Goal: Check status: Check status

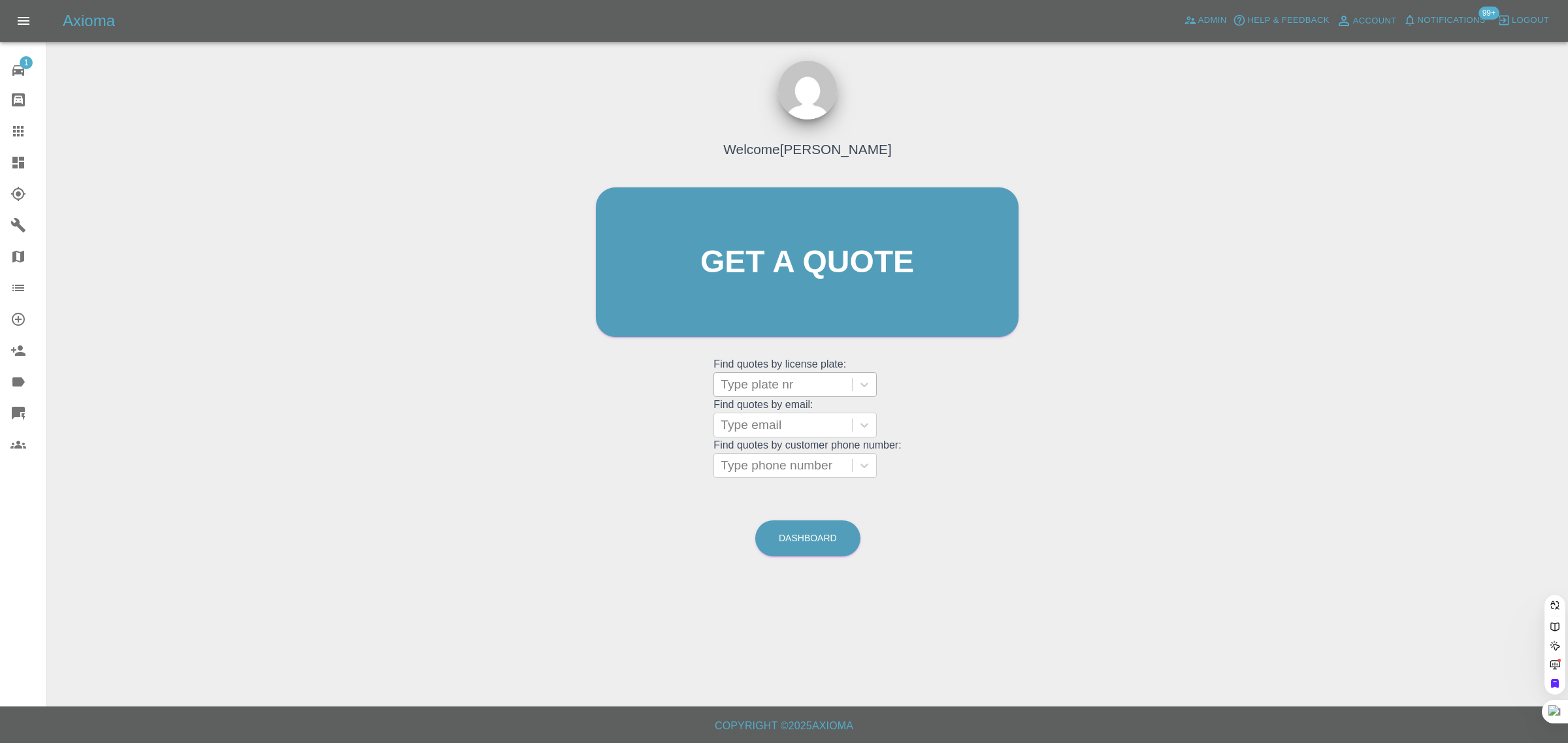
click at [779, 386] on div at bounding box center [783, 384] width 125 height 18
click at [665, 411] on div "Welcome Saleem Anwar Get a quote Get a quote Find quotes by license plate: Use …" at bounding box center [807, 287] width 450 height 394
click at [762, 421] on div at bounding box center [783, 425] width 125 height 18
paste input "mark_hall@live.co.uk"
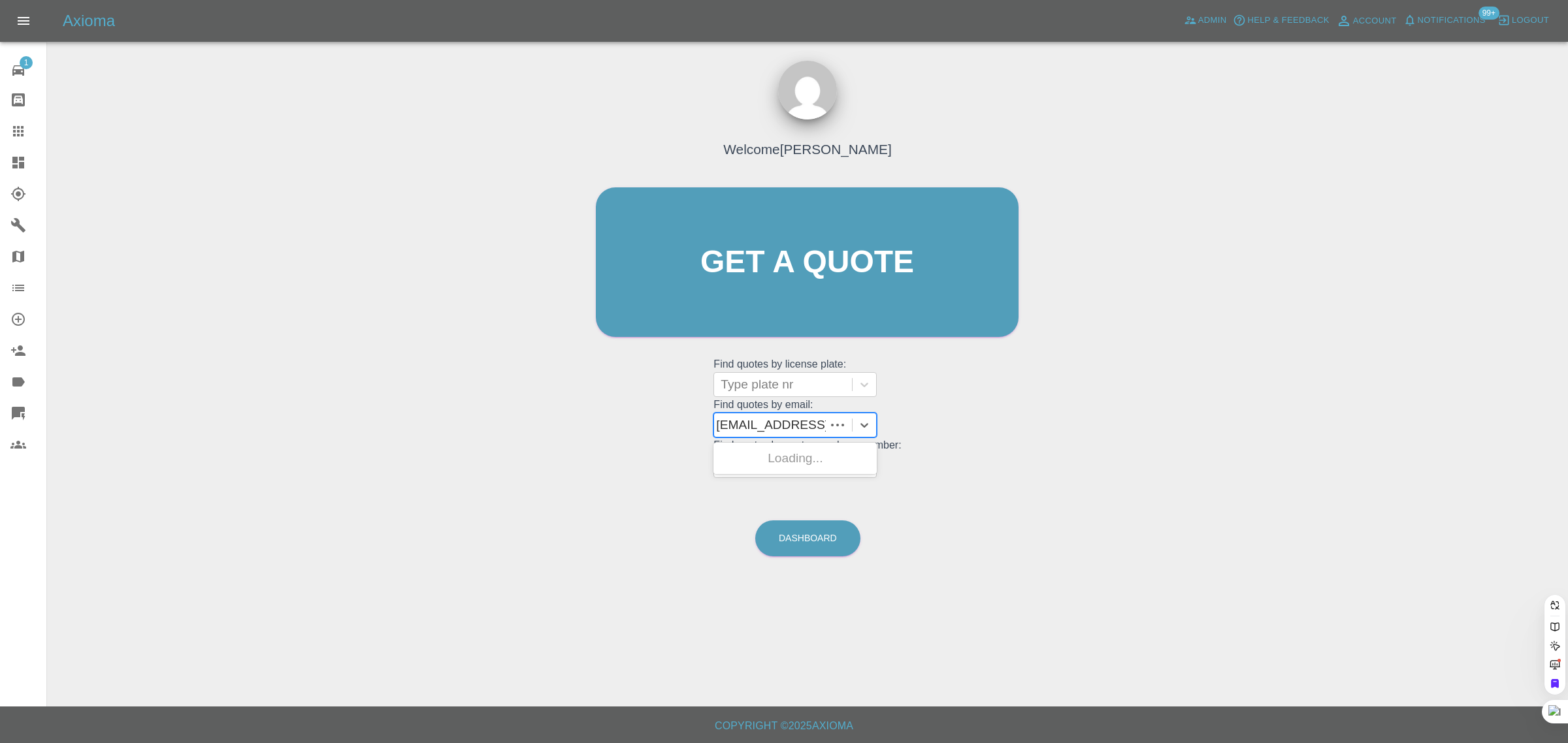
type input "mark_hall@live.co.u"
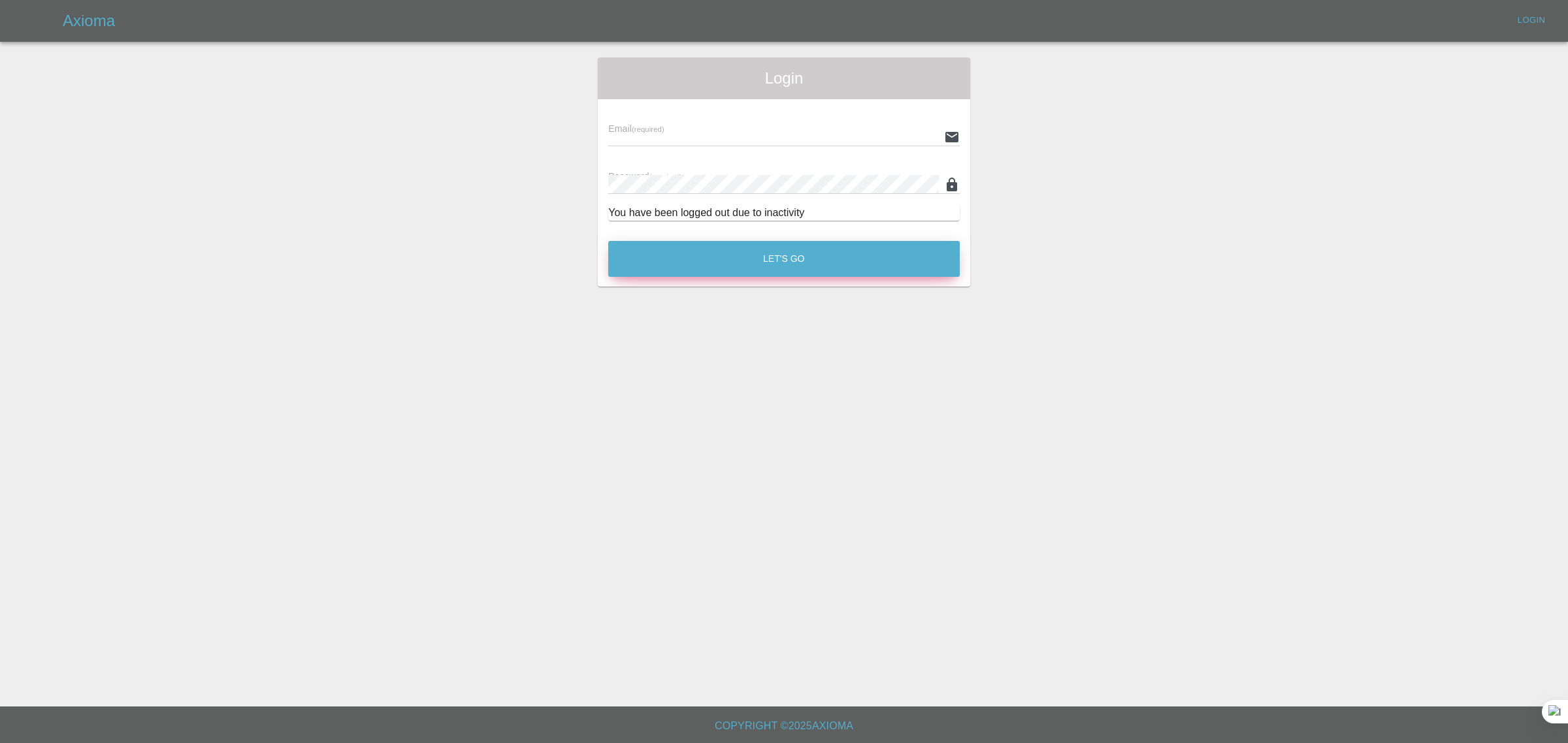
type input "bookkeeping@fifoaccounting.com"
click at [806, 253] on button "Let's Go" at bounding box center [784, 258] width 352 height 36
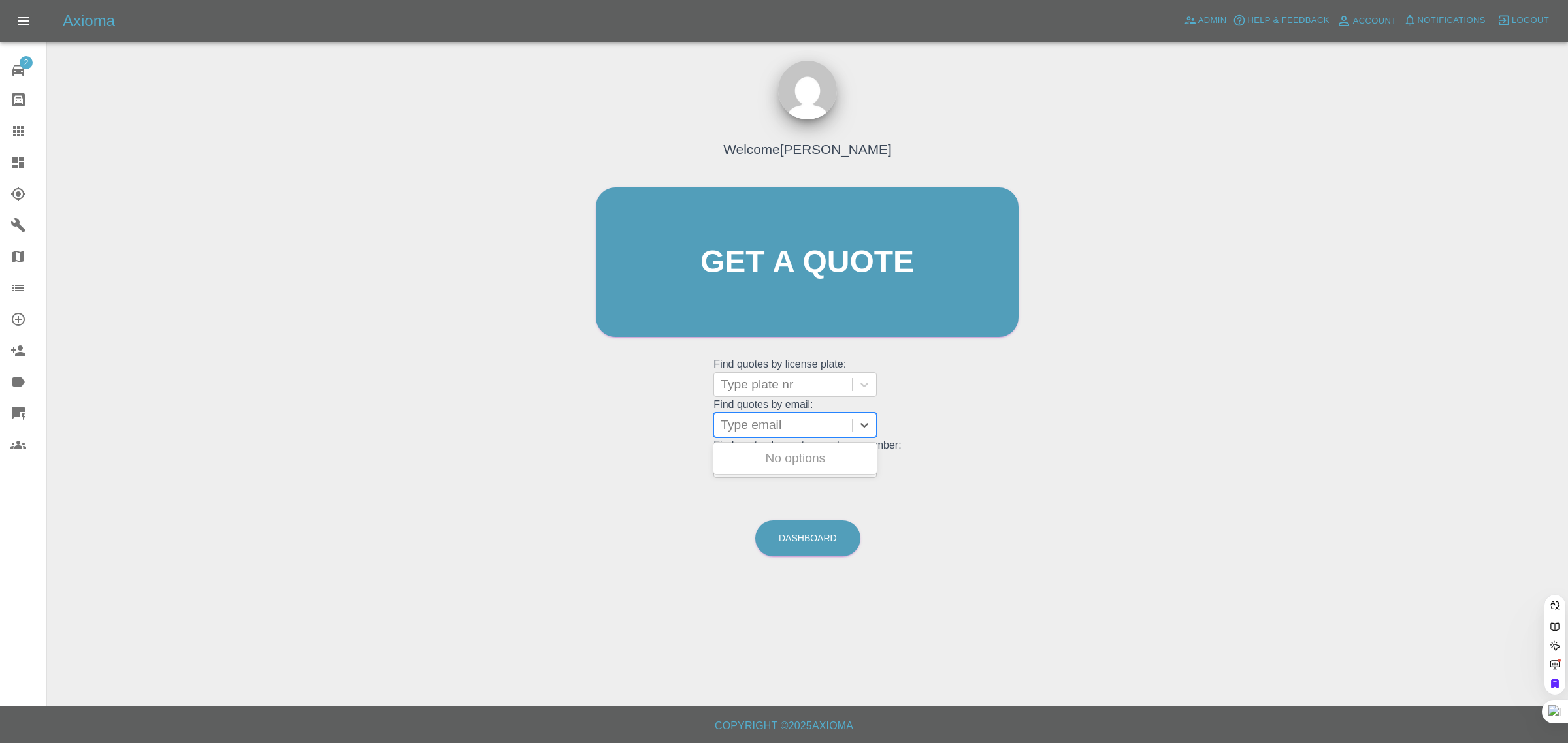
click at [797, 429] on div at bounding box center [783, 425] width 125 height 18
paste input "mark_hall@live.co.uk"
type input "mark_hall@live.co.u"
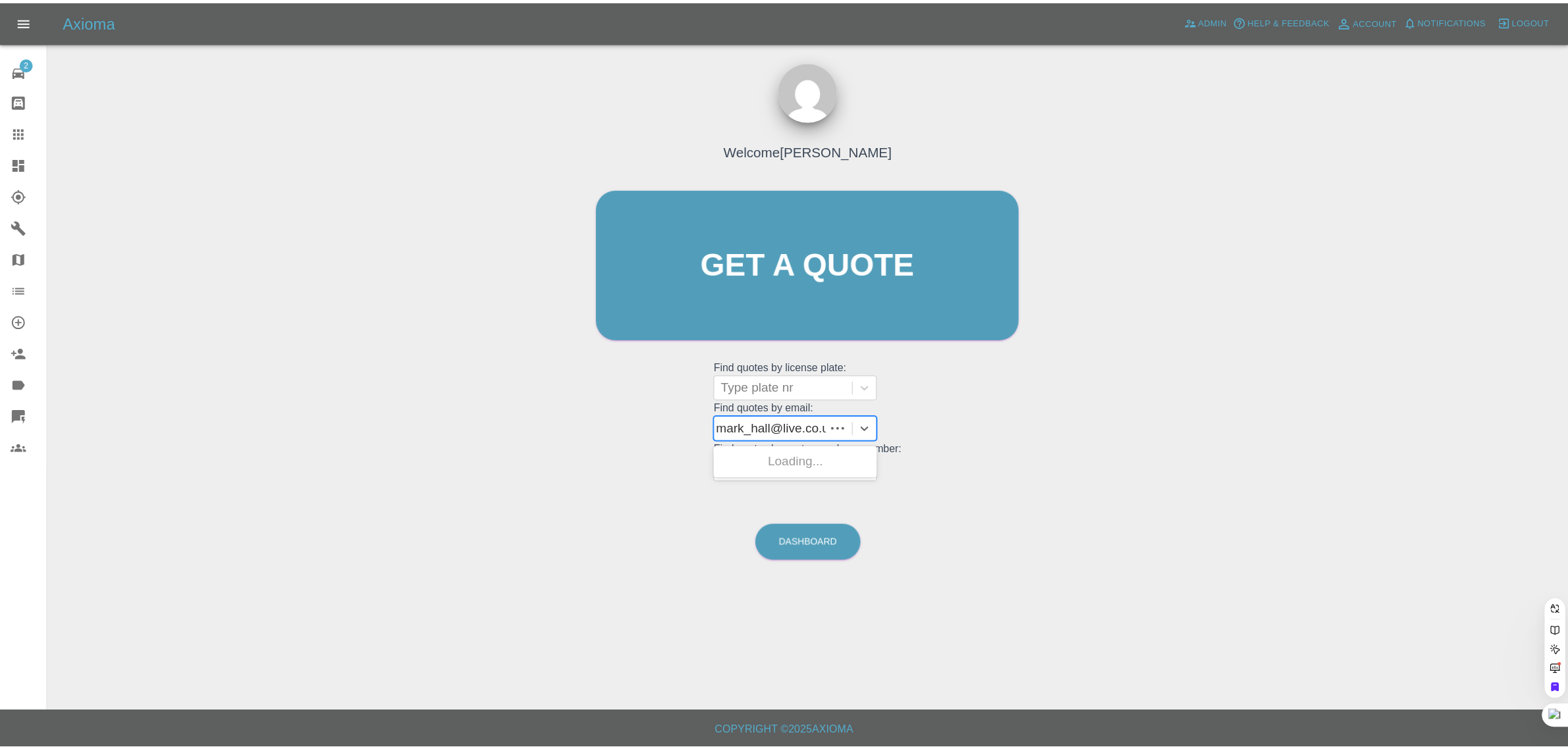
scroll to position [0, 0]
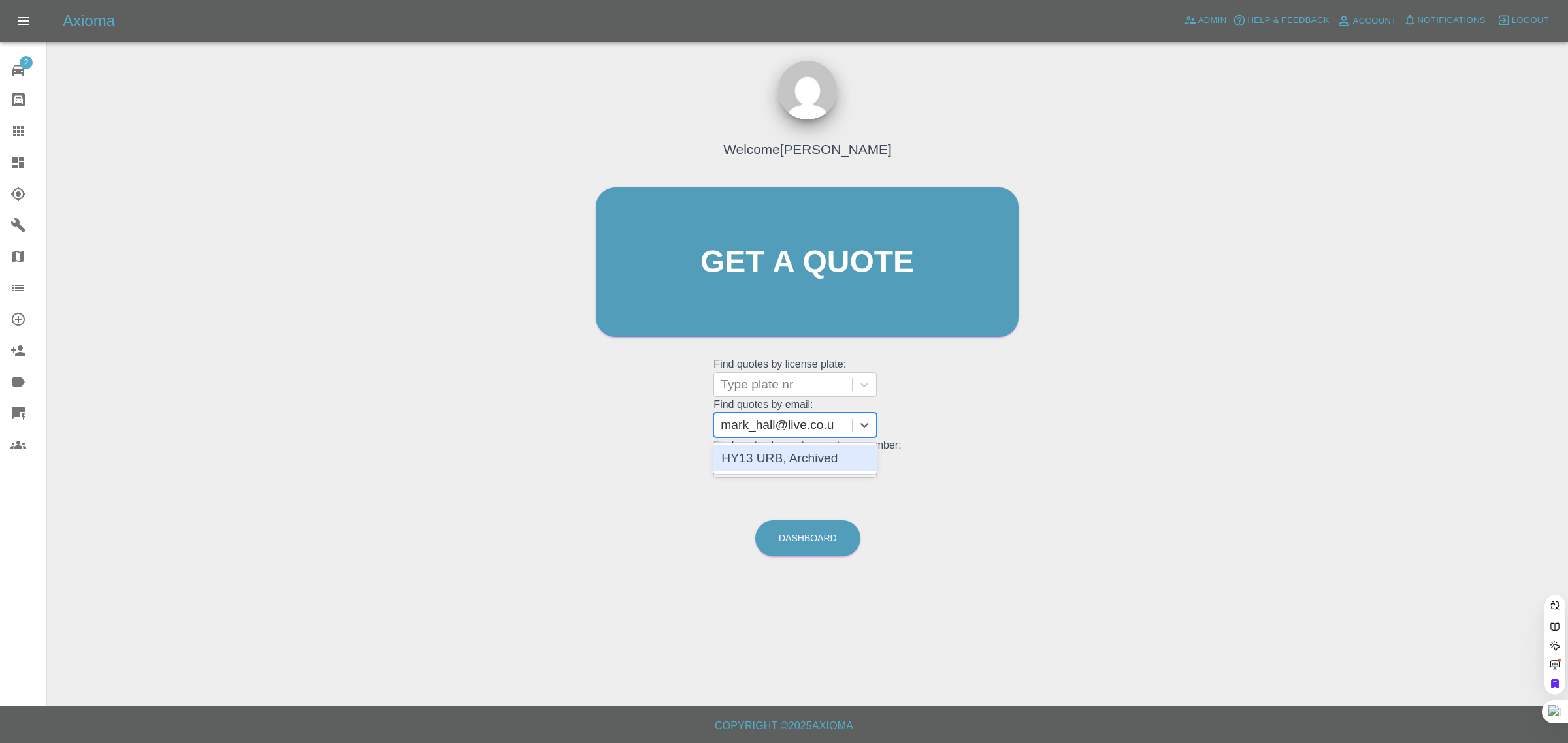
click at [786, 456] on div "HY13 URB, Archived" at bounding box center [795, 458] width 163 height 26
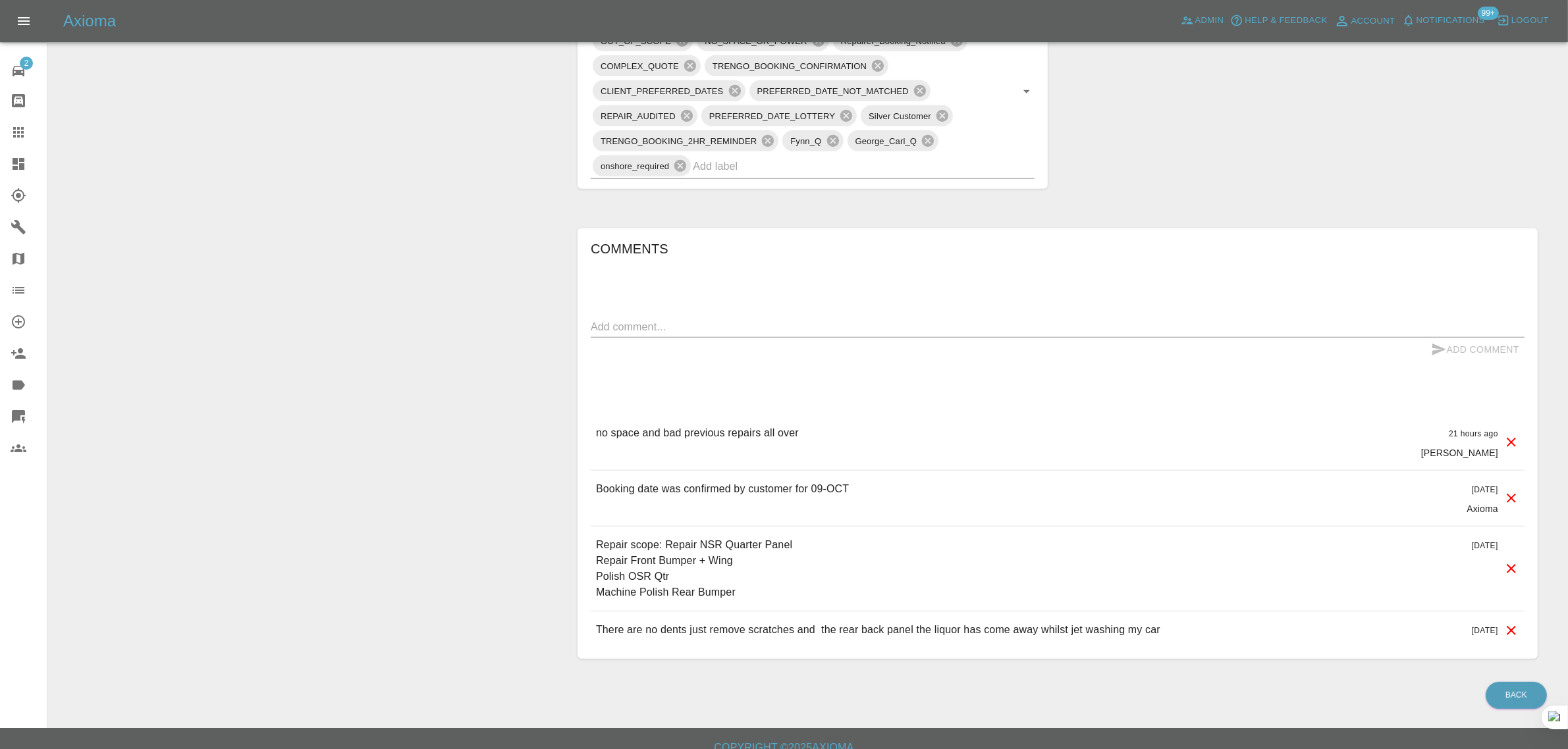
scroll to position [847, 0]
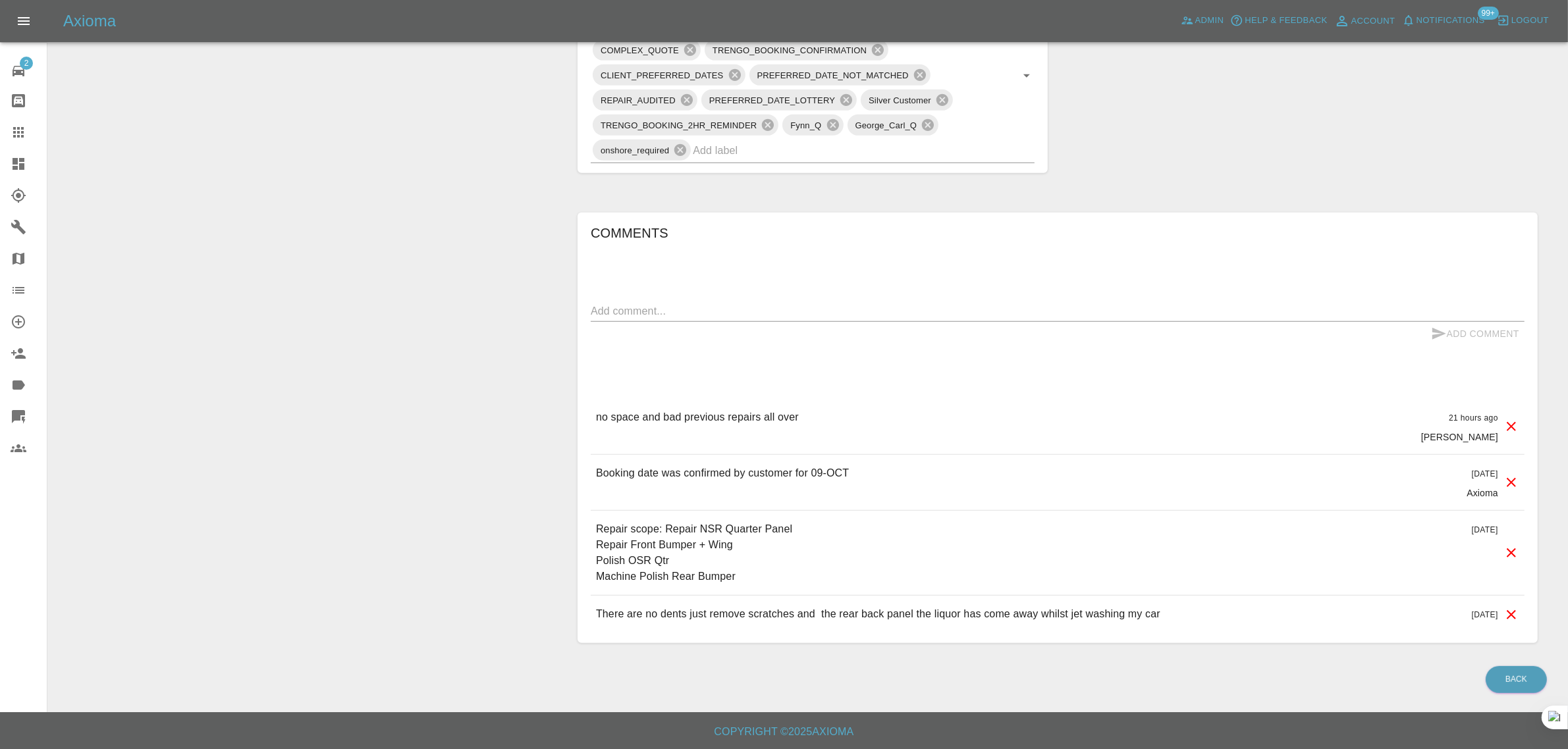
click at [20, 130] on icon at bounding box center [18, 132] width 16 height 16
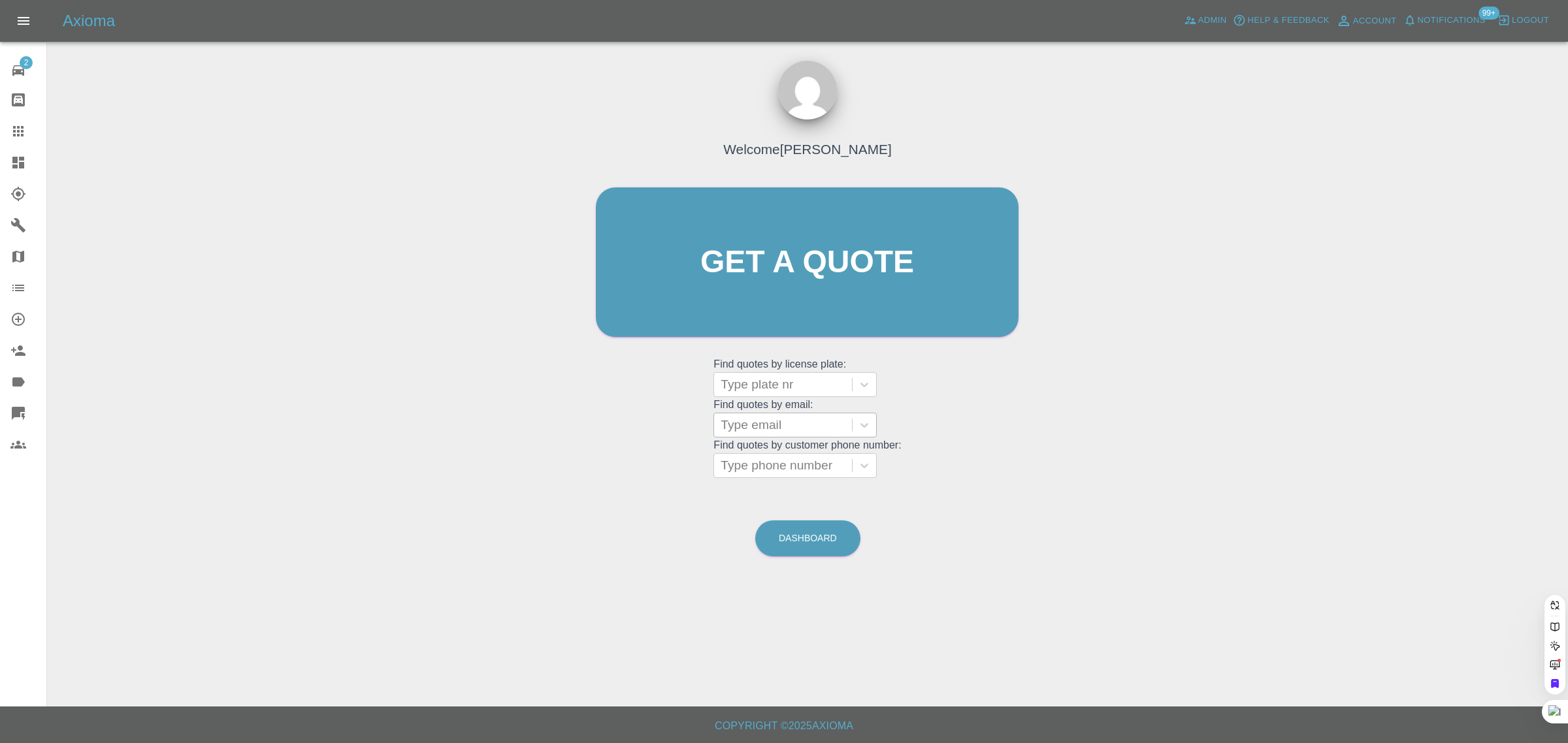
click at [752, 429] on div at bounding box center [783, 425] width 125 height 18
paste input "baz73fox@gmail.com"
type input "baz73fox@gmail.com"
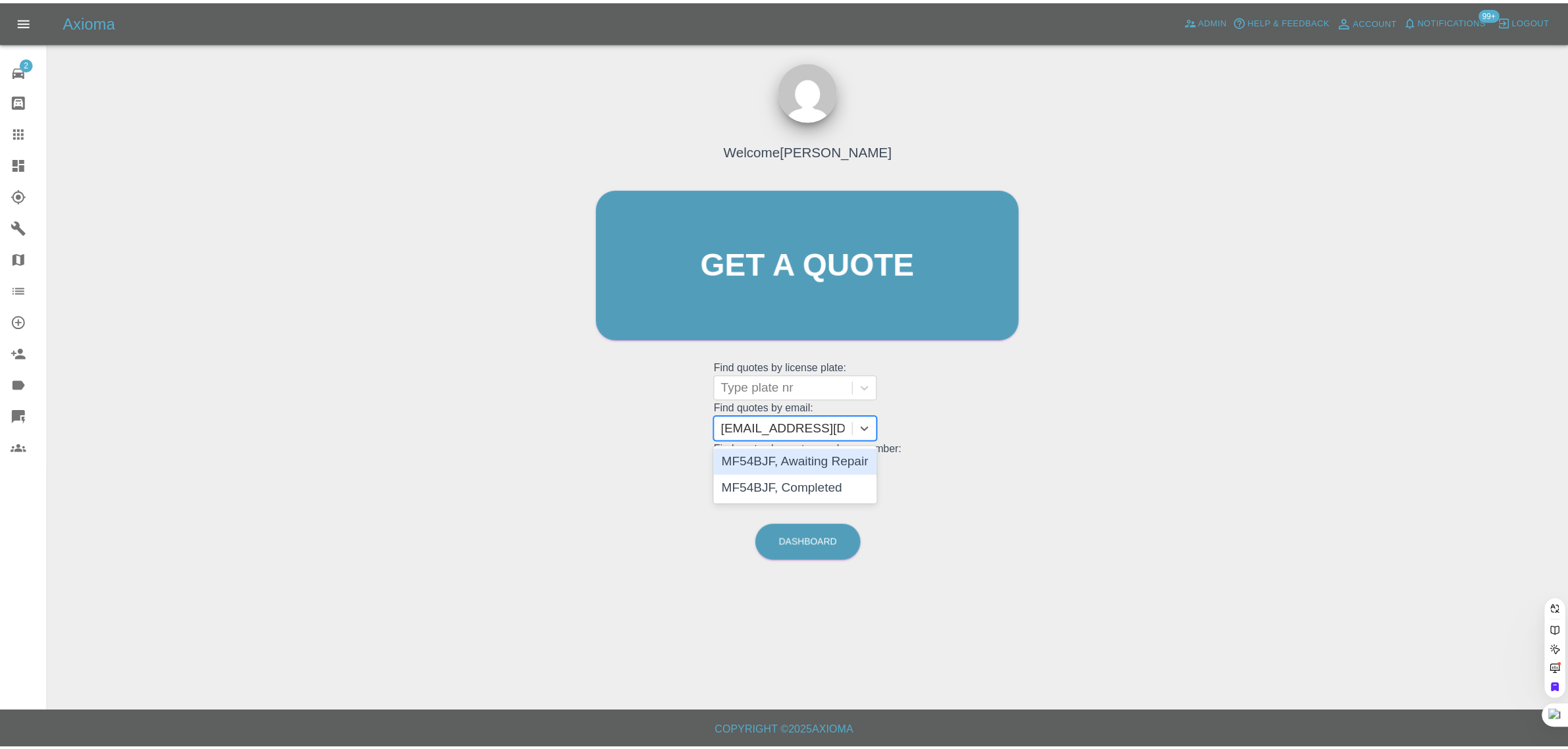
scroll to position [0, 0]
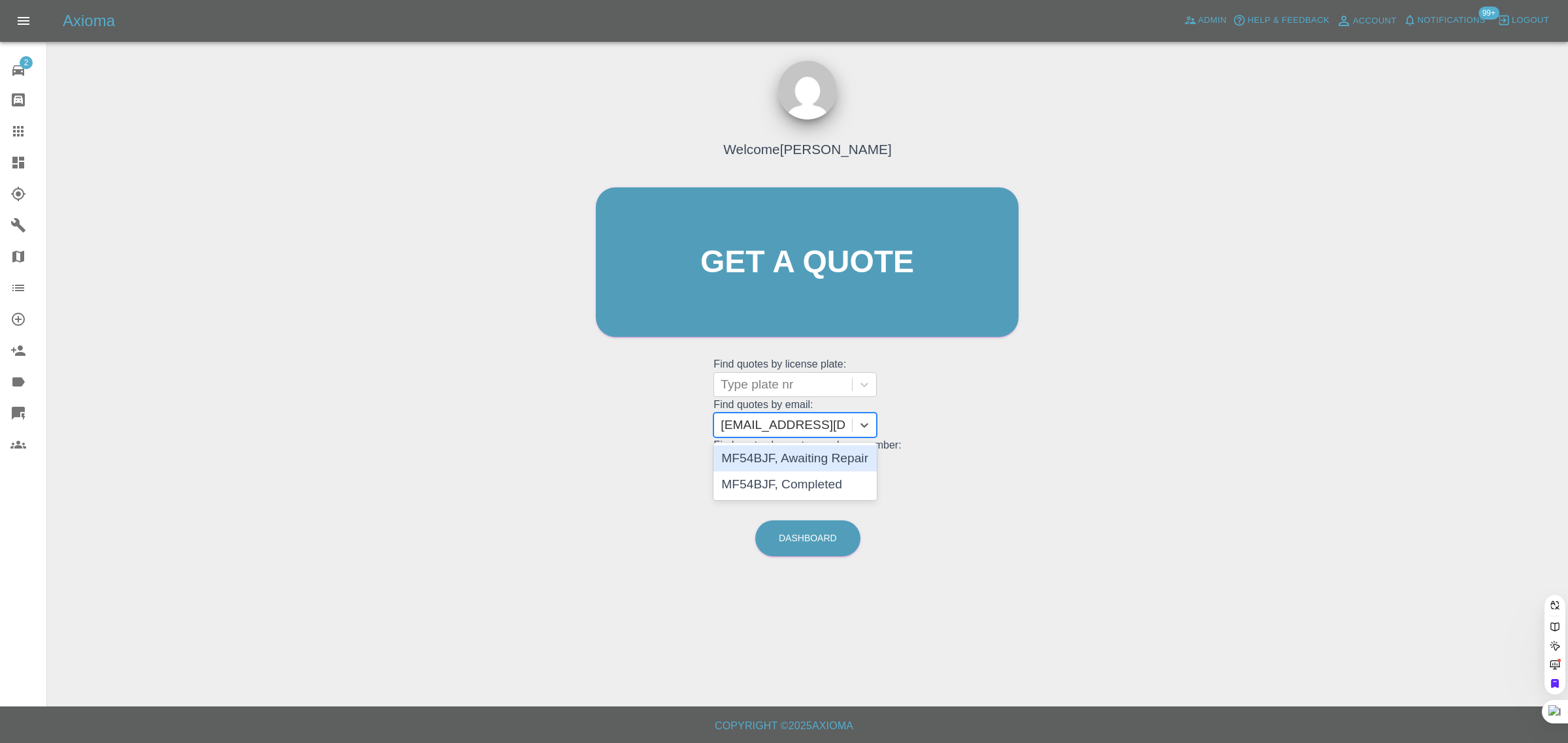
click at [828, 466] on div "MF54BJF, Awaiting Repair" at bounding box center [795, 458] width 163 height 26
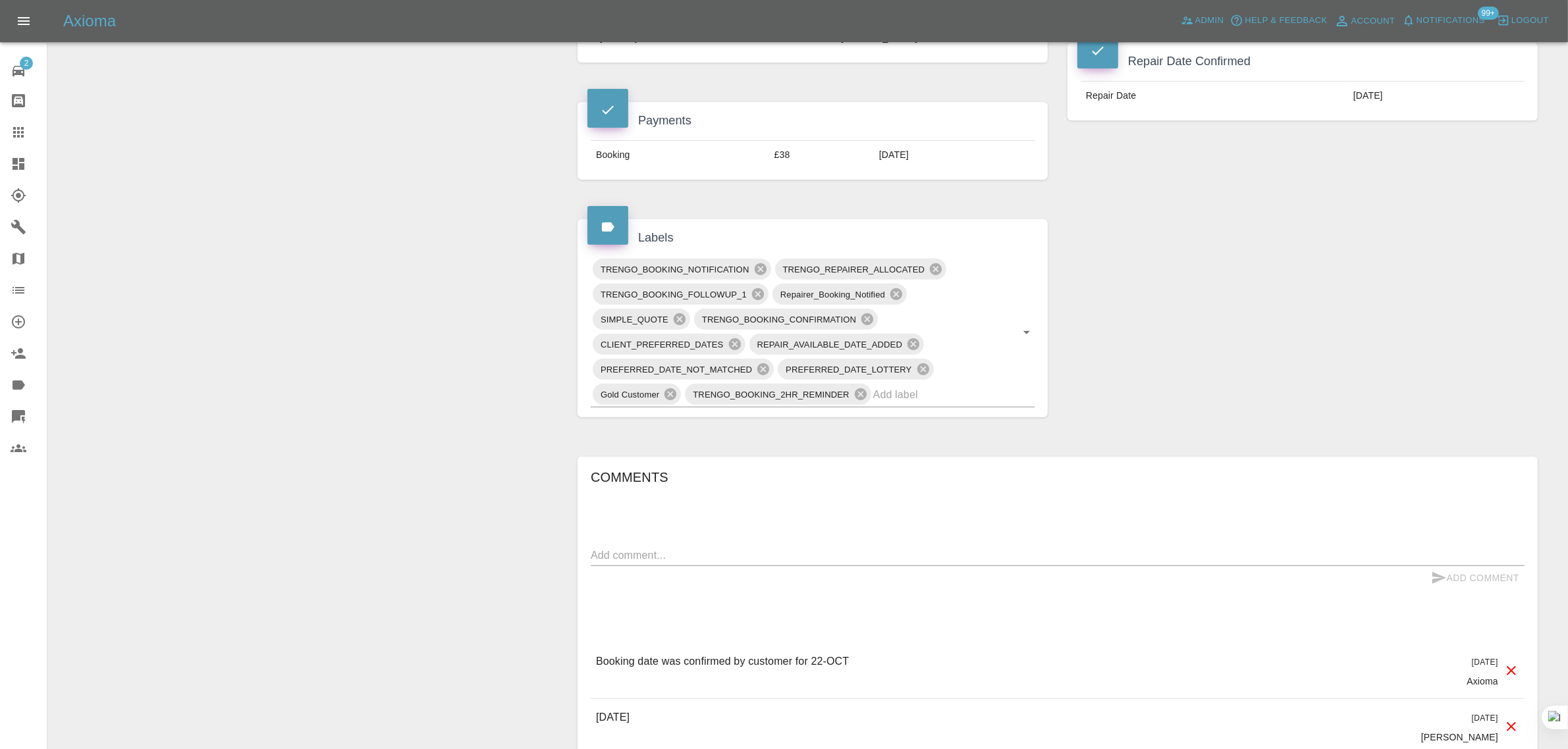
scroll to position [658, 0]
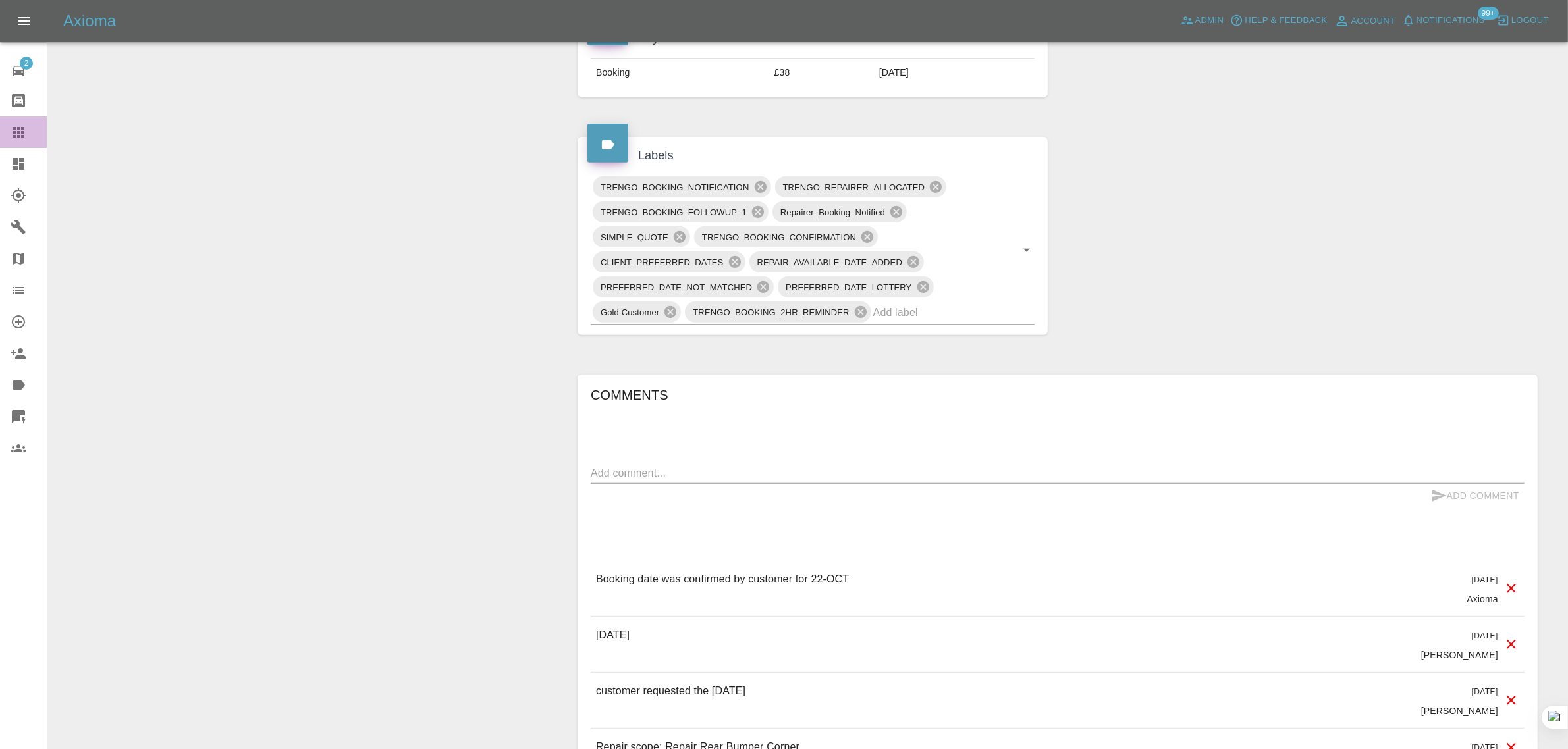
click at [2, 131] on link "Claims" at bounding box center [23, 132] width 47 height 32
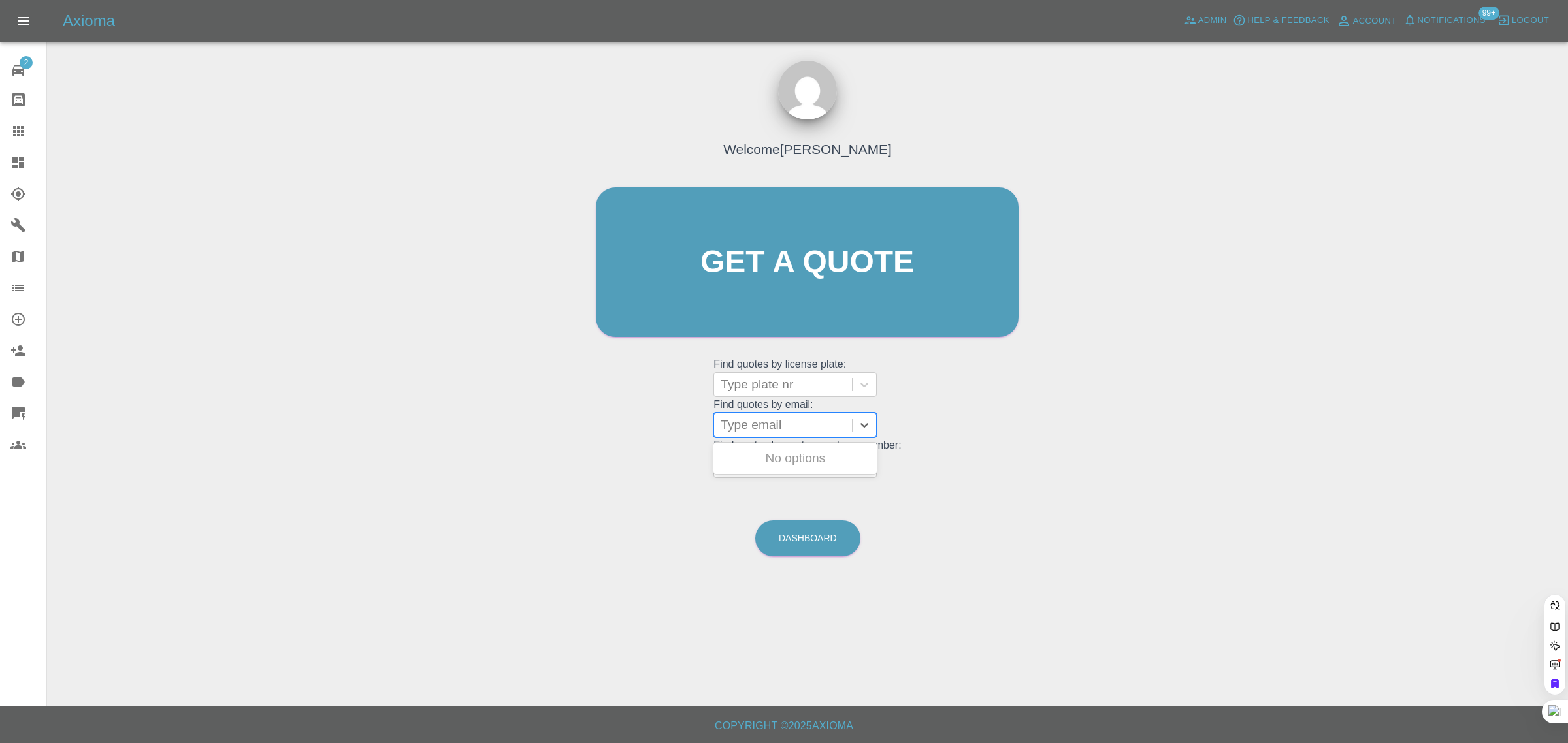
click at [738, 418] on div at bounding box center [783, 425] width 125 height 18
paste input "gapanura@yahoo.co.uk"
type input "gapanura@yahoo.co.u"
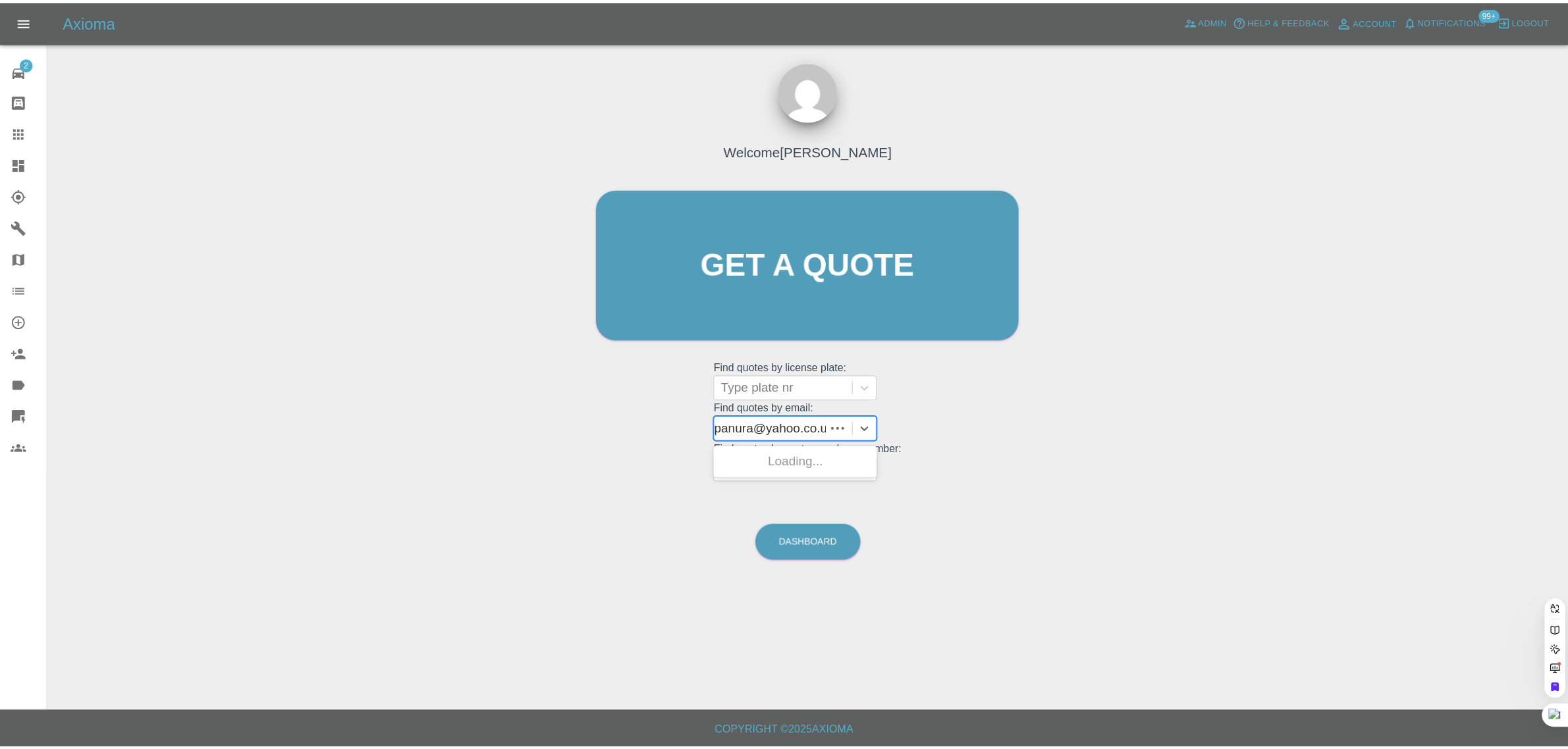
scroll to position [0, 0]
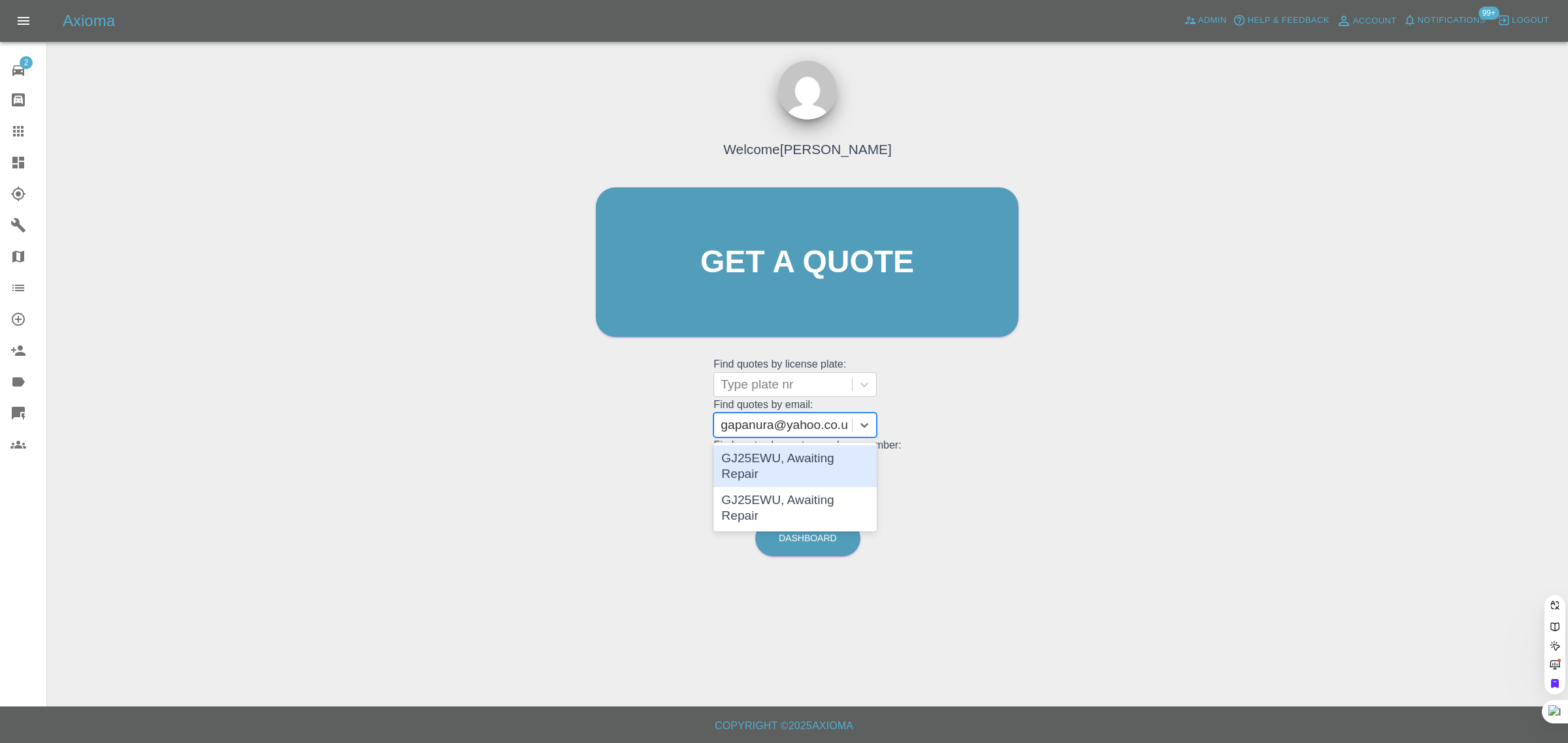
click at [746, 464] on div "GJ25EWU, Awaiting Repair" at bounding box center [795, 466] width 163 height 42
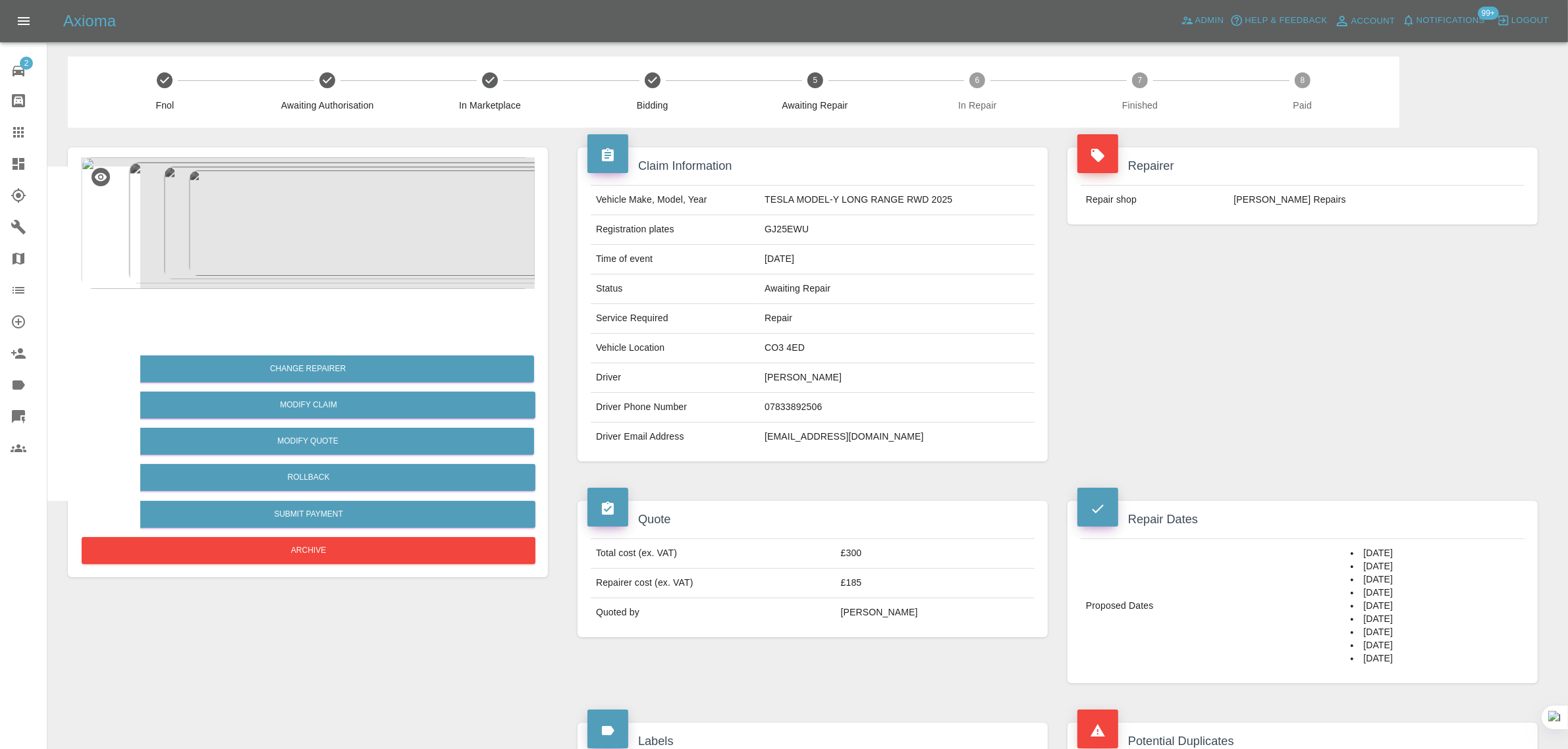
scroll to position [83, 0]
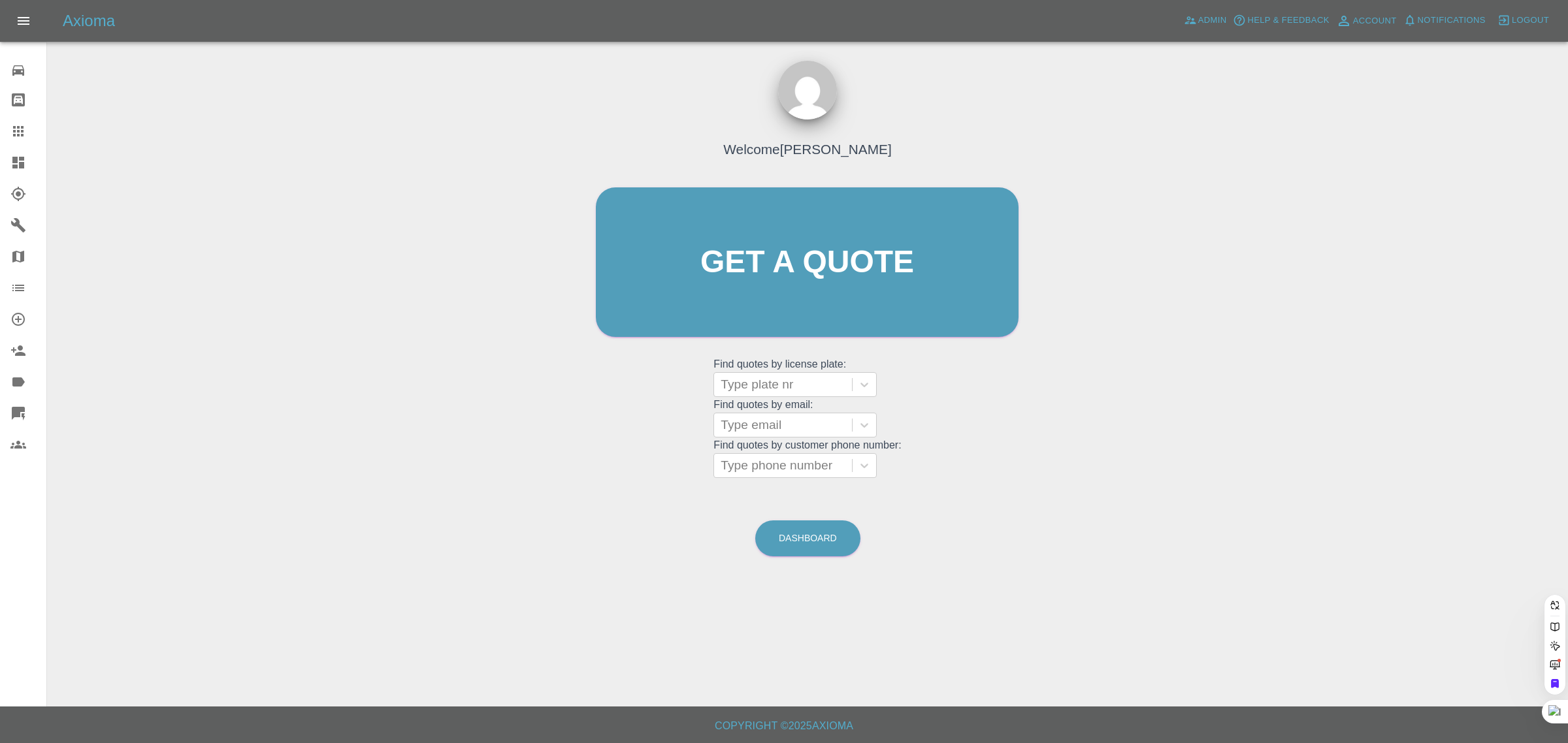
click at [753, 426] on div at bounding box center [783, 425] width 125 height 18
paste input "gapanura@yahoo.co.uk"
type input "gapanura@yahoo.co.u"
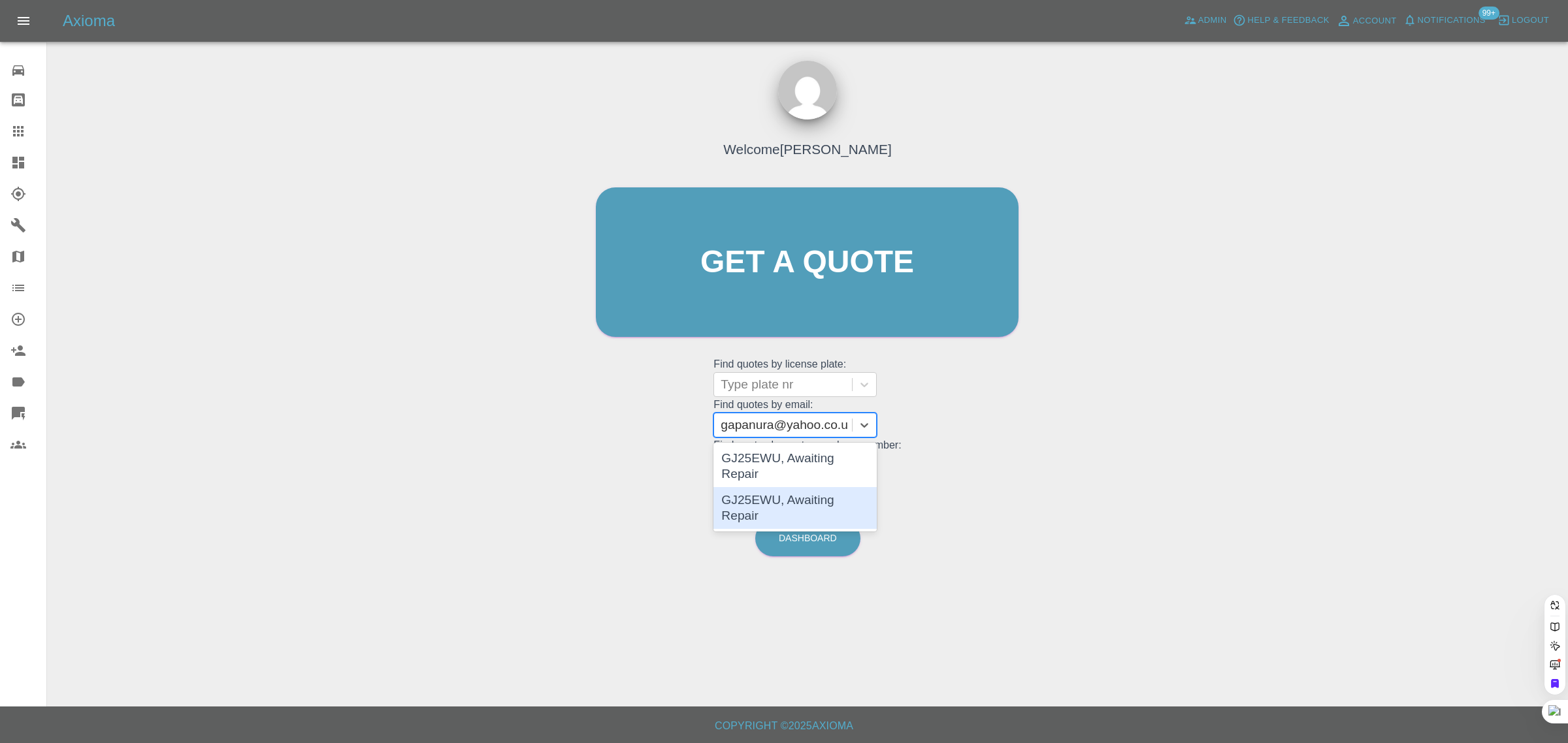
click at [758, 488] on div "GJ25EWU, Awaiting Repair" at bounding box center [795, 508] width 163 height 42
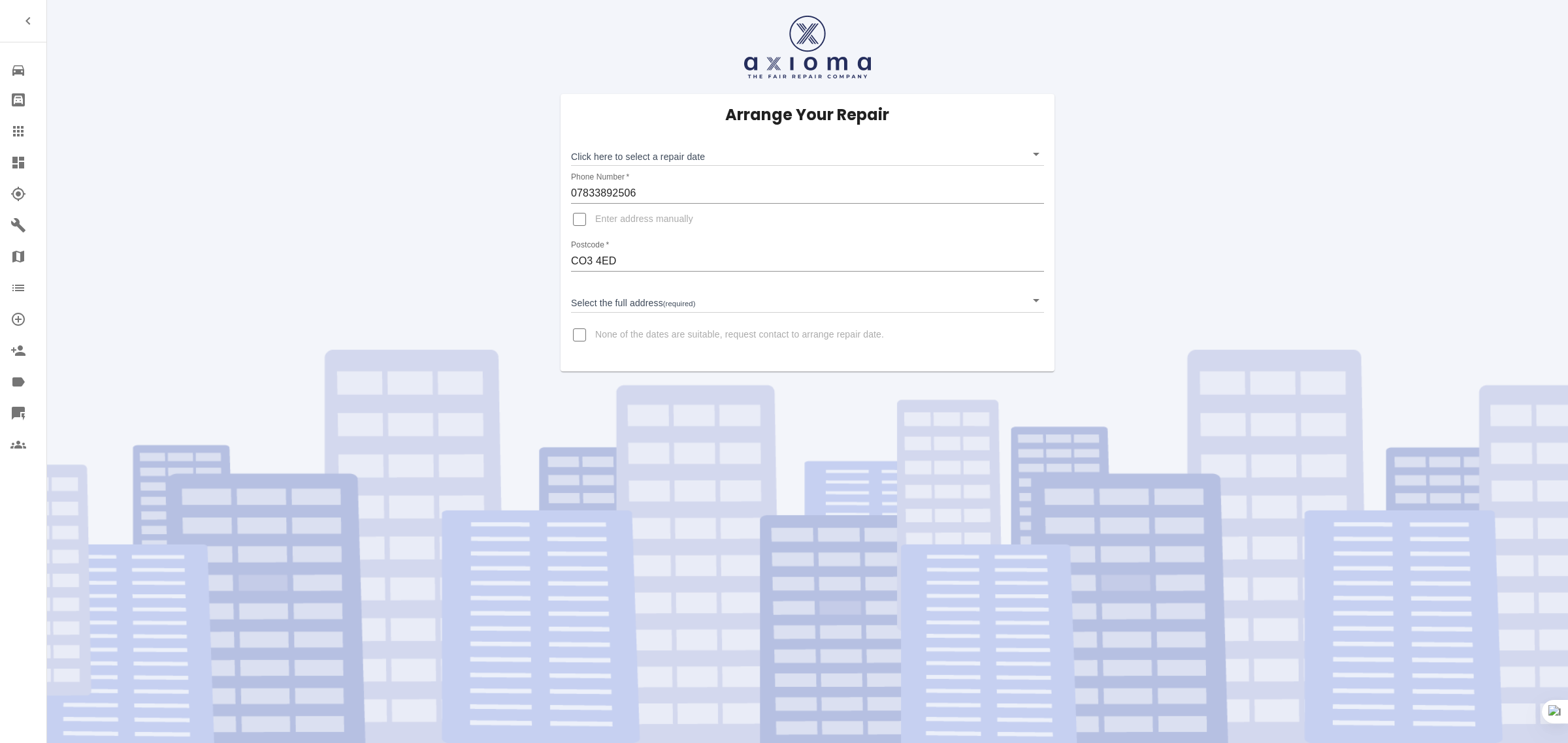
click at [15, 130] on icon at bounding box center [18, 131] width 11 height 11
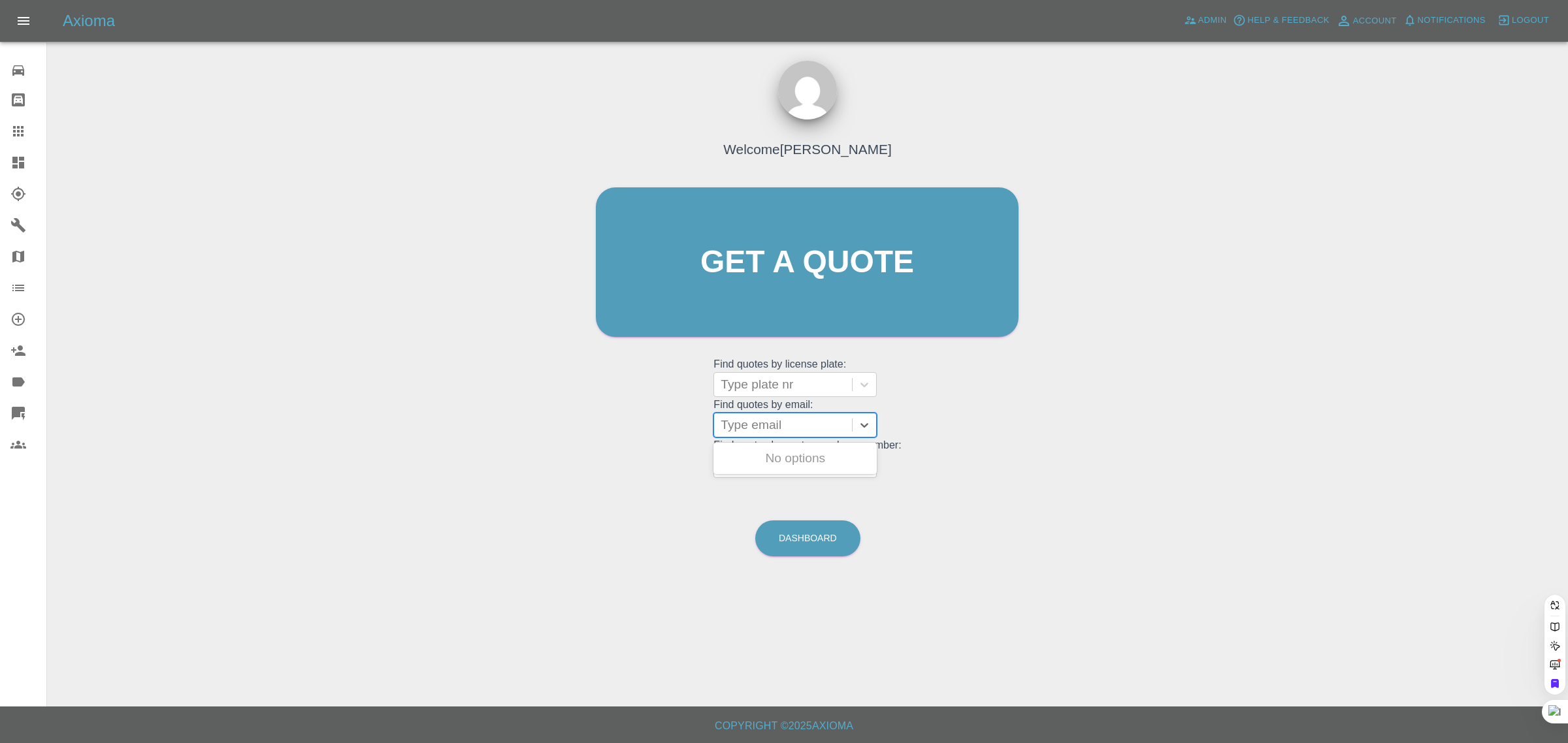
click at [749, 421] on div at bounding box center [783, 425] width 125 height 18
paste input "gawintsang@gmail.com"
type input "gawintsang@gmail.com"
click at [755, 464] on div "LC69UVM, Awaiting Authorisation" at bounding box center [795, 466] width 163 height 42
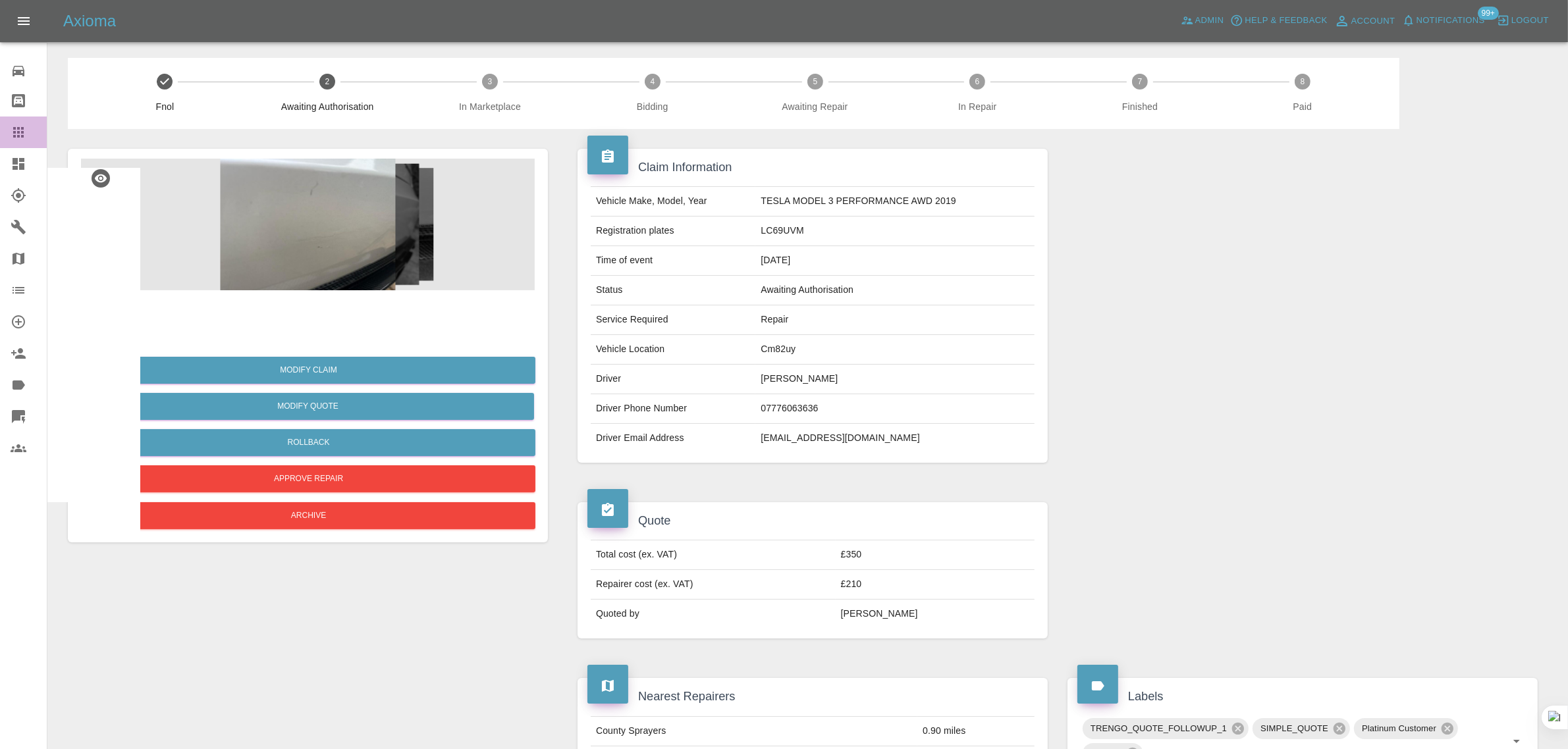
click at [25, 133] on icon at bounding box center [18, 132] width 16 height 16
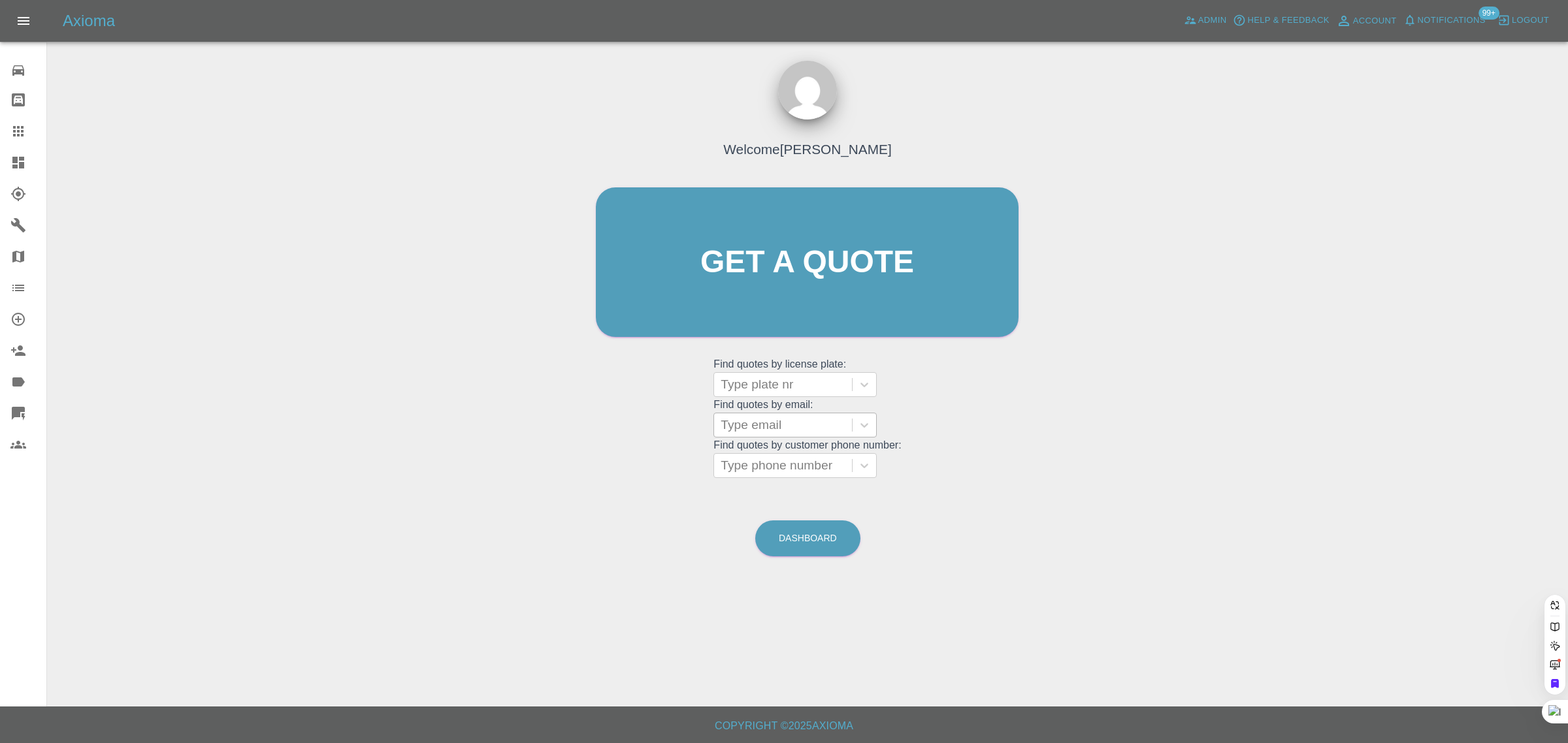
click at [766, 421] on div at bounding box center [783, 425] width 125 height 18
paste input "[EMAIL_ADDRESS][DOMAIN_NAME]"
type input "briankruger1952@gmail.co"
click at [795, 460] on div "YC65ZKT, Awaiting Repair" at bounding box center [795, 458] width 163 height 26
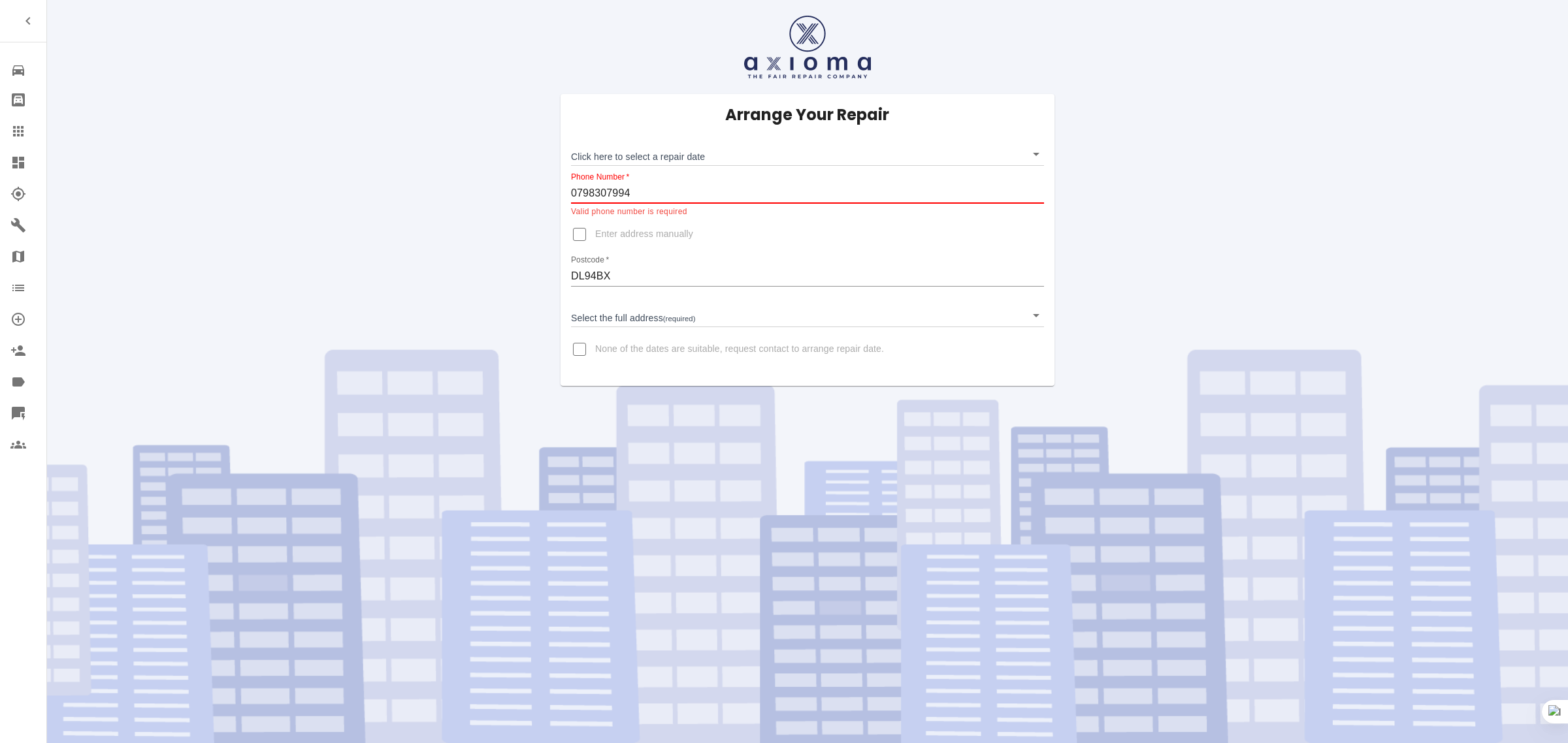
drag, startPoint x: 649, startPoint y: 191, endPoint x: 536, endPoint y: 178, distance: 113.7
click at [536, 178] on div "Arrange Your Repair Click here to select a repair date ​ Phone Number   * [PHON…" at bounding box center [807, 193] width 1541 height 386
paste input "1748834288"
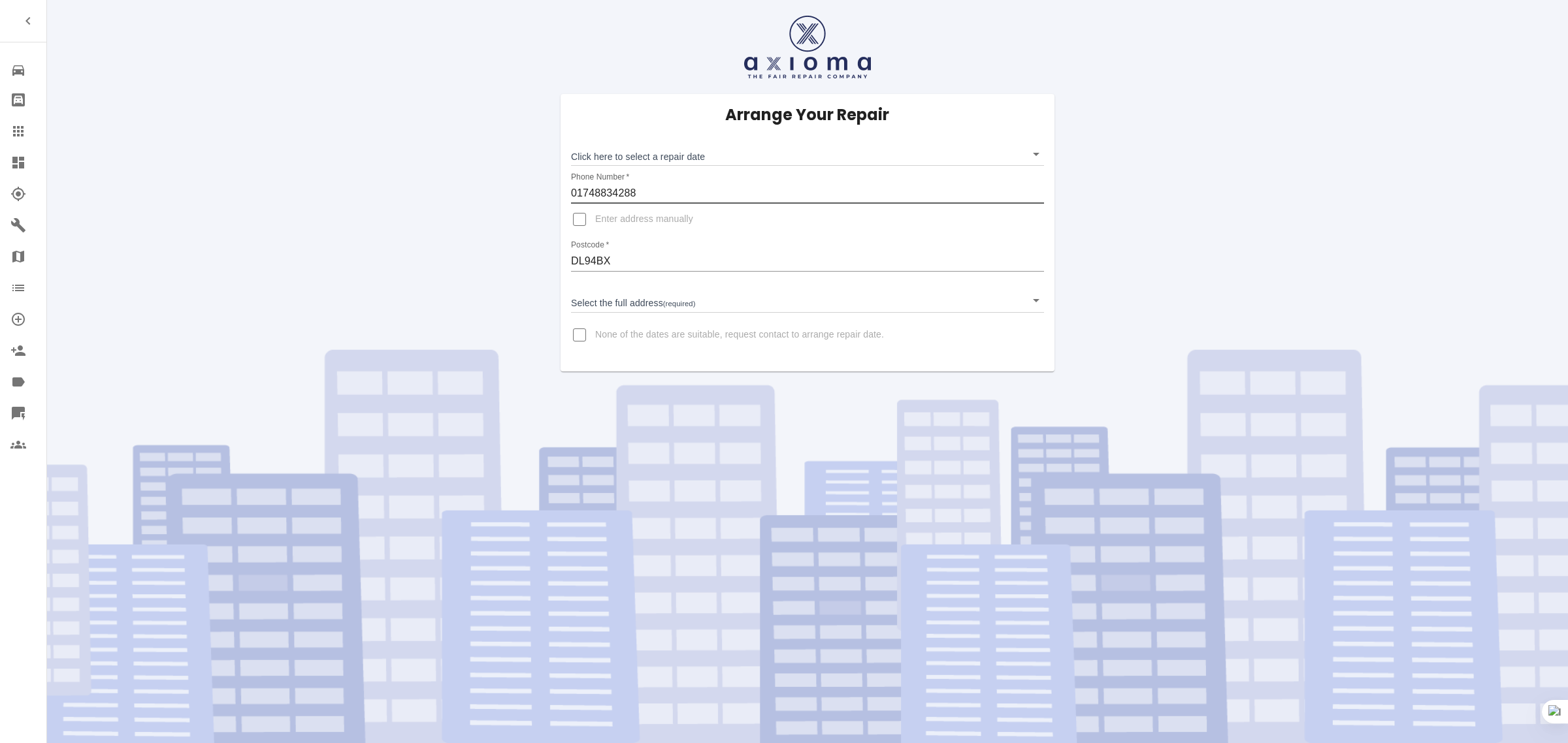
type input "01748834288"
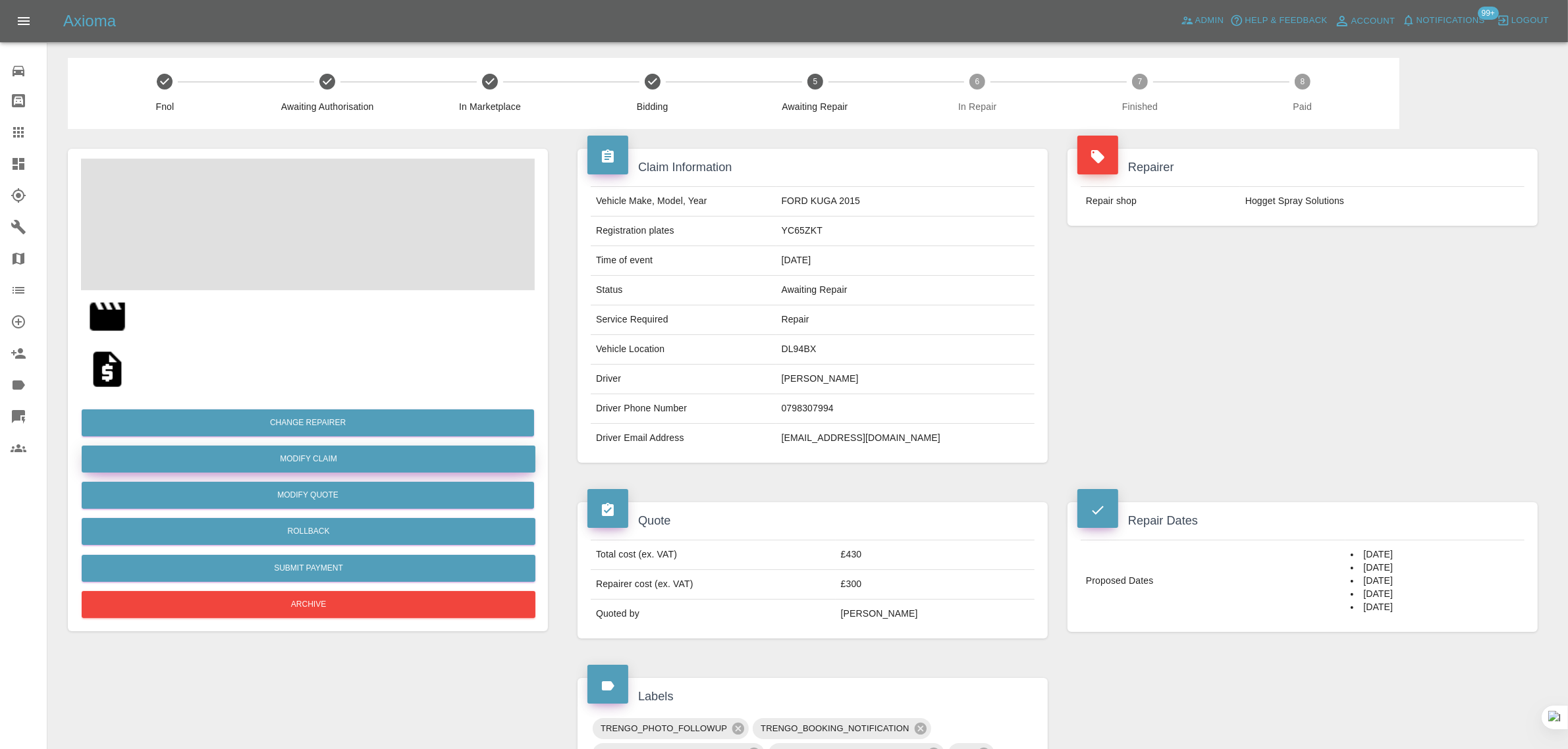
click at [345, 466] on link "Modify Claim" at bounding box center [309, 459] width 453 height 27
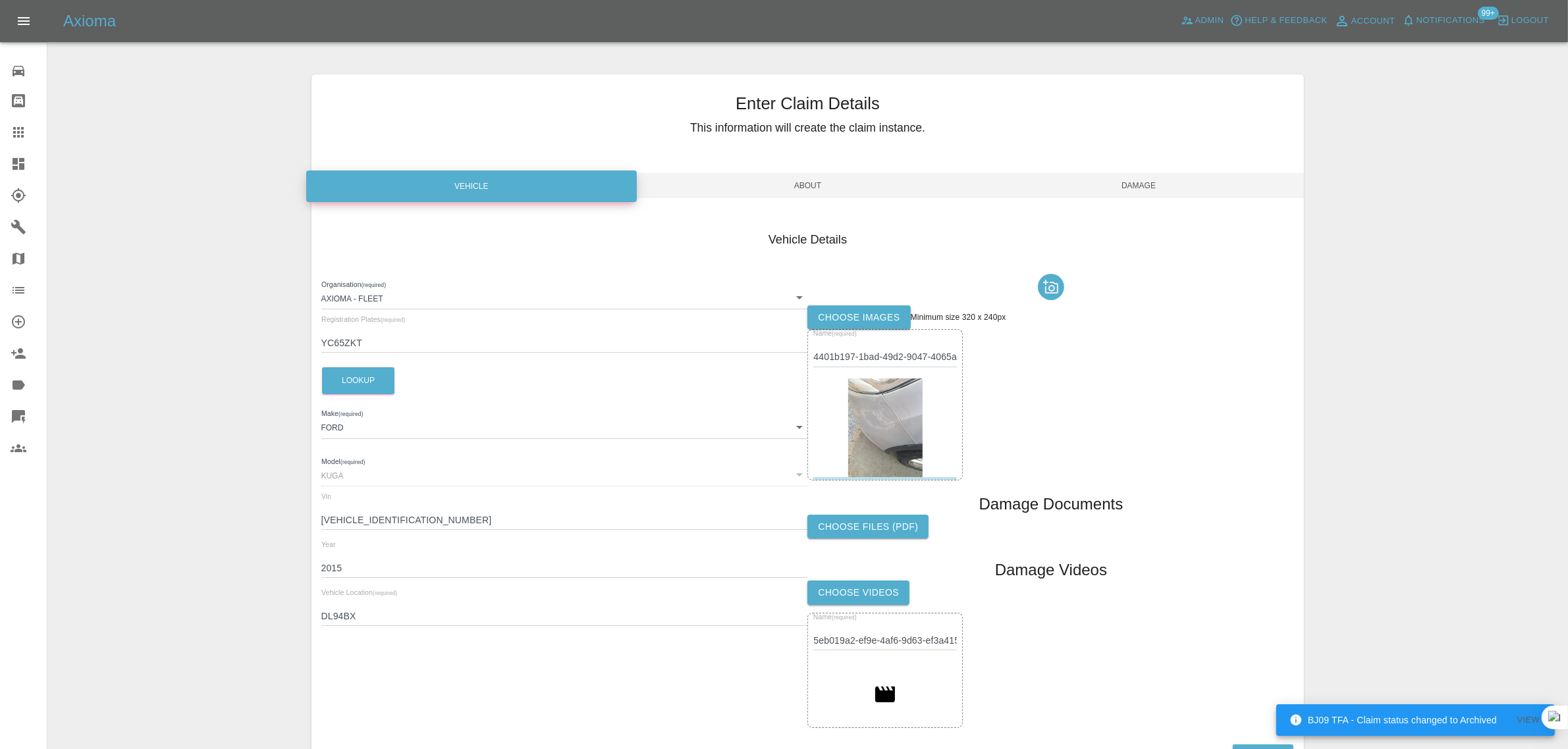
click at [18, 141] on link "Claims" at bounding box center [23, 132] width 47 height 32
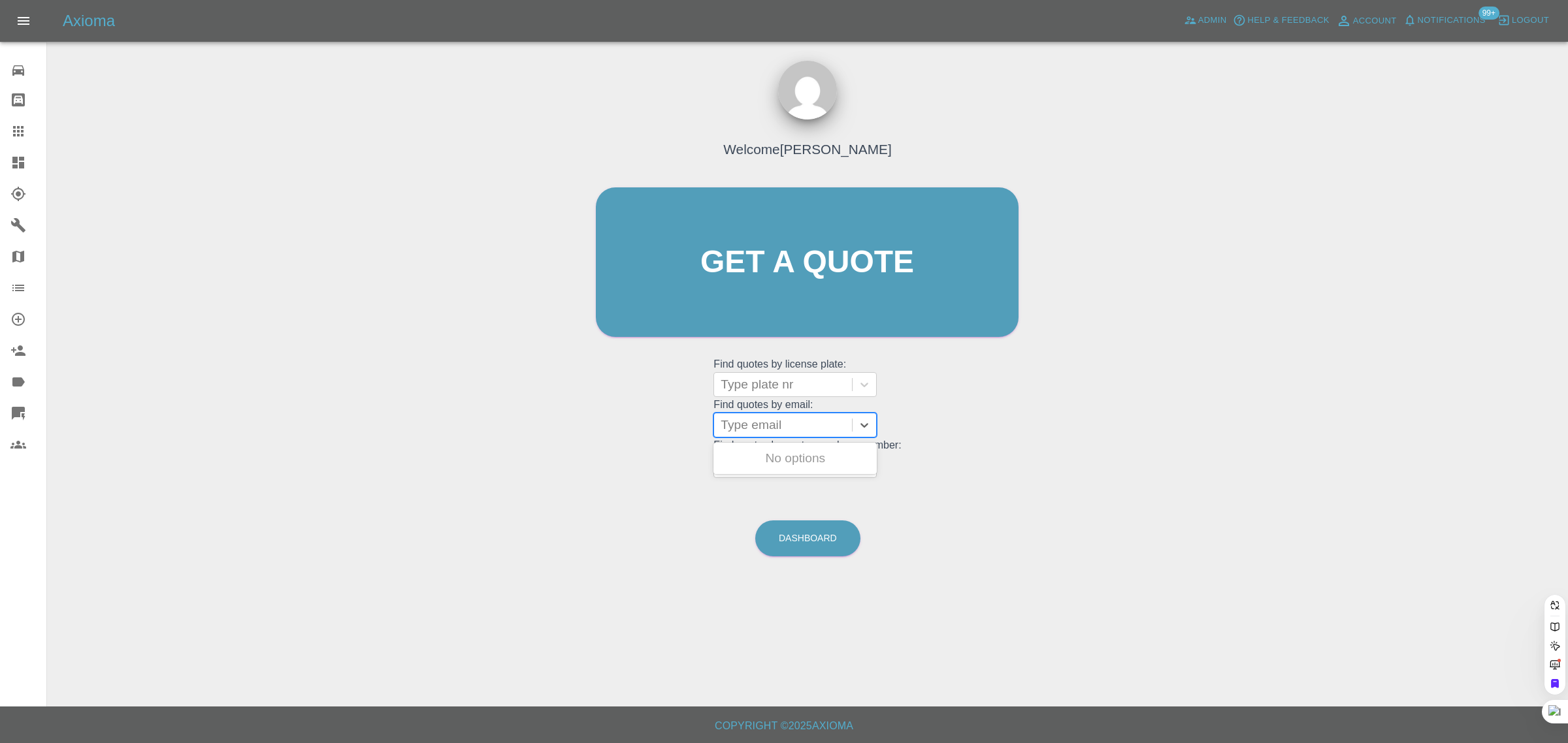
click at [755, 432] on div at bounding box center [783, 425] width 125 height 18
paste input "shaun.ek.park@gmail.com"
type input "shaun.ek.park@gmail.co"
click at [808, 466] on div "VU18NKP, Awaiting Repair" at bounding box center [795, 466] width 163 height 42
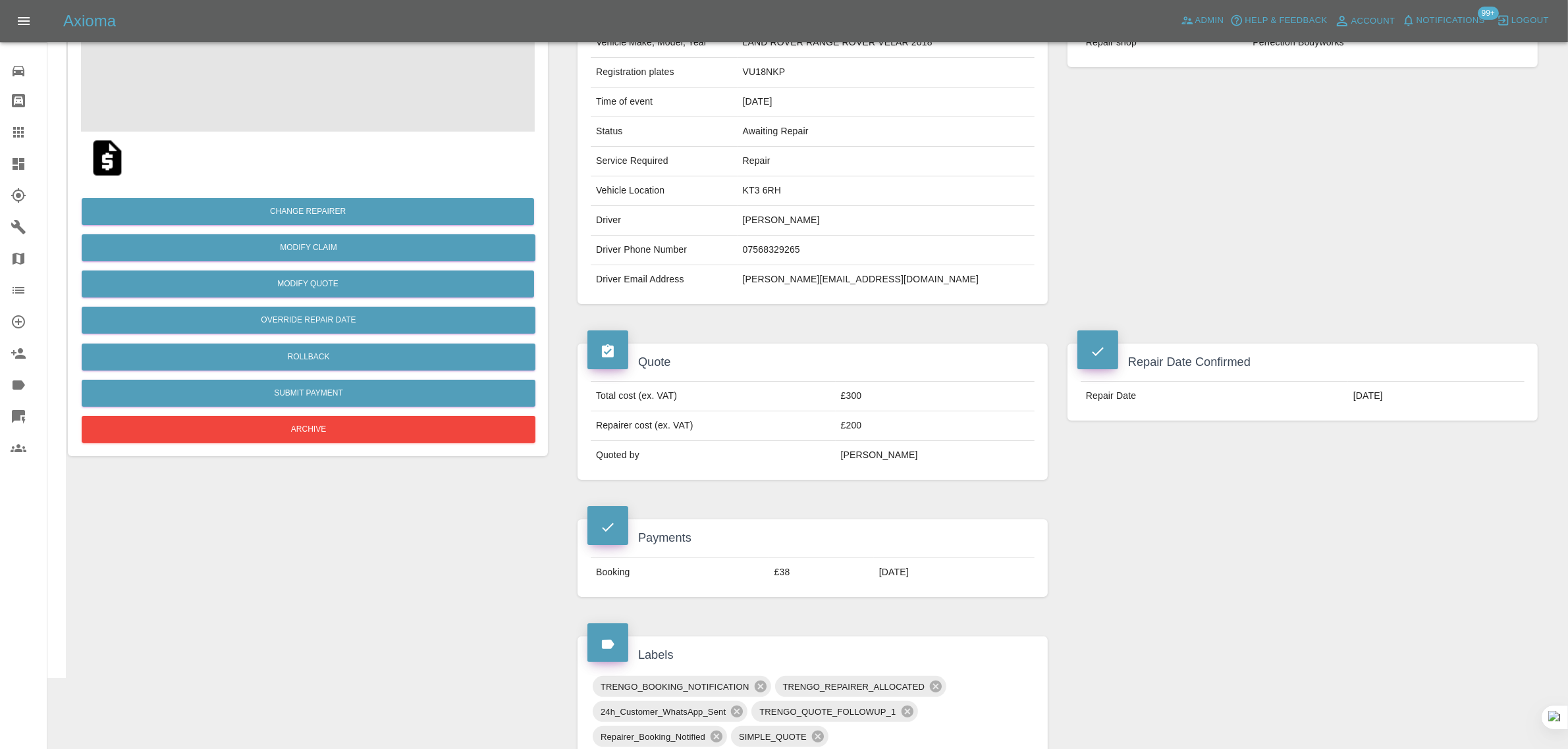
scroll to position [493, 0]
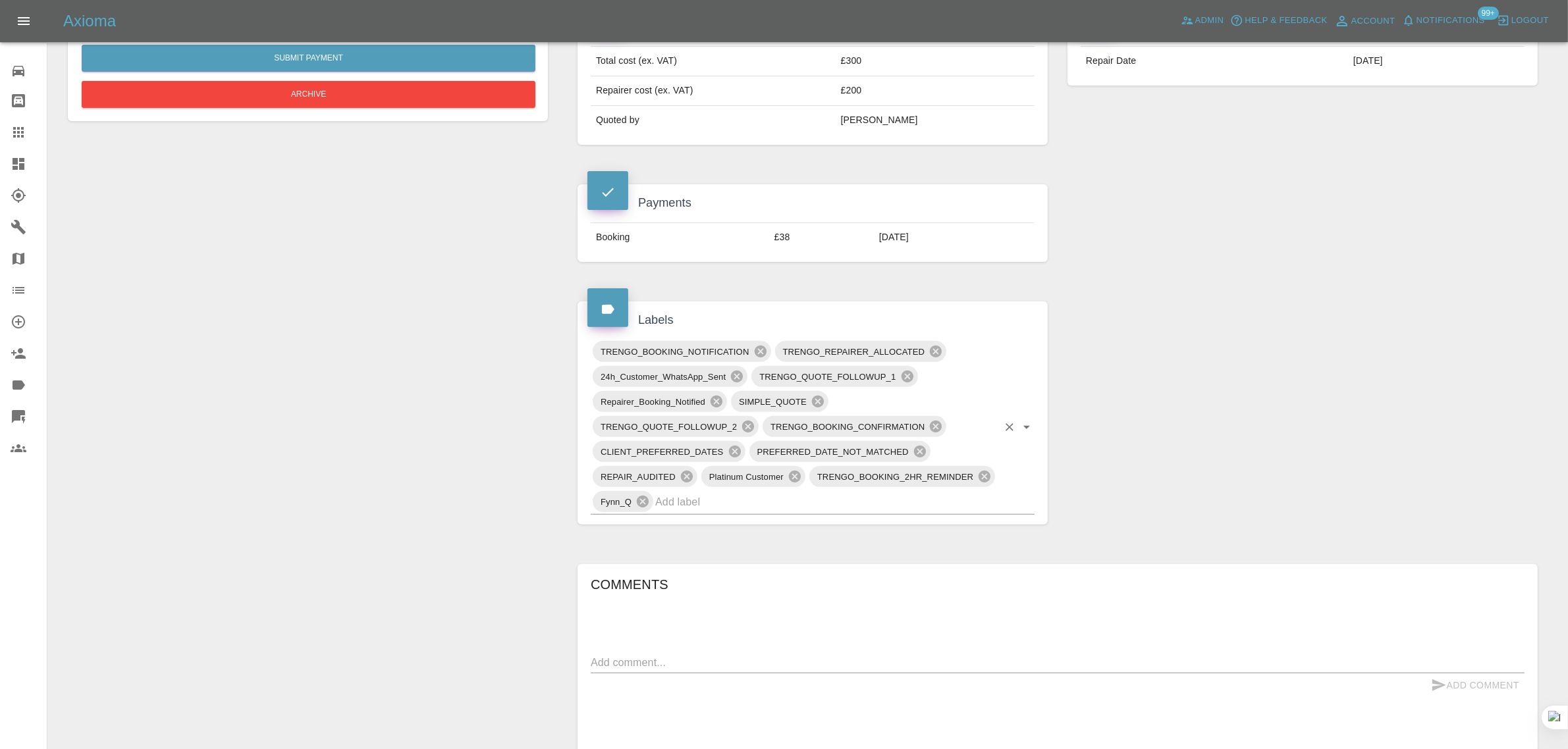
click at [814, 502] on input "text" at bounding box center [826, 502] width 343 height 20
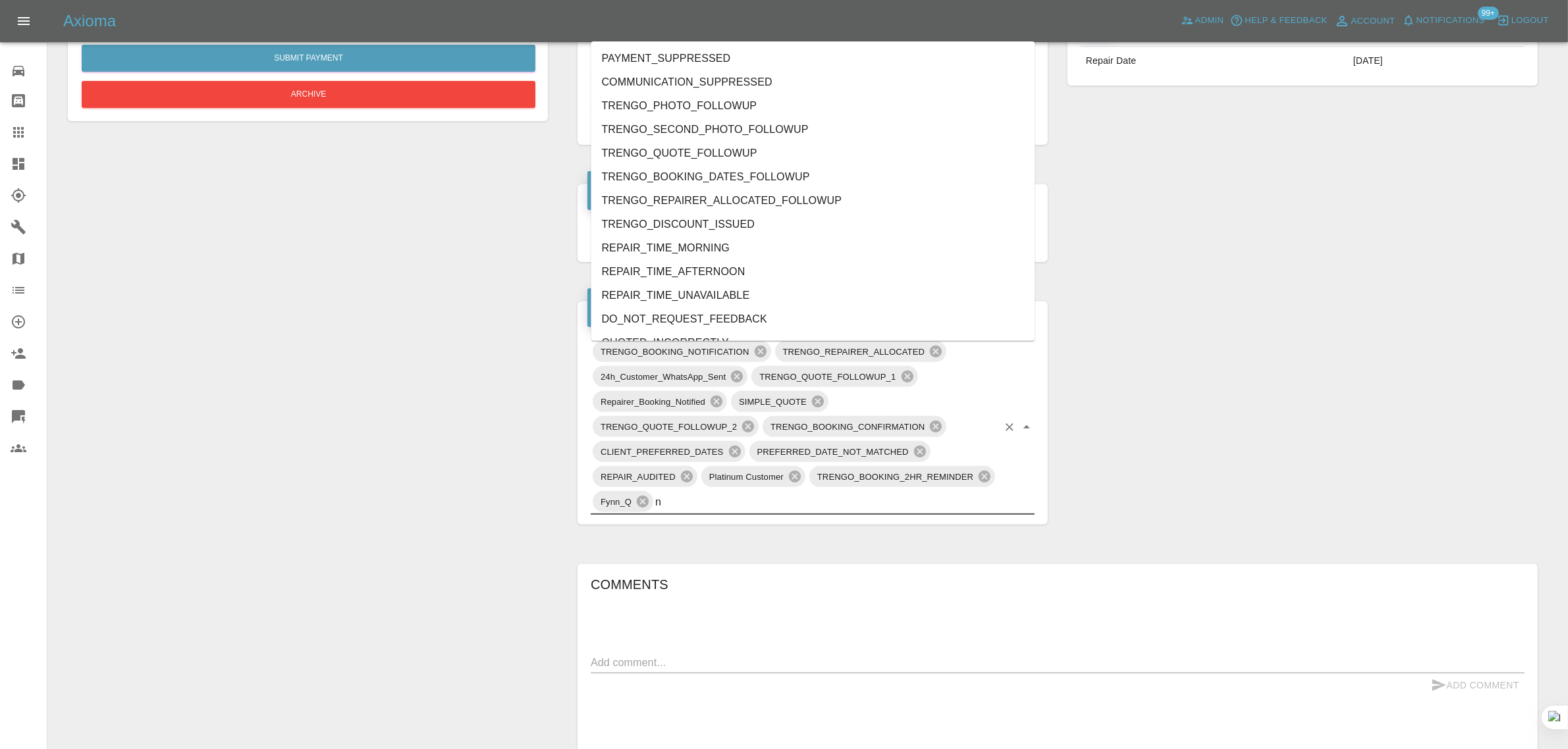
type input "no"
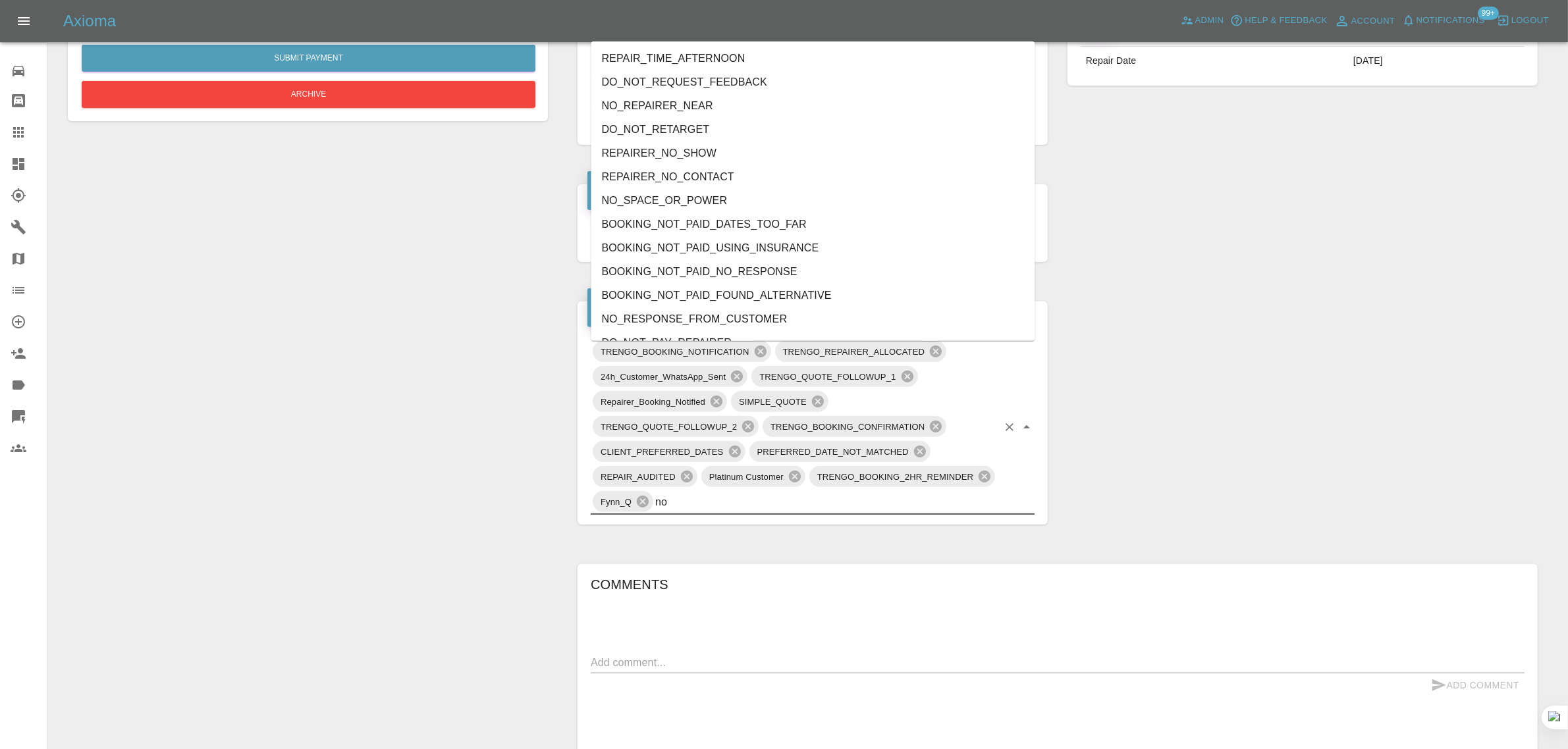
click at [662, 176] on li "REPAIRER_NO_CONTACT" at bounding box center [813, 177] width 444 height 24
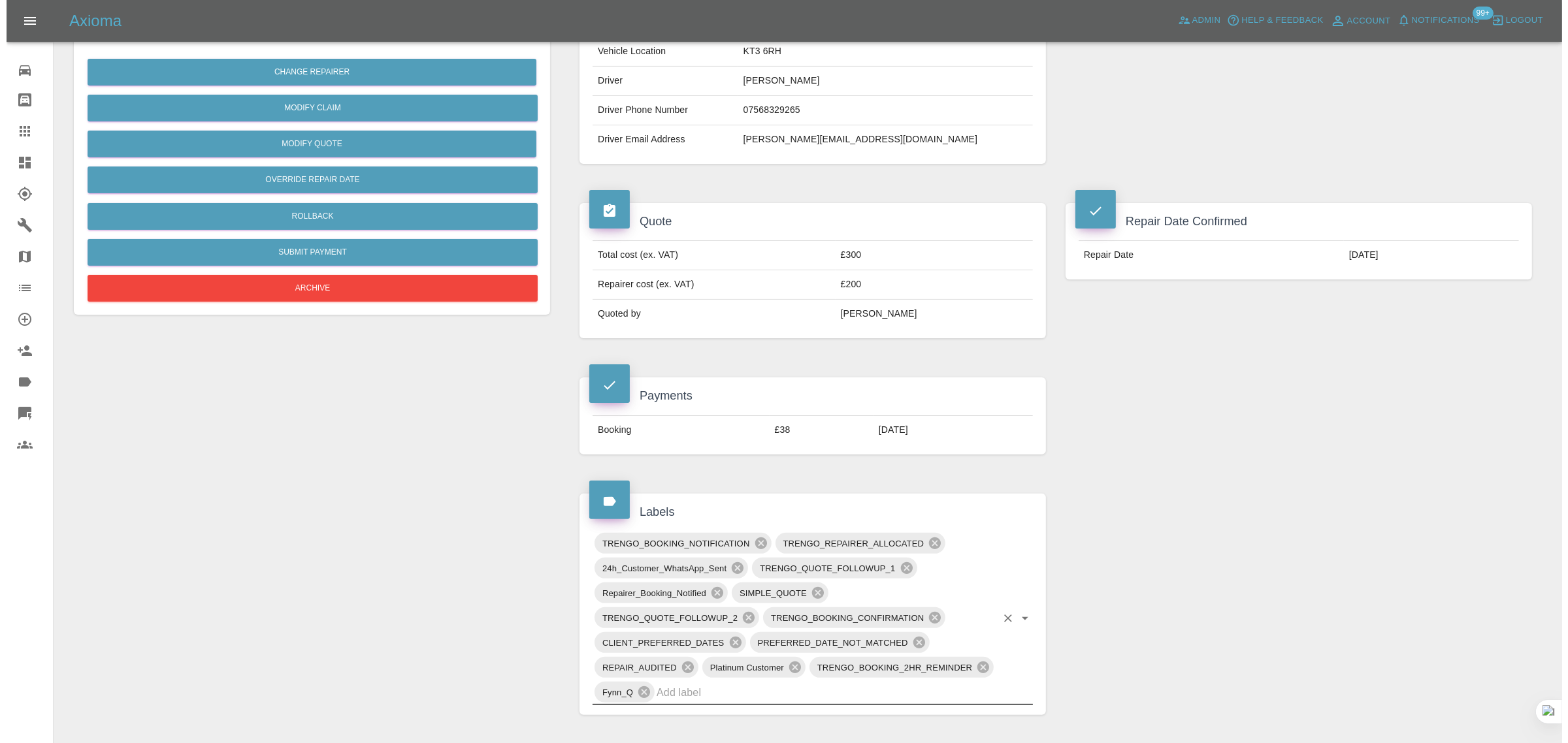
scroll to position [0, 0]
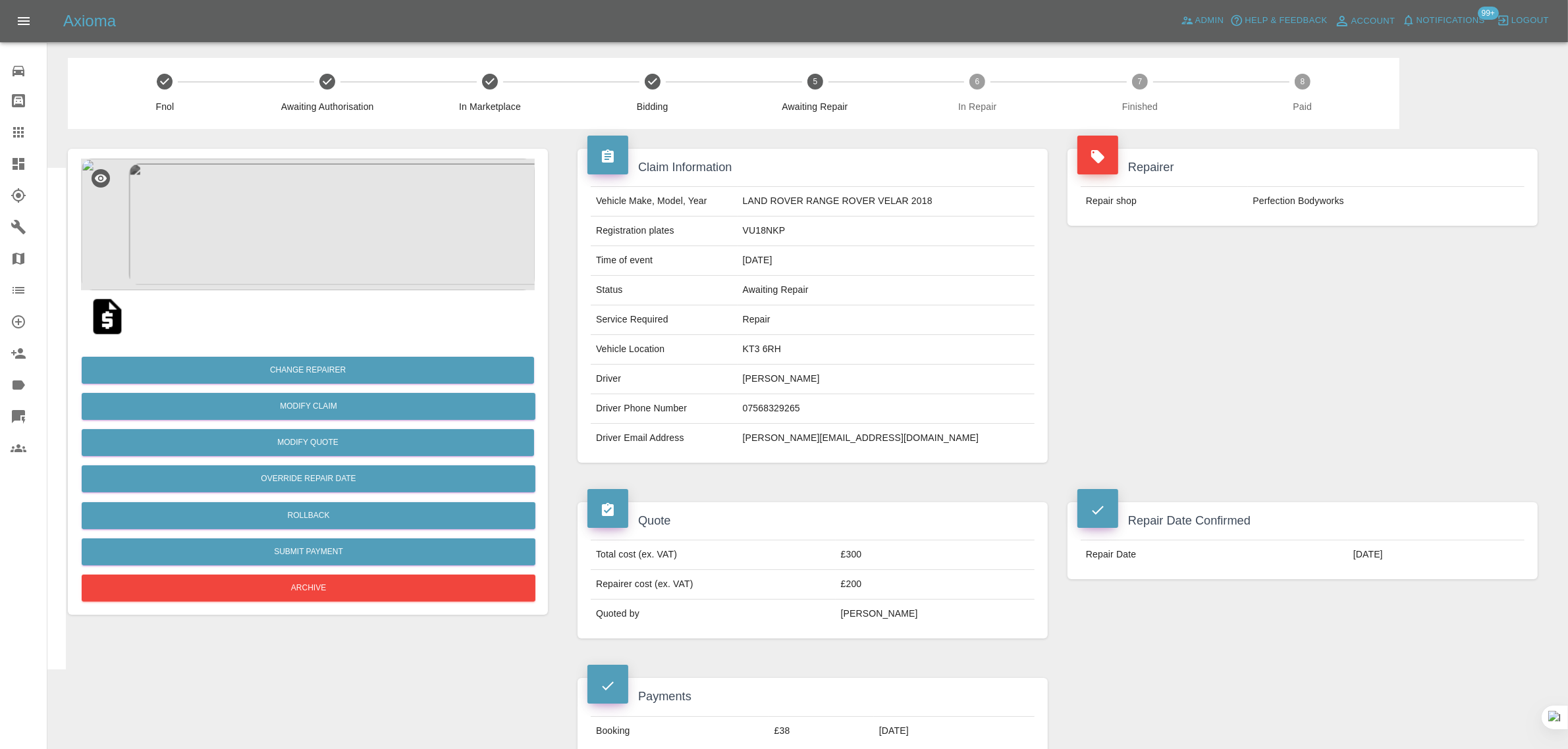
click at [2, 140] on link "Claims" at bounding box center [23, 132] width 47 height 32
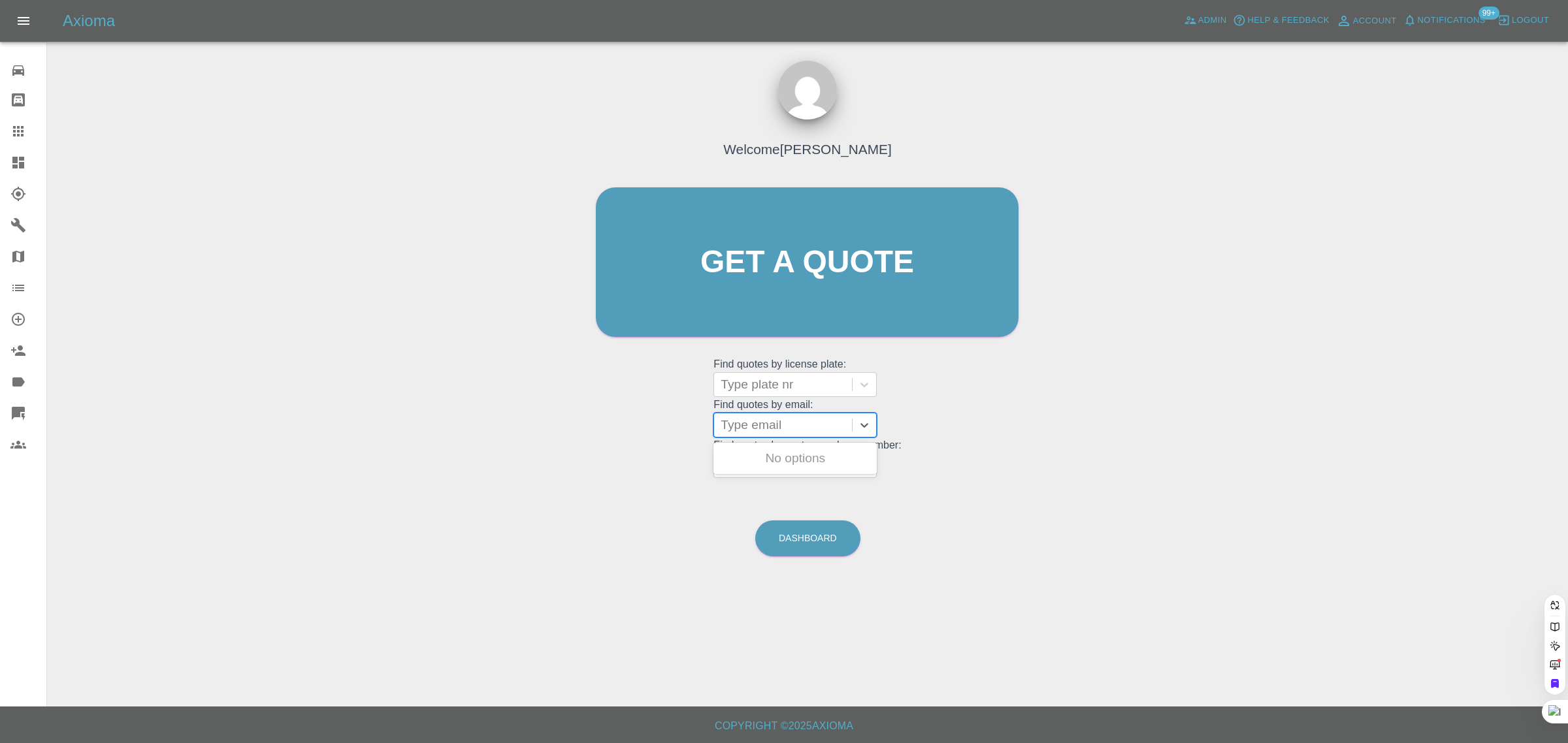
click at [742, 426] on div at bounding box center [783, 425] width 125 height 18
paste input "brettss@hotmail.co.uk"
type input "brettss@hotmail.co.u"
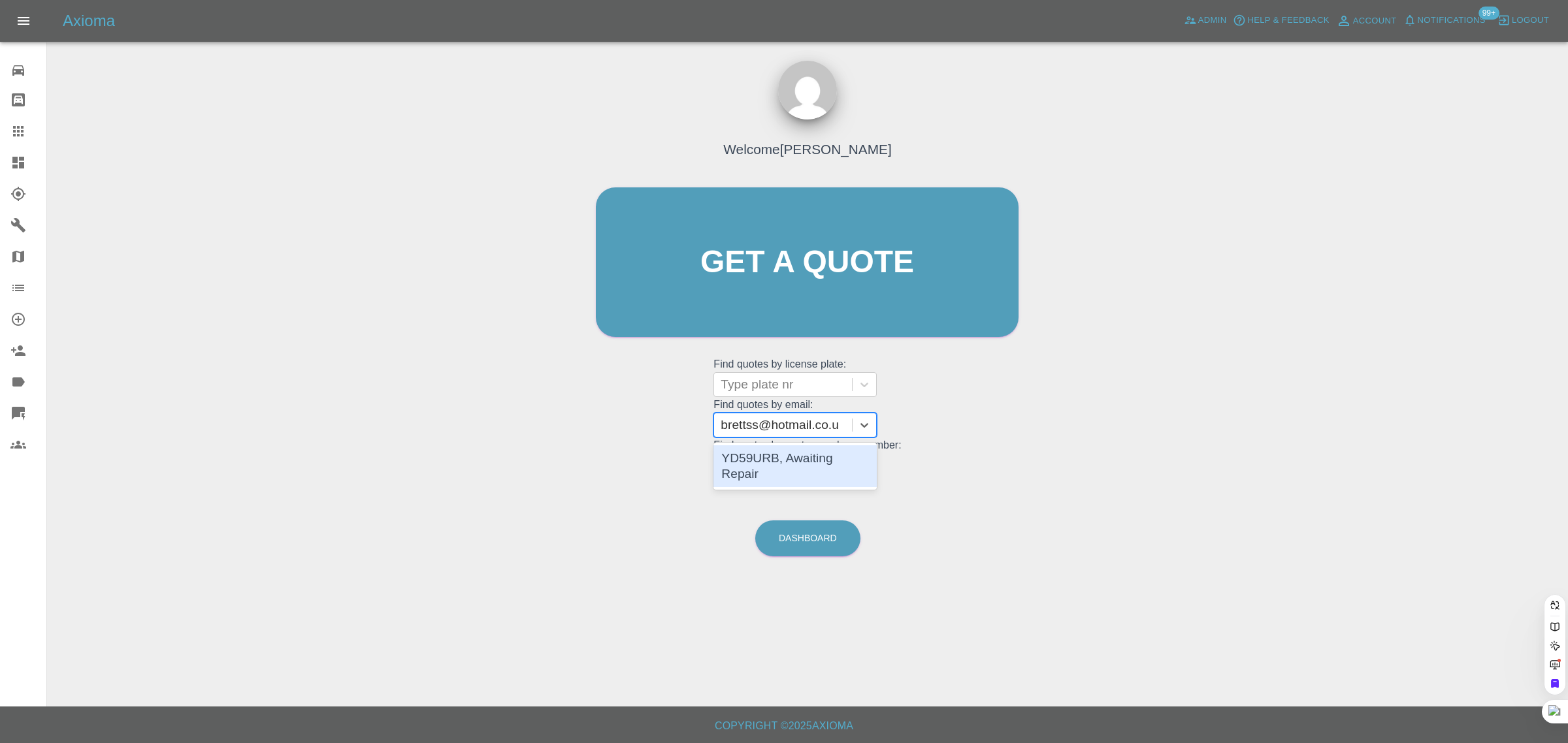
click at [771, 474] on div "YD59URB, Awaiting Repair" at bounding box center [795, 466] width 163 height 47
click at [785, 458] on div "YD59URB, Awaiting Repair" at bounding box center [795, 466] width 163 height 42
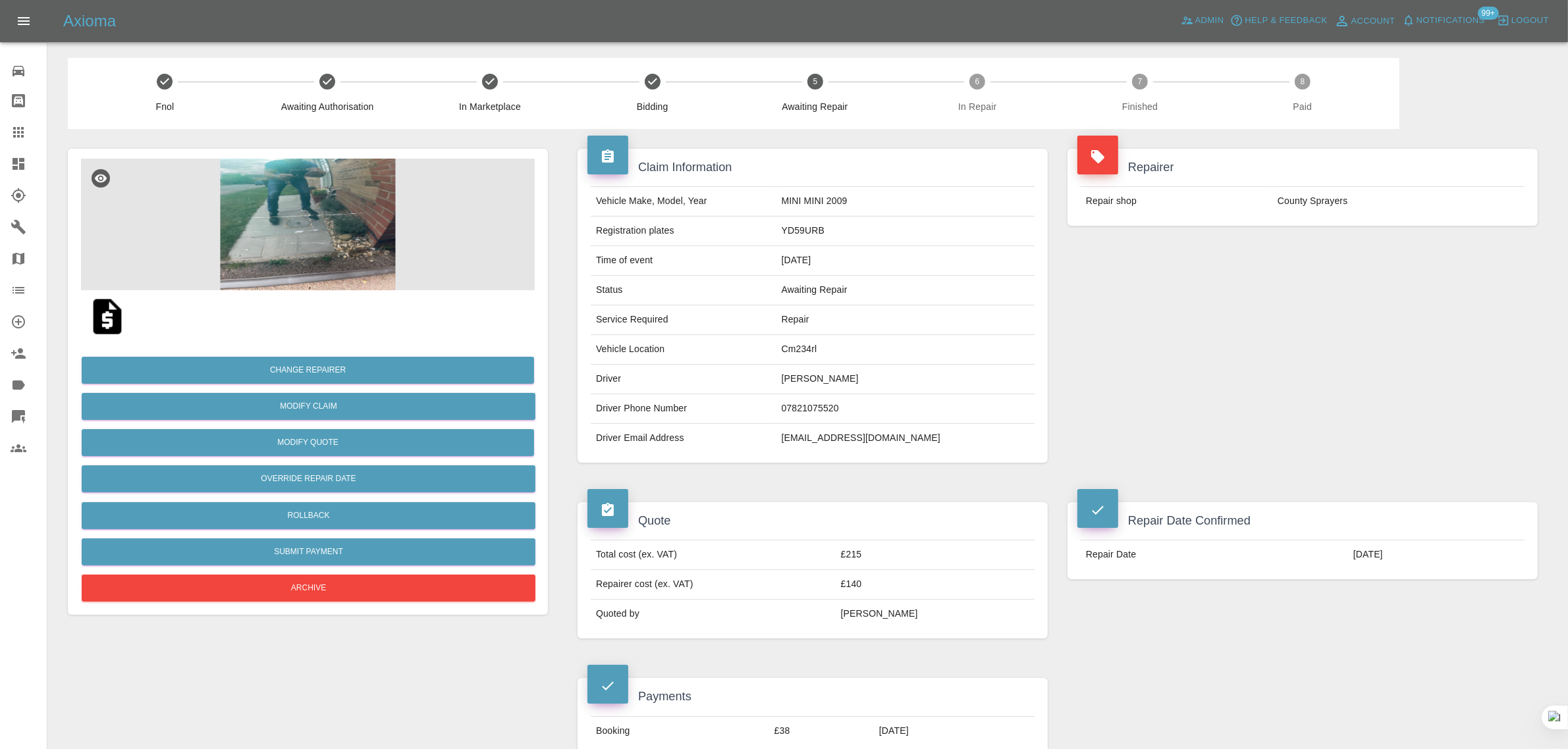
click at [15, 130] on icon at bounding box center [18, 132] width 16 height 16
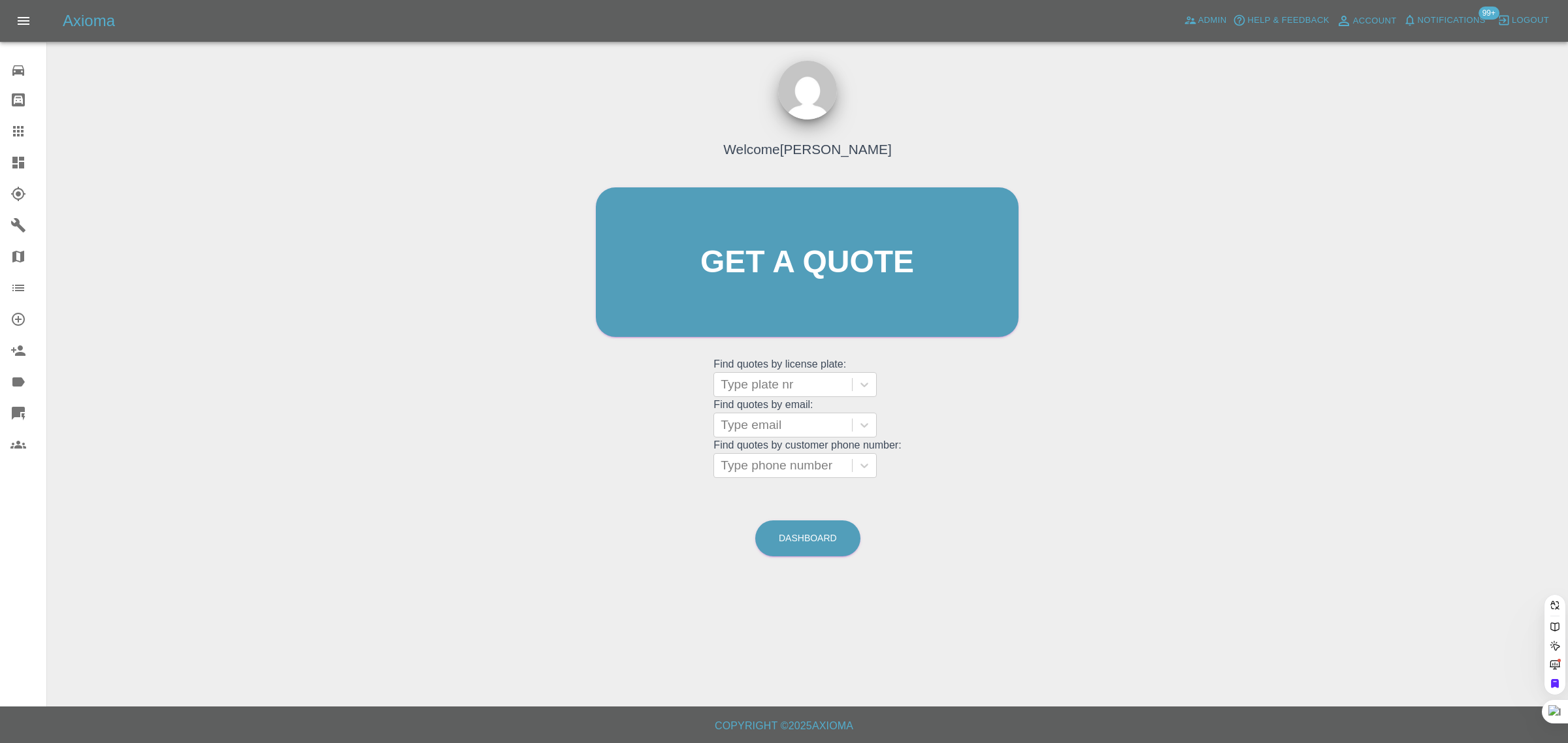
click at [758, 440] on grid "Find quotes by customer phone number: Type phone number" at bounding box center [807, 459] width 188 height 39
click at [764, 425] on div at bounding box center [783, 425] width 125 height 18
paste input "daniel@enpmedia.tv"
type input "daniel@enpmedia.t"
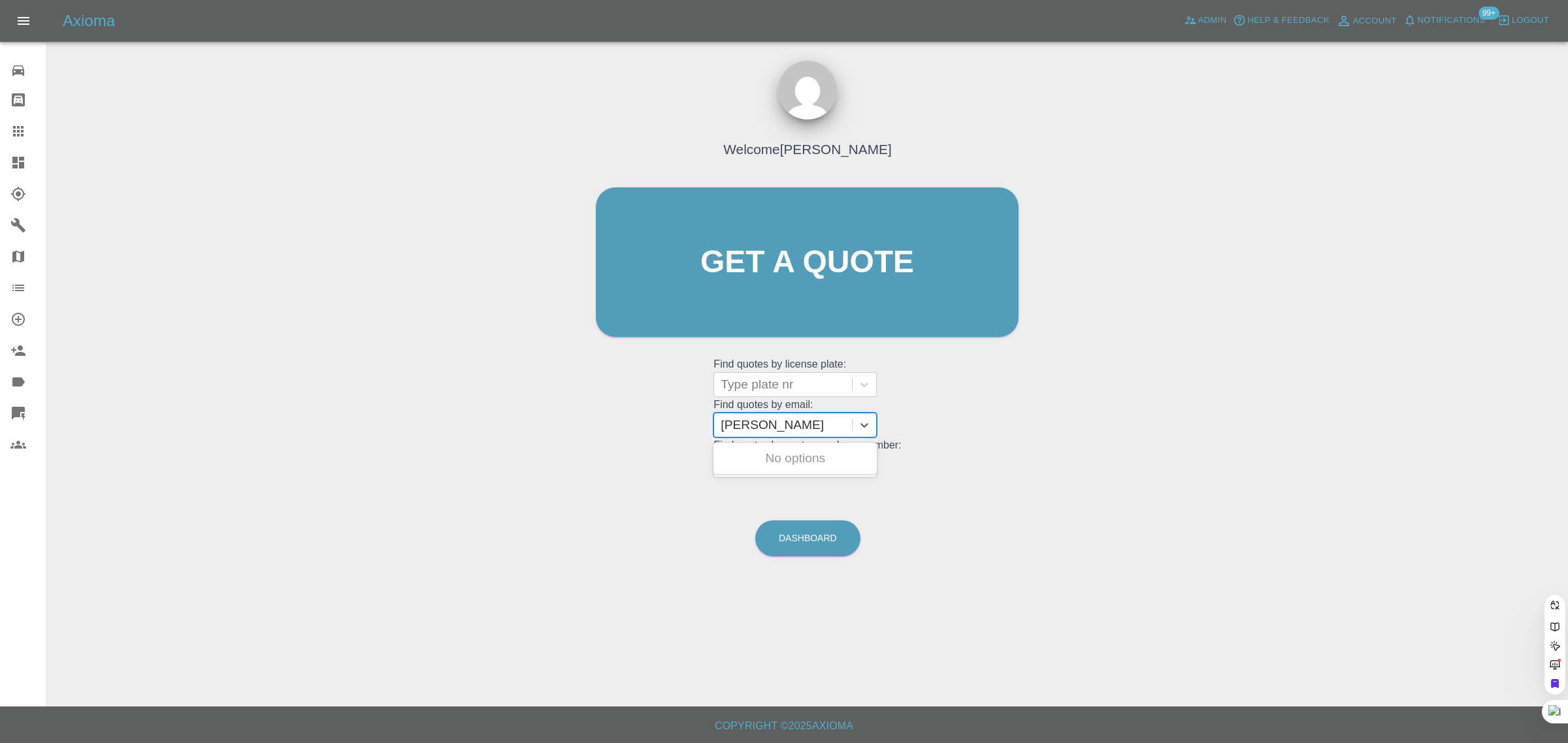
scroll to position [0, 0]
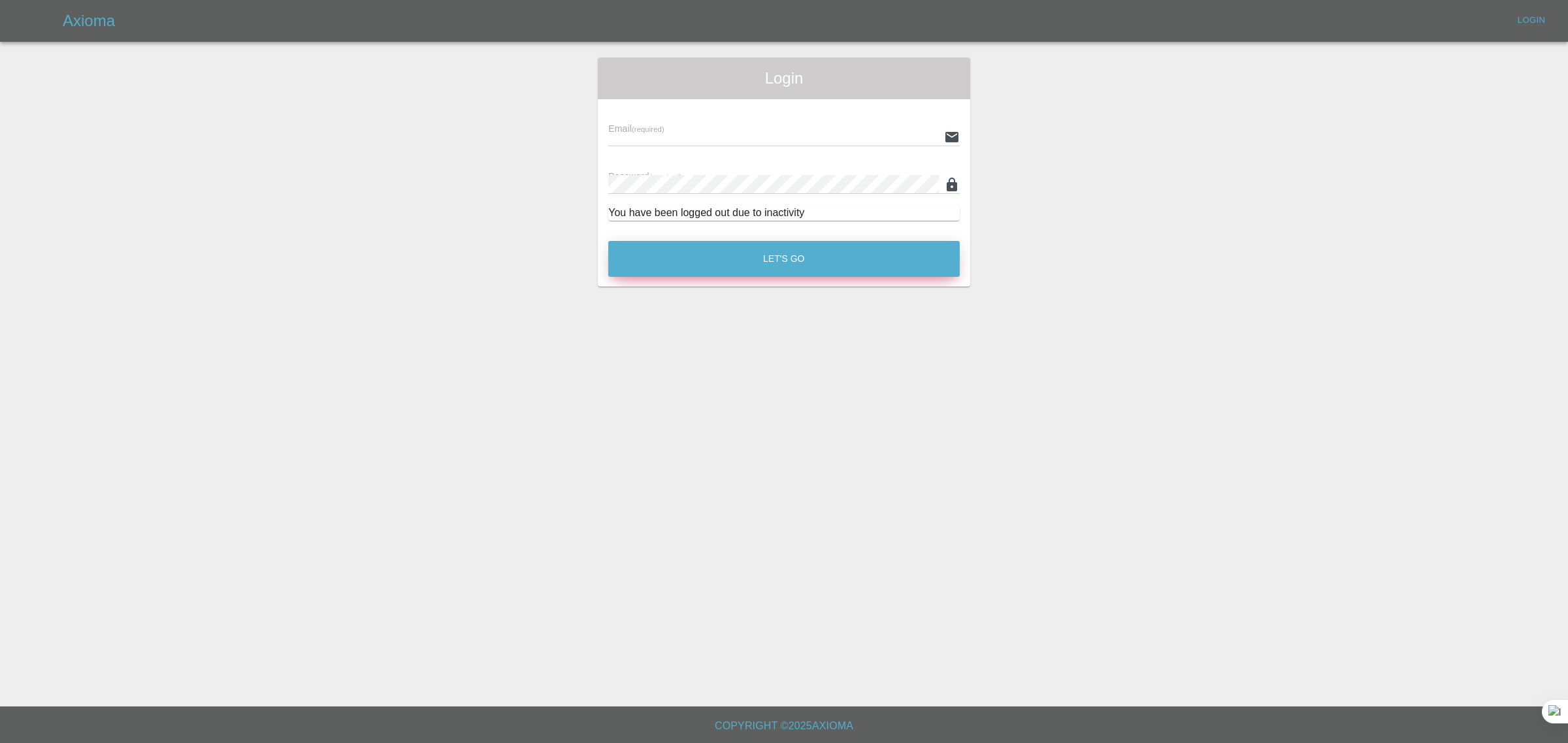
type input "bookkeeping@fifoaccounting.com"
click at [804, 258] on button "Let's Go" at bounding box center [784, 258] width 352 height 36
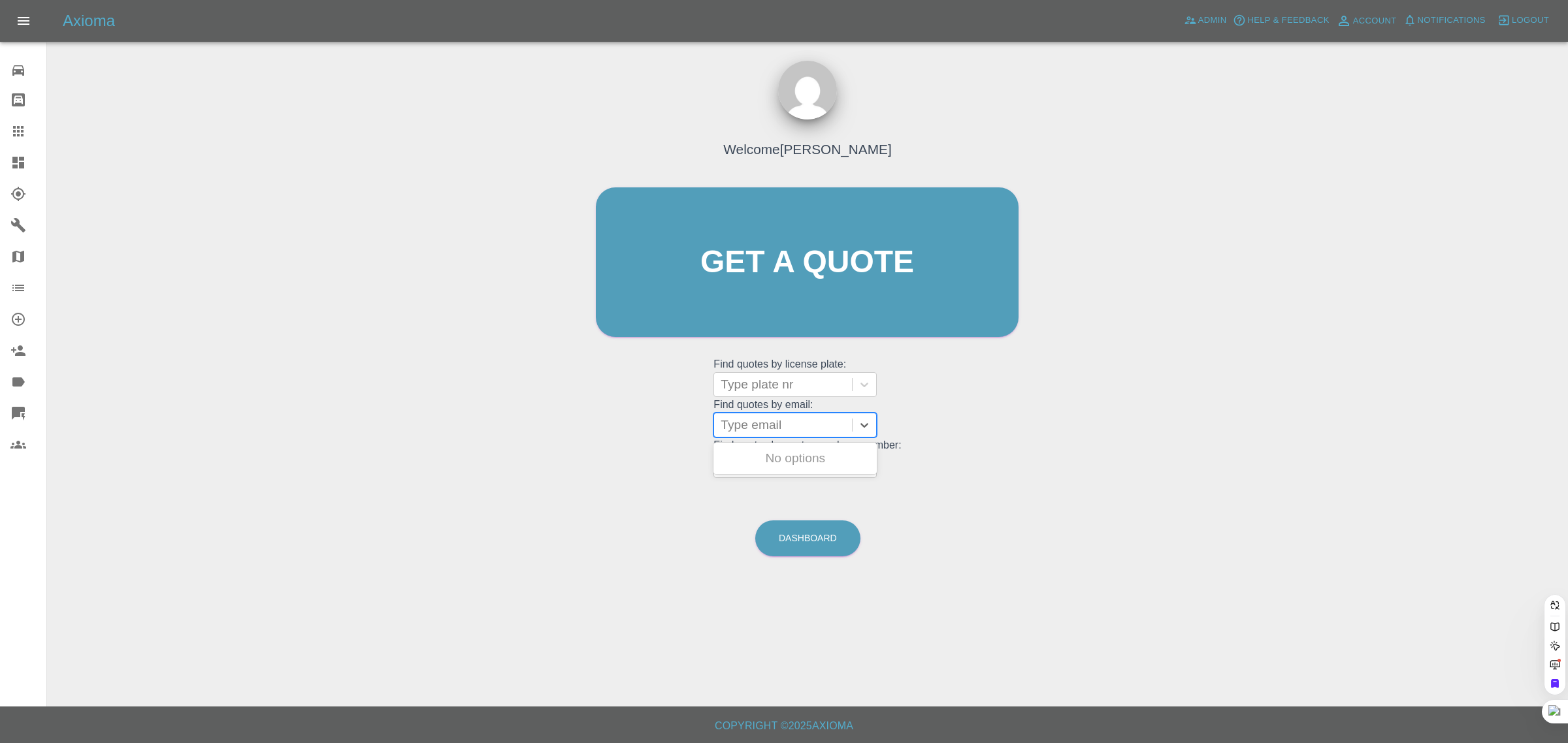
click at [765, 429] on div at bounding box center [783, 425] width 125 height 18
paste input "daniel@enpmedia.tv"
type input "daniel@enpmedia.t"
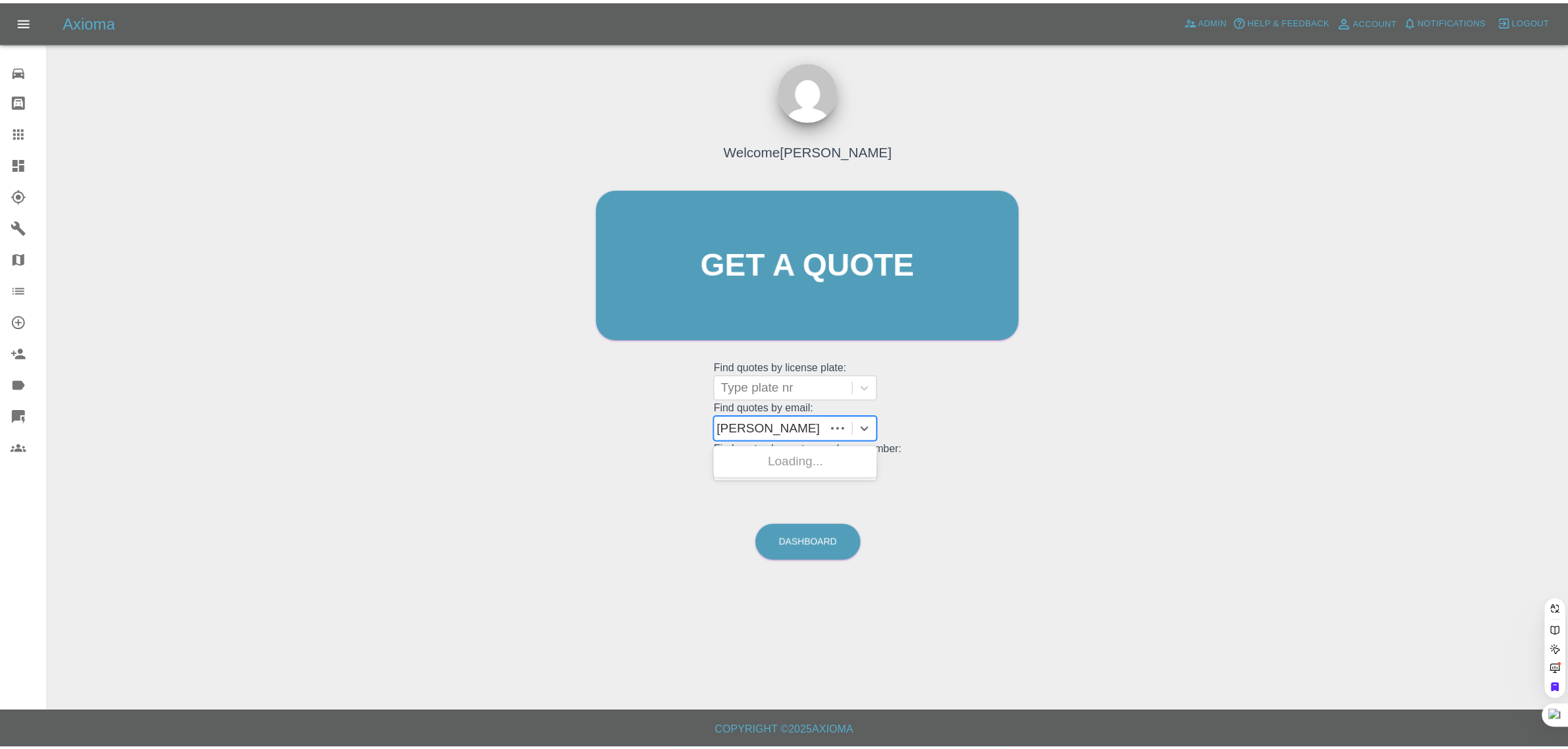
scroll to position [0, 0]
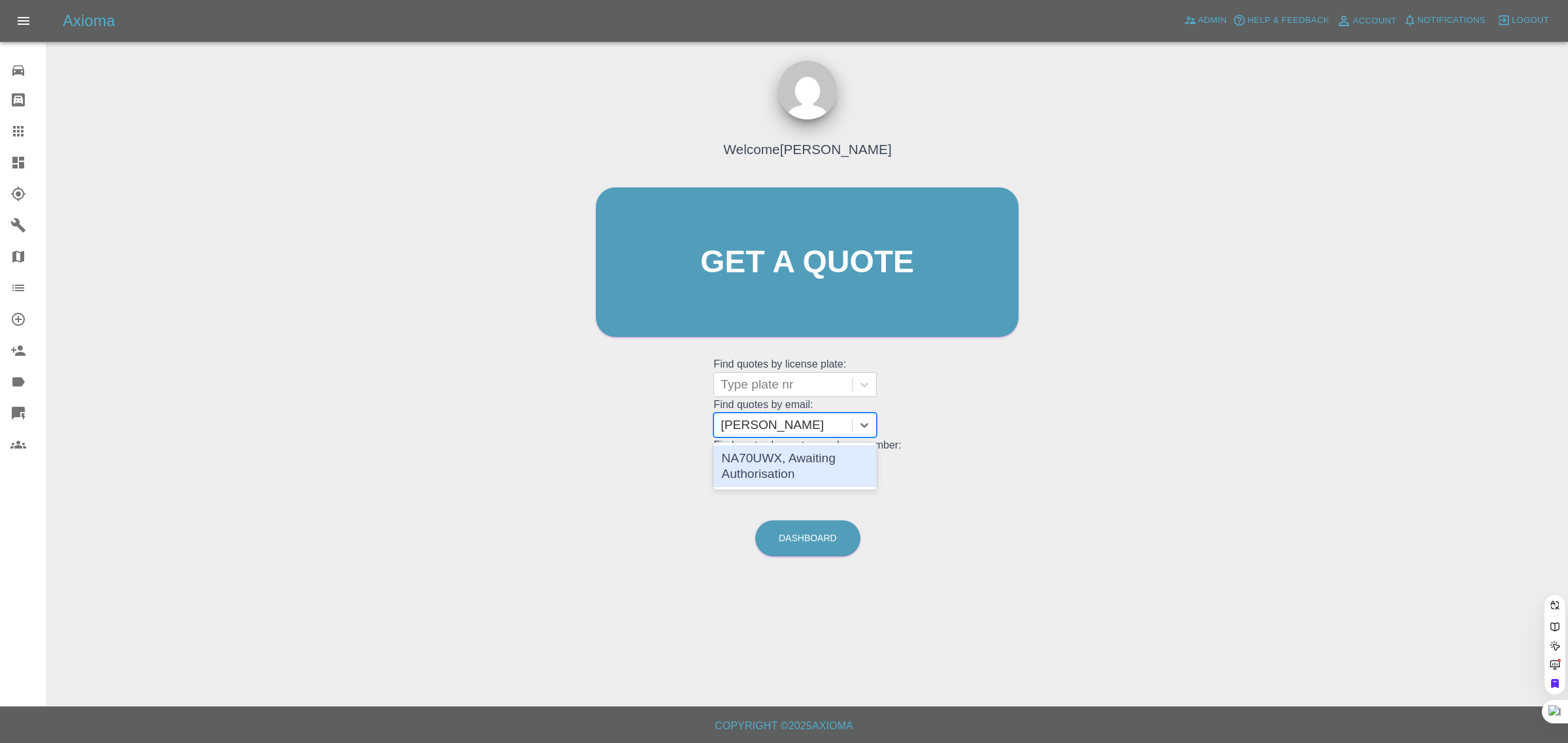
click at [776, 470] on div "NA70UWX, Awaiting Authorisation" at bounding box center [795, 466] width 163 height 42
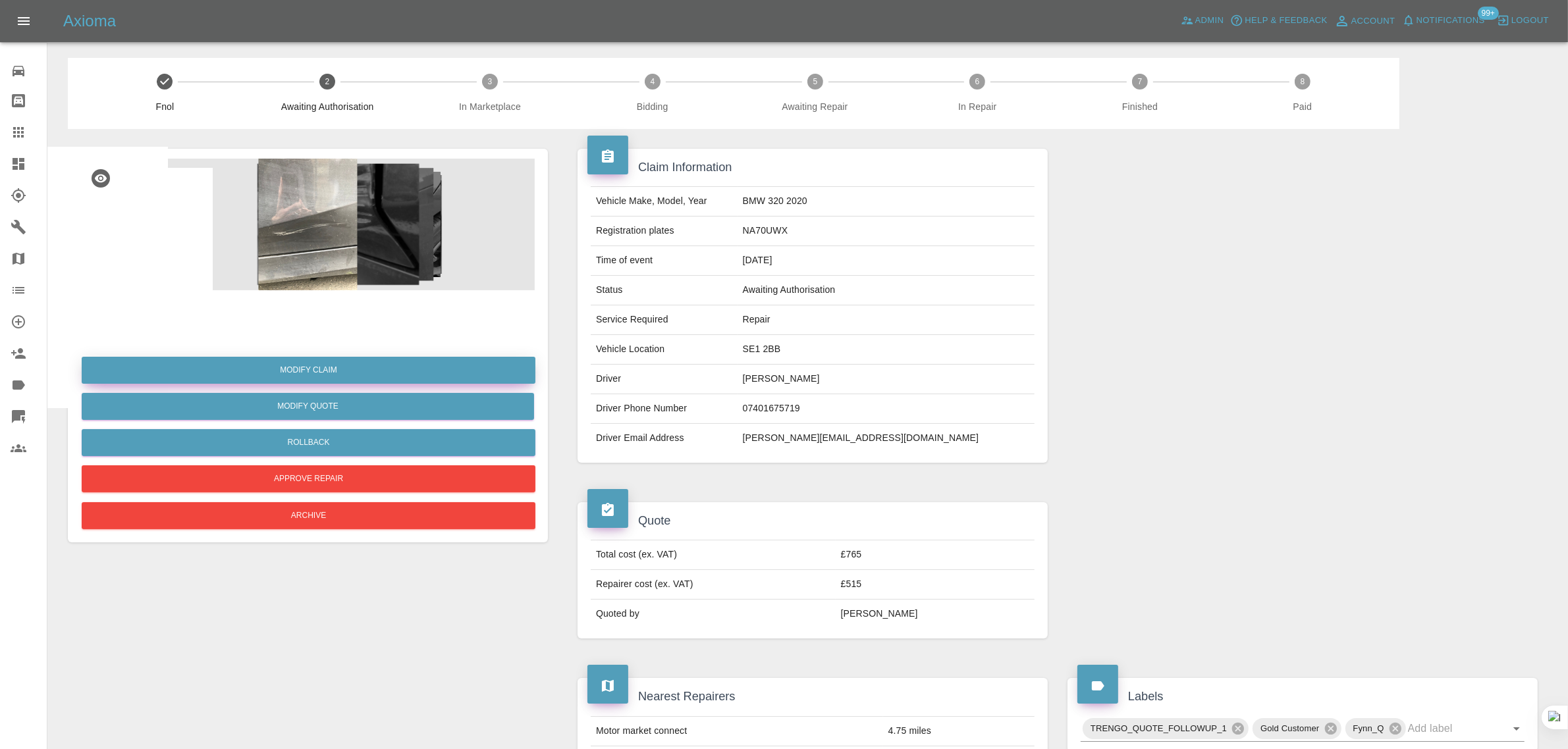
click at [350, 374] on link "Modify Claim" at bounding box center [309, 370] width 453 height 27
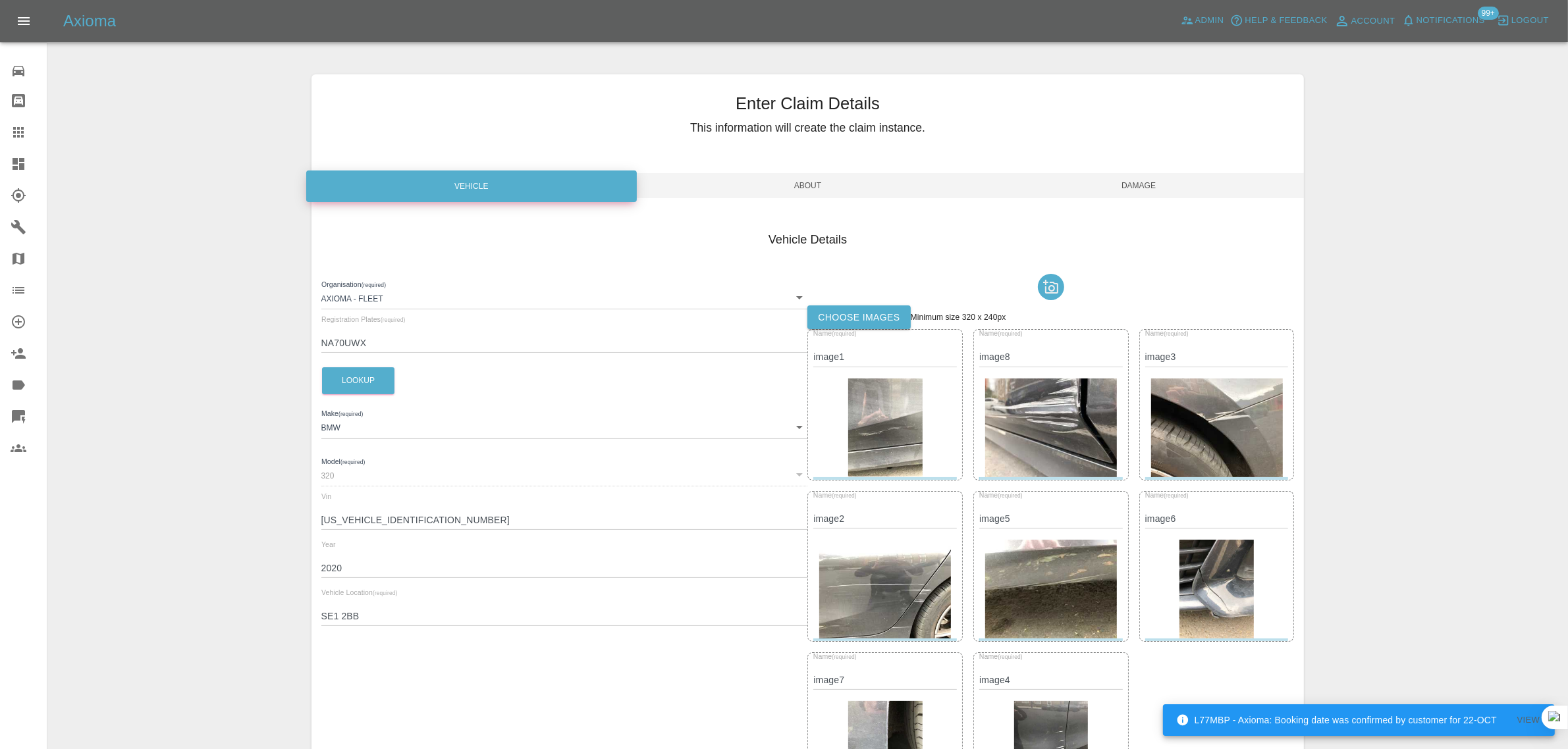
click at [876, 326] on label "Choose images" at bounding box center [858, 318] width 102 height 25
click at [0, 0] on input "Choose images" at bounding box center [0, 0] width 0 height 0
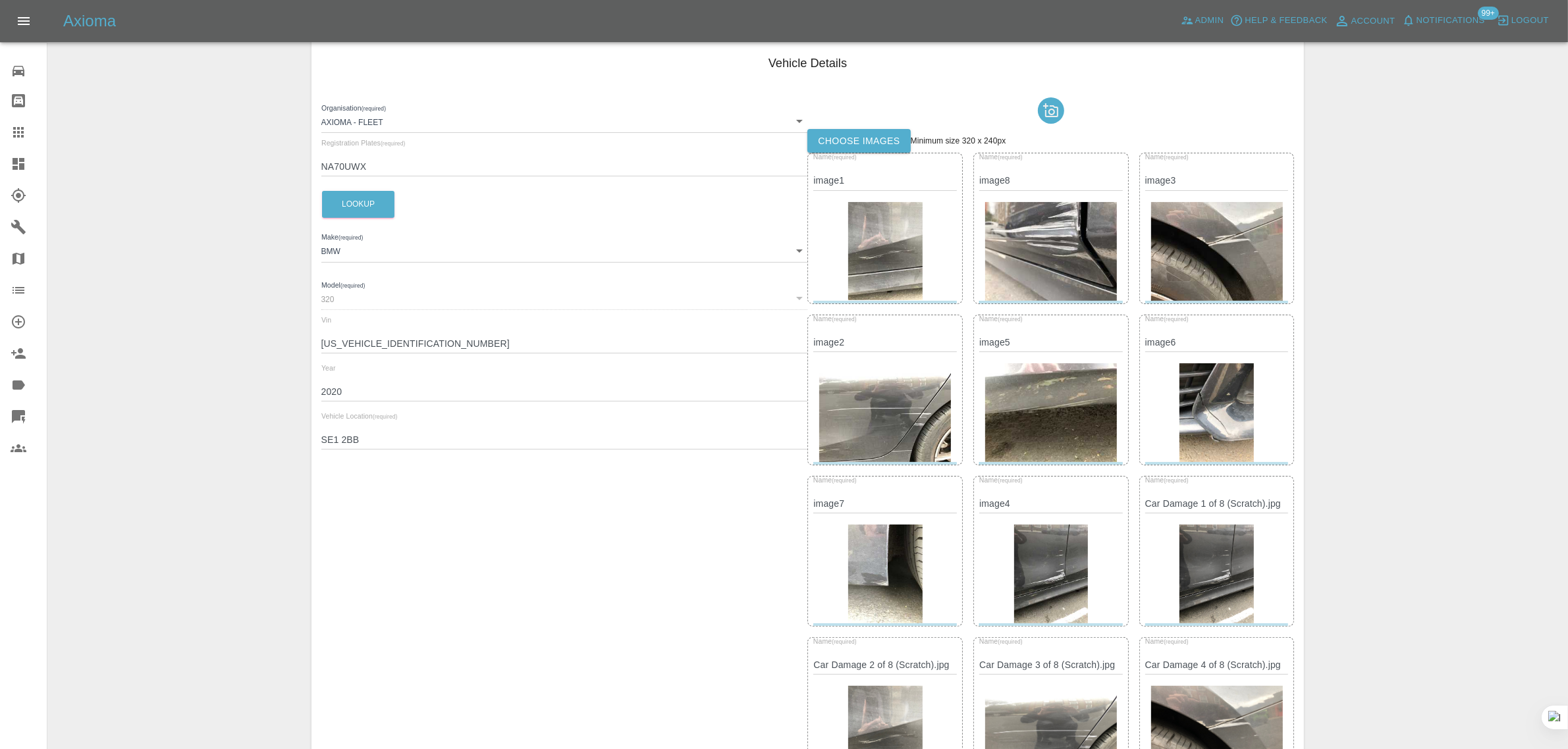
scroll to position [131, 0]
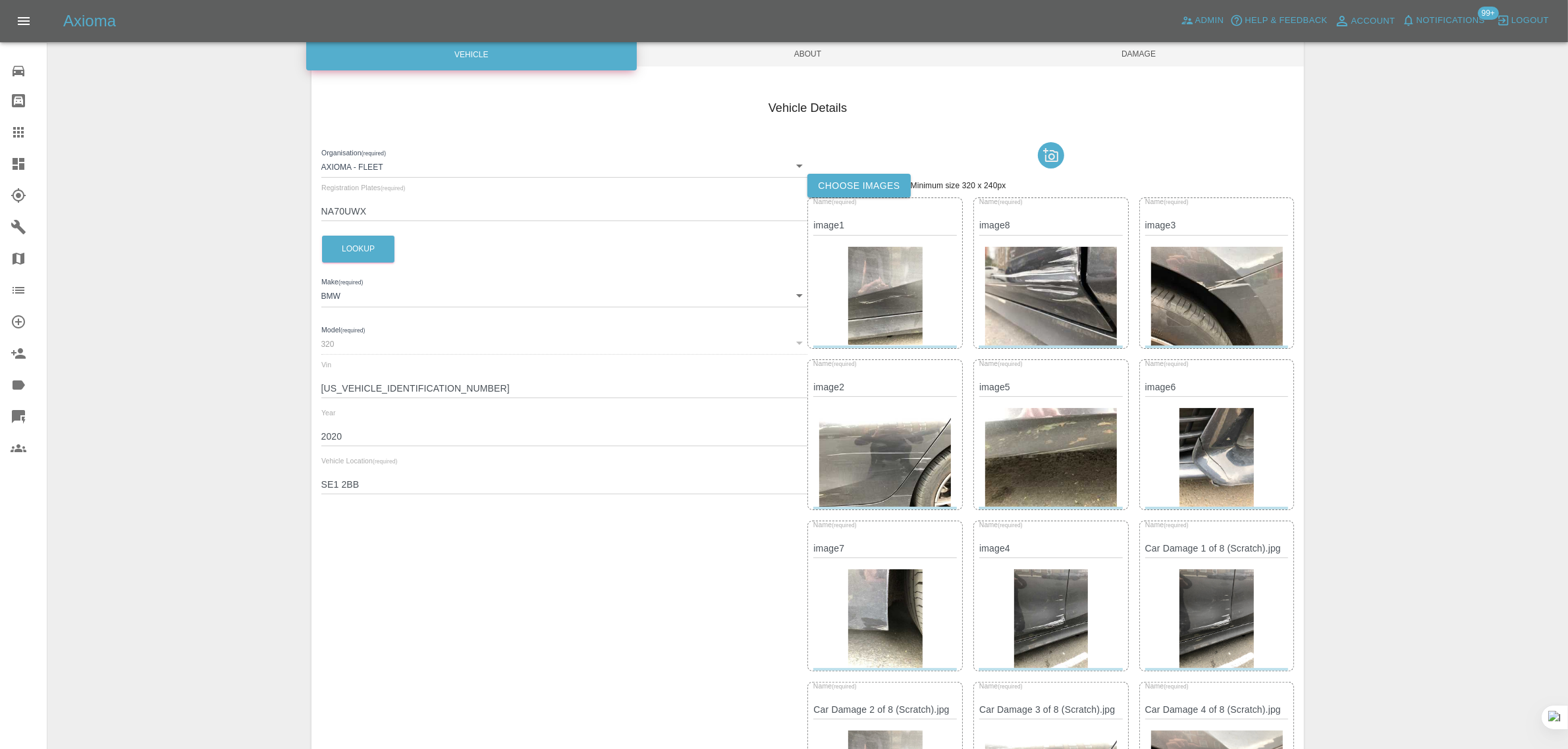
click at [1158, 54] on span "Damage" at bounding box center [1139, 54] width 331 height 25
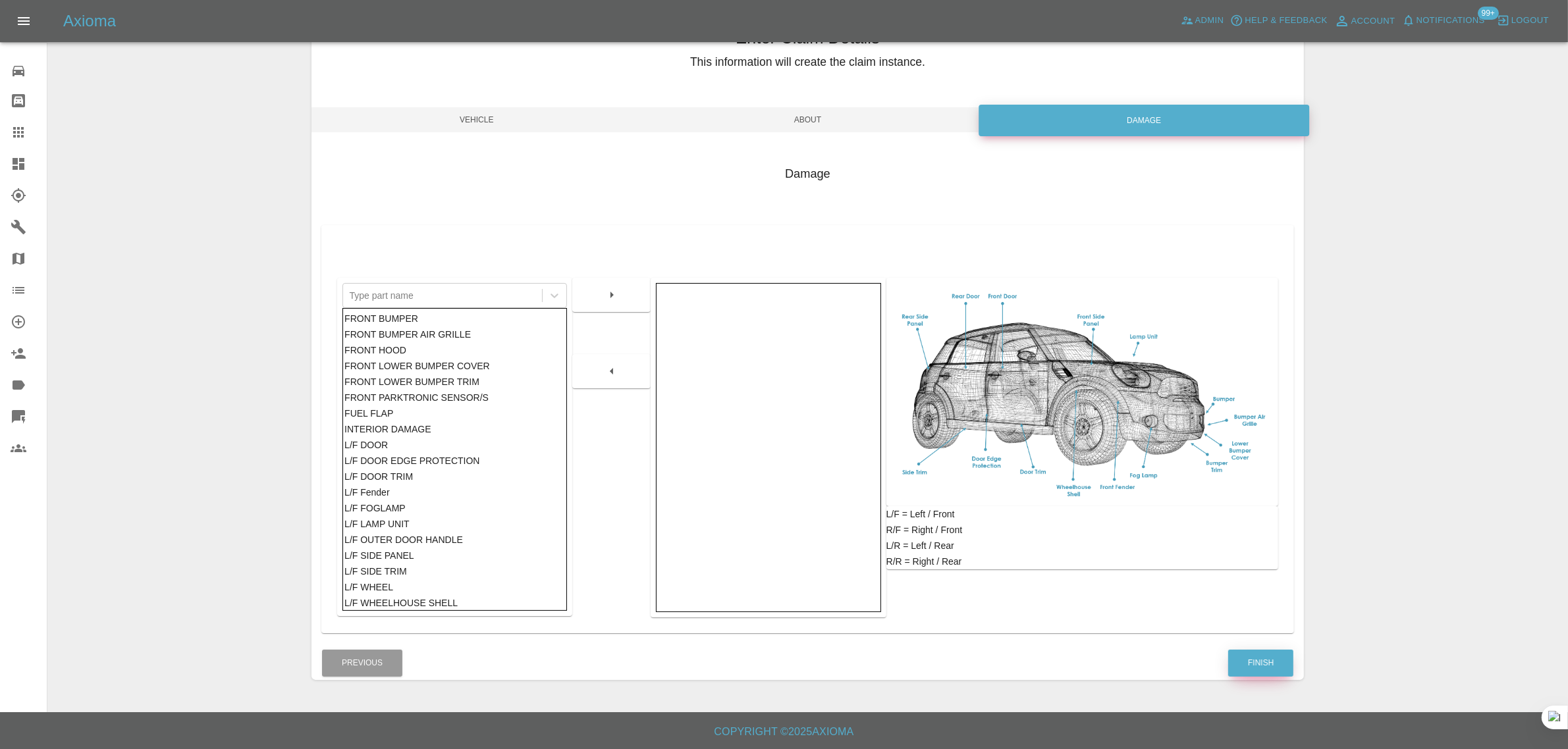
scroll to position [64, 0]
click at [1260, 655] on button "Finish" at bounding box center [1261, 664] width 65 height 27
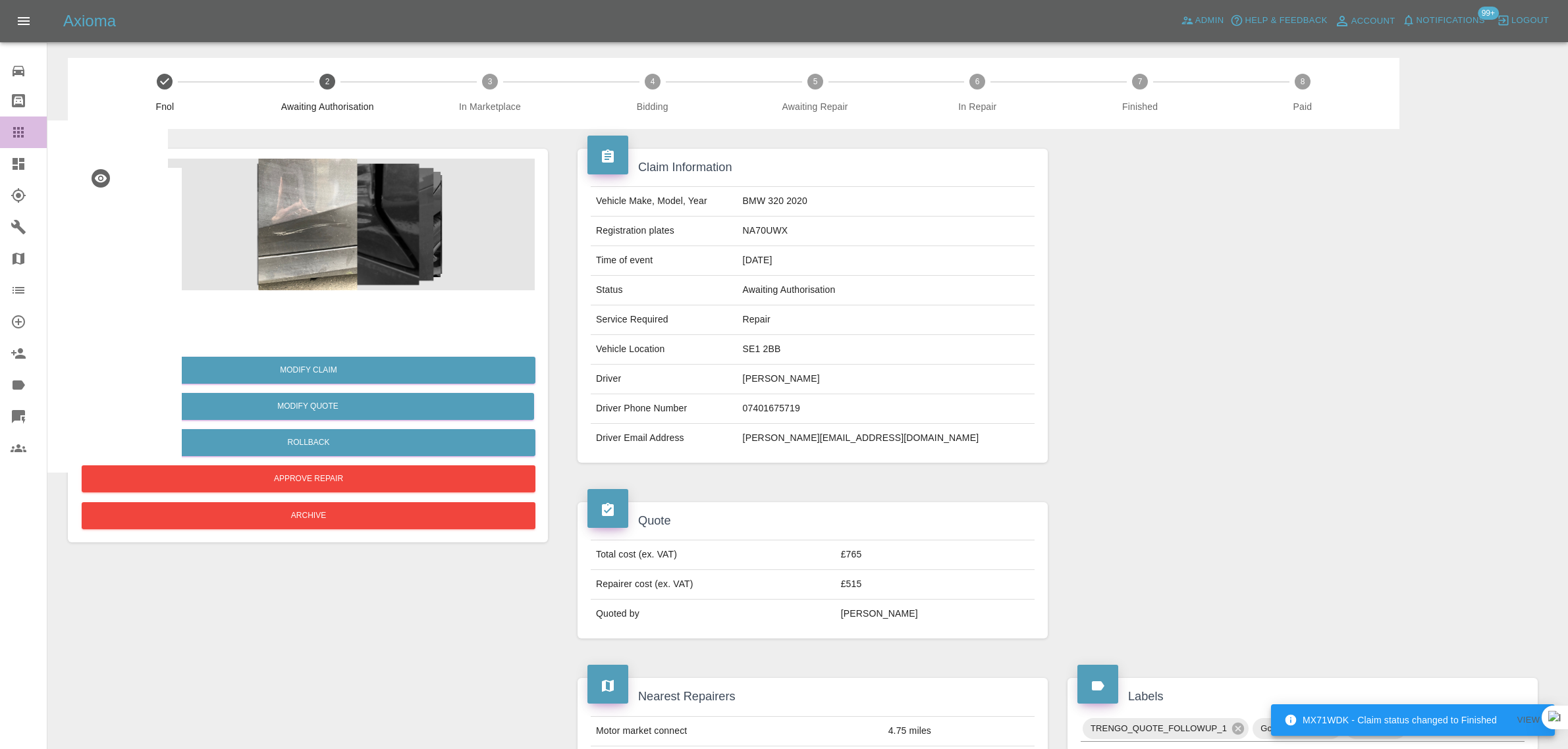
click at [17, 132] on icon at bounding box center [18, 132] width 11 height 11
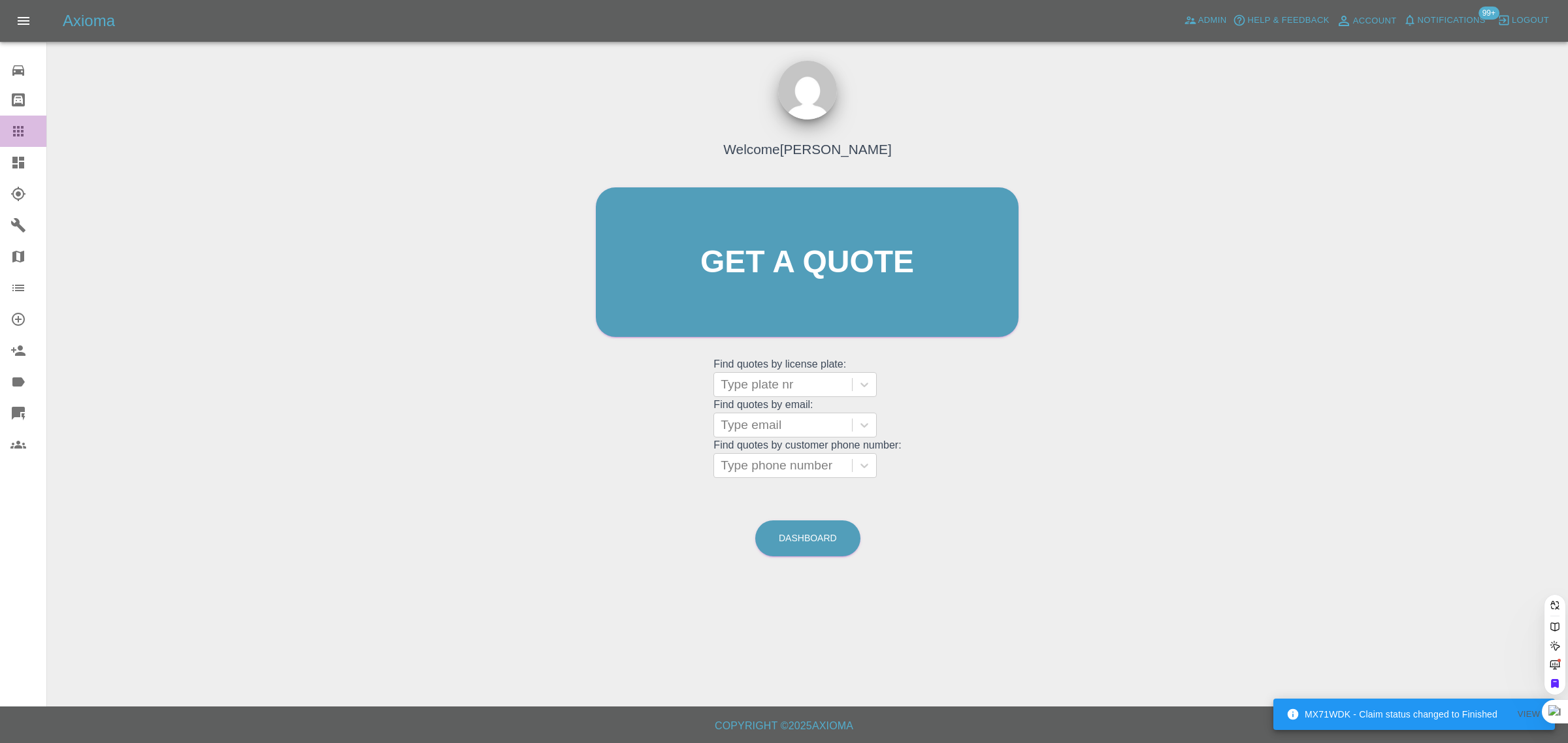
drag, startPoint x: 20, startPoint y: 129, endPoint x: 864, endPoint y: 488, distance: 917.2
click at [18, 130] on icon at bounding box center [18, 131] width 15 height 15
click at [785, 434] on div at bounding box center [783, 425] width 125 height 18
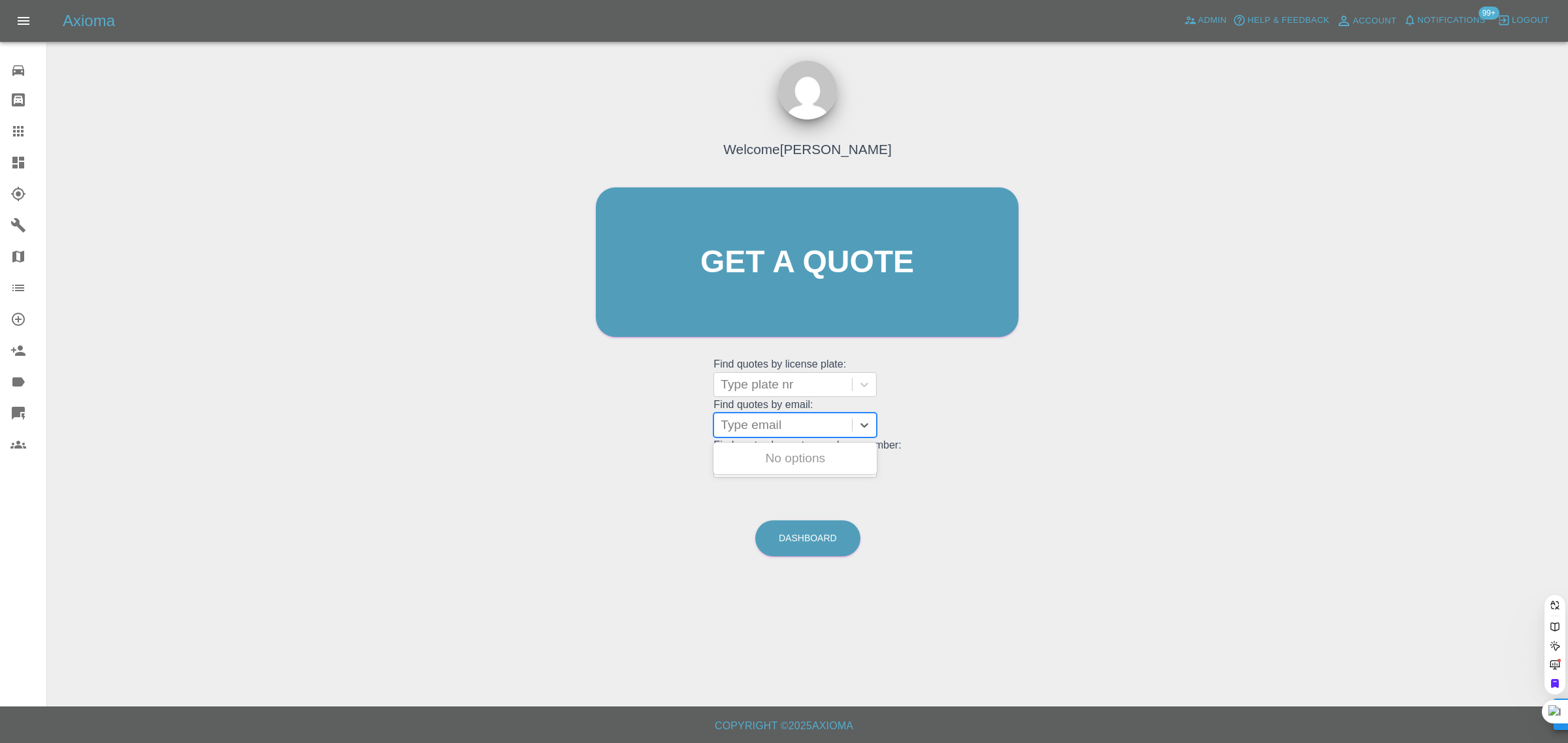
paste input "[EMAIL_ADDRESS][DOMAIN_NAME]"
type input "achubbychops@aol.co"
click at [778, 475] on div "PJ63BOY, Awaiting Authorisation" at bounding box center [795, 466] width 163 height 42
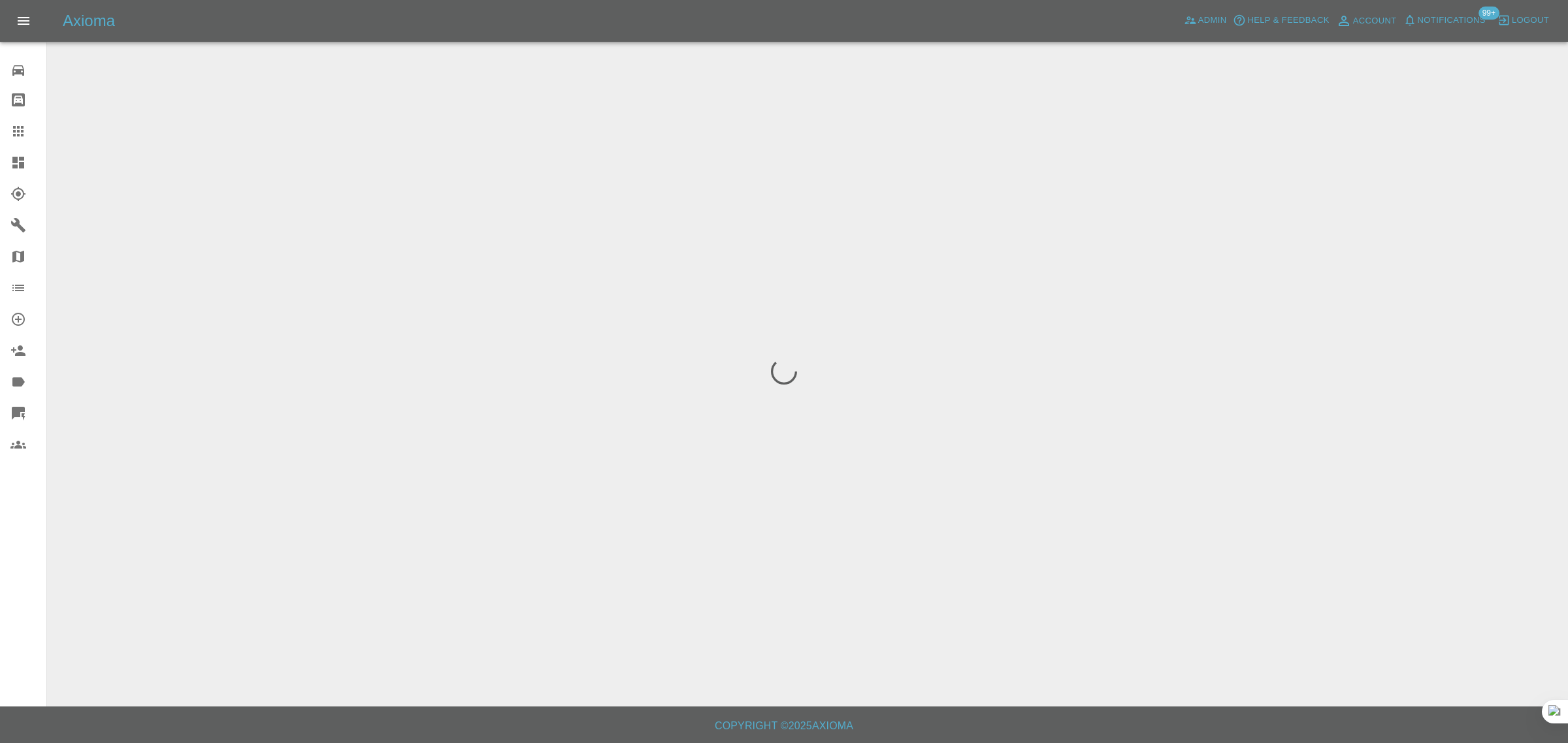
click at [18, 568] on div "0 Repair home Bodyshop home Claims Dashboard Explorer Garages Map Organization …" at bounding box center [23, 371] width 47 height 743
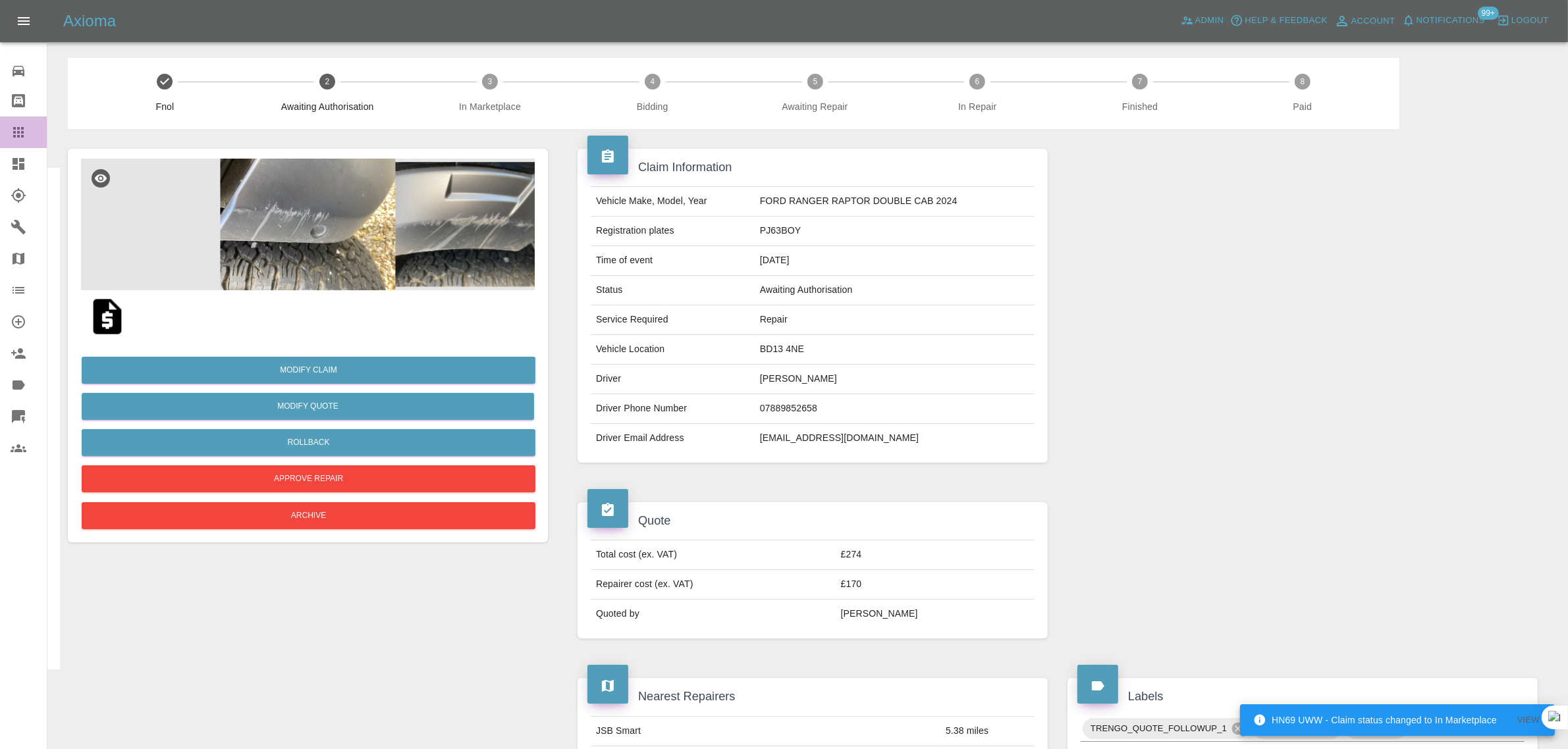
click at [27, 139] on div at bounding box center [29, 132] width 37 height 16
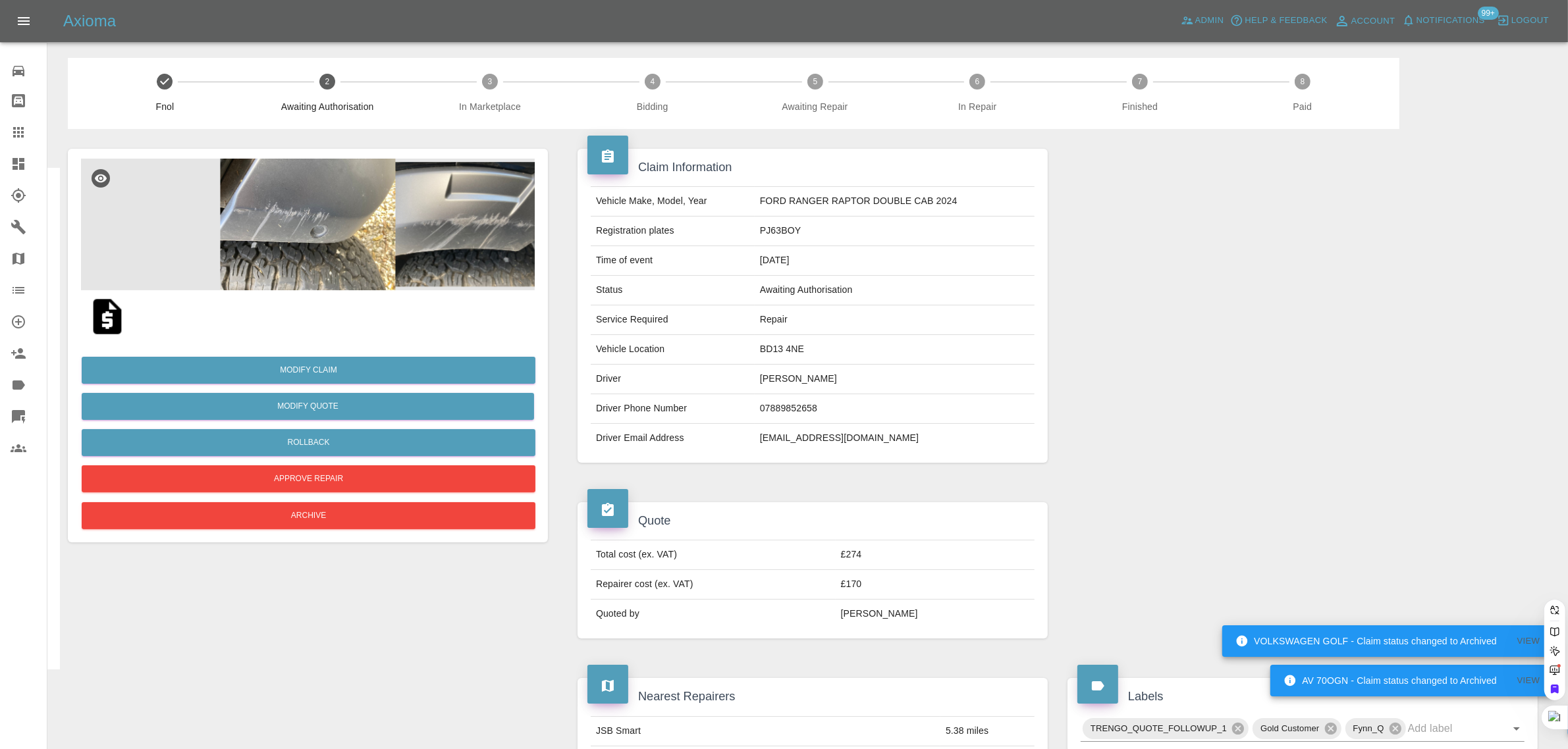
click at [23, 138] on icon at bounding box center [18, 132] width 16 height 16
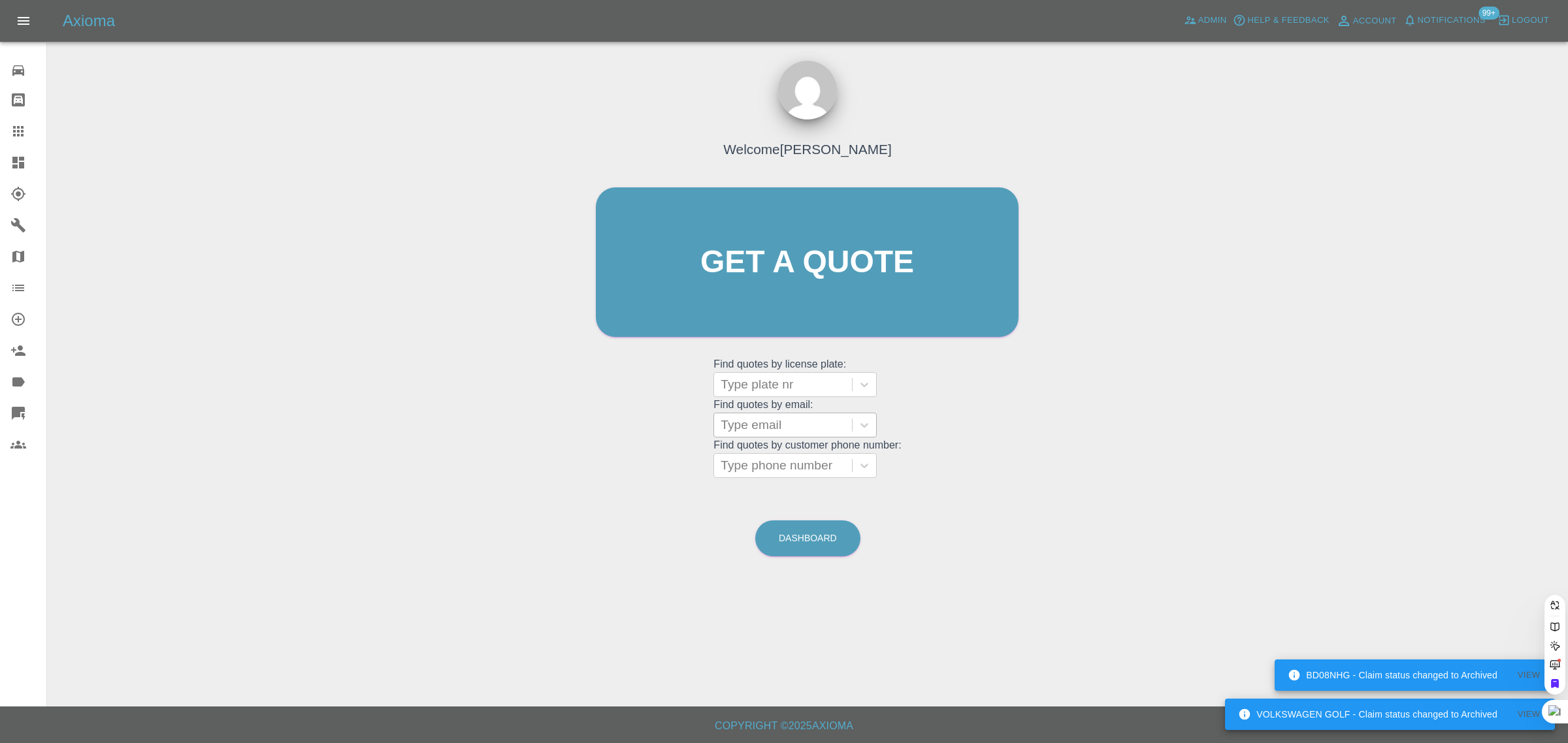
click at [795, 424] on div at bounding box center [783, 425] width 125 height 18
paste input "briankruger1952@gmail.com"
type input "briankruger1952@gmail.co"
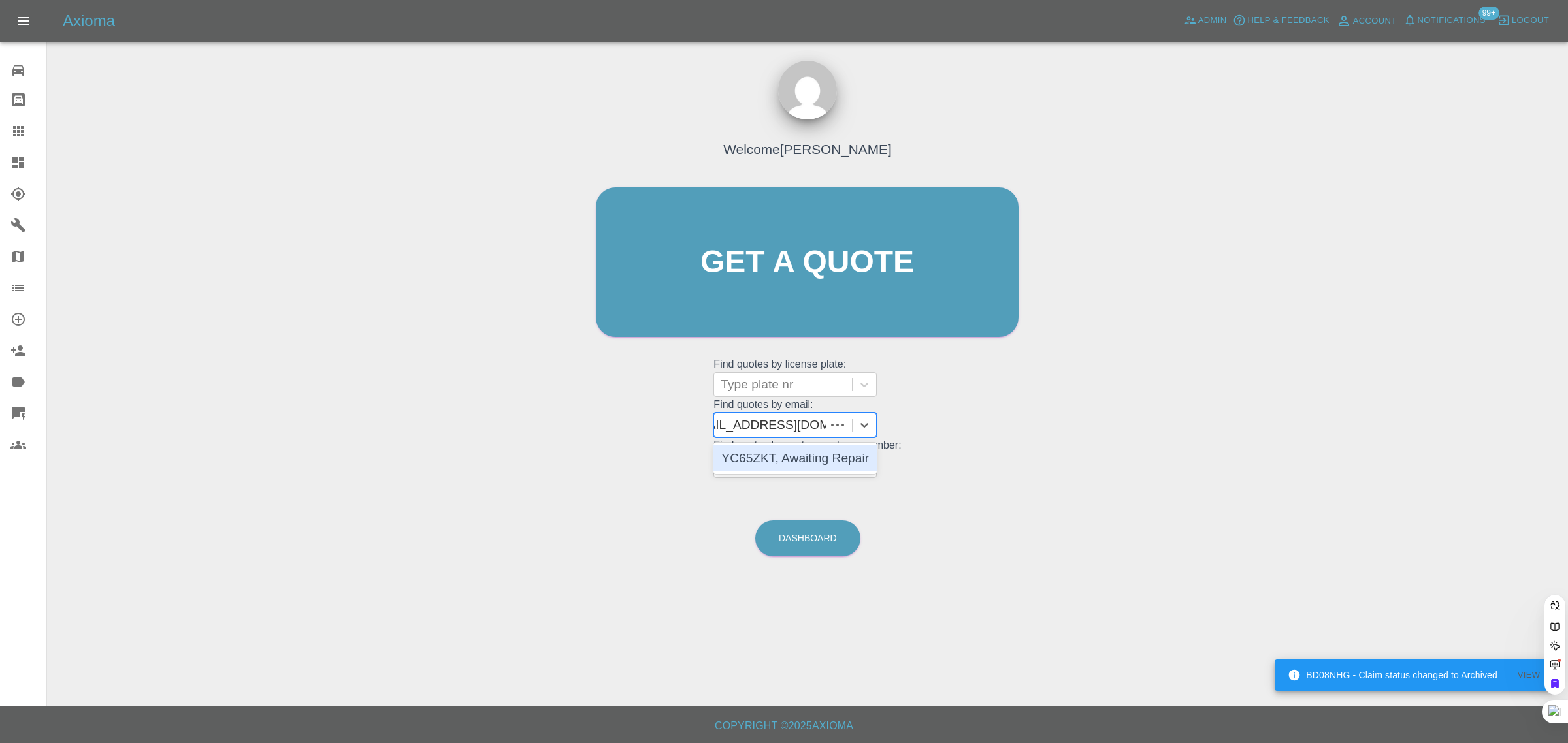
scroll to position [0, 20]
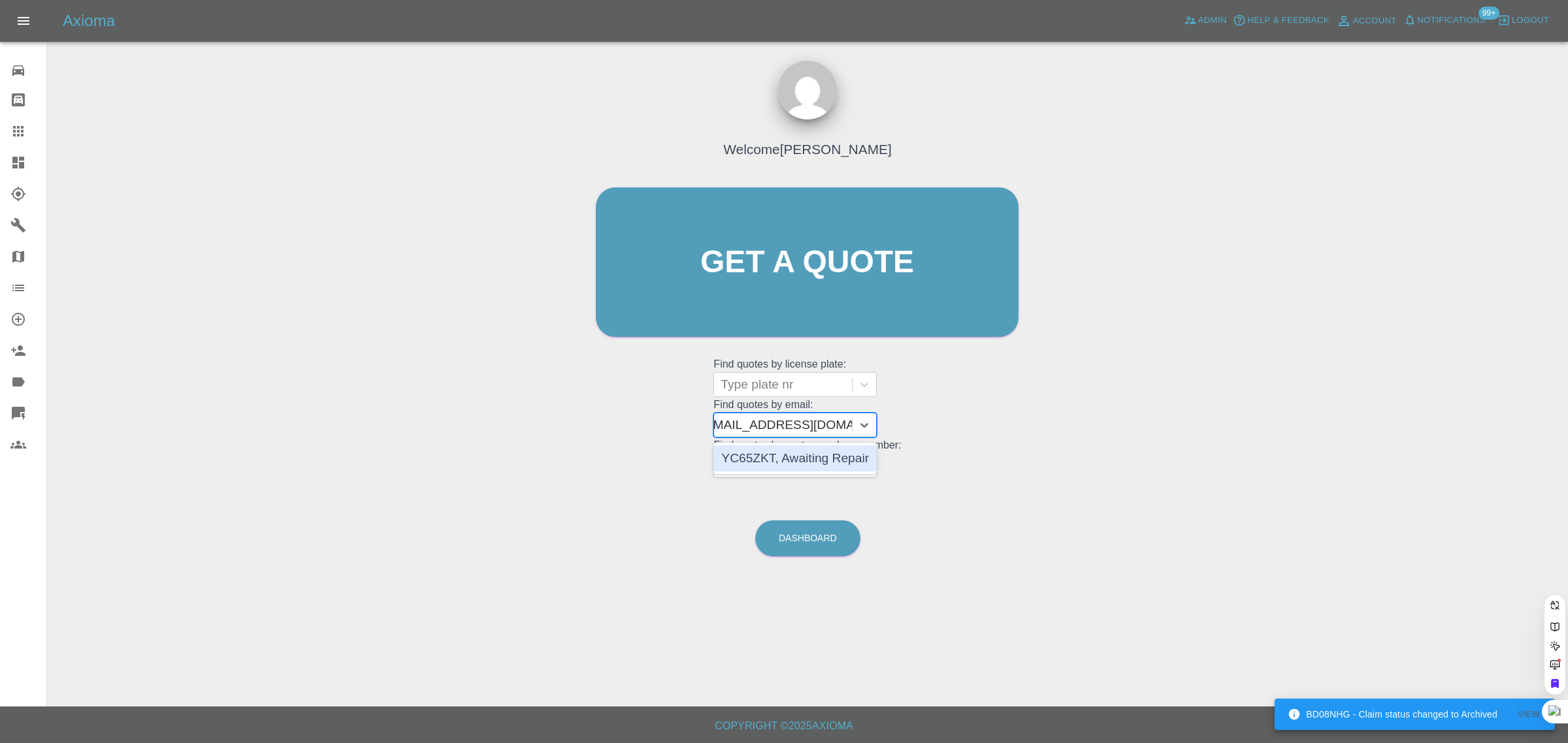
click at [795, 460] on div "YC65ZKT, Awaiting Repair" at bounding box center [795, 458] width 163 height 26
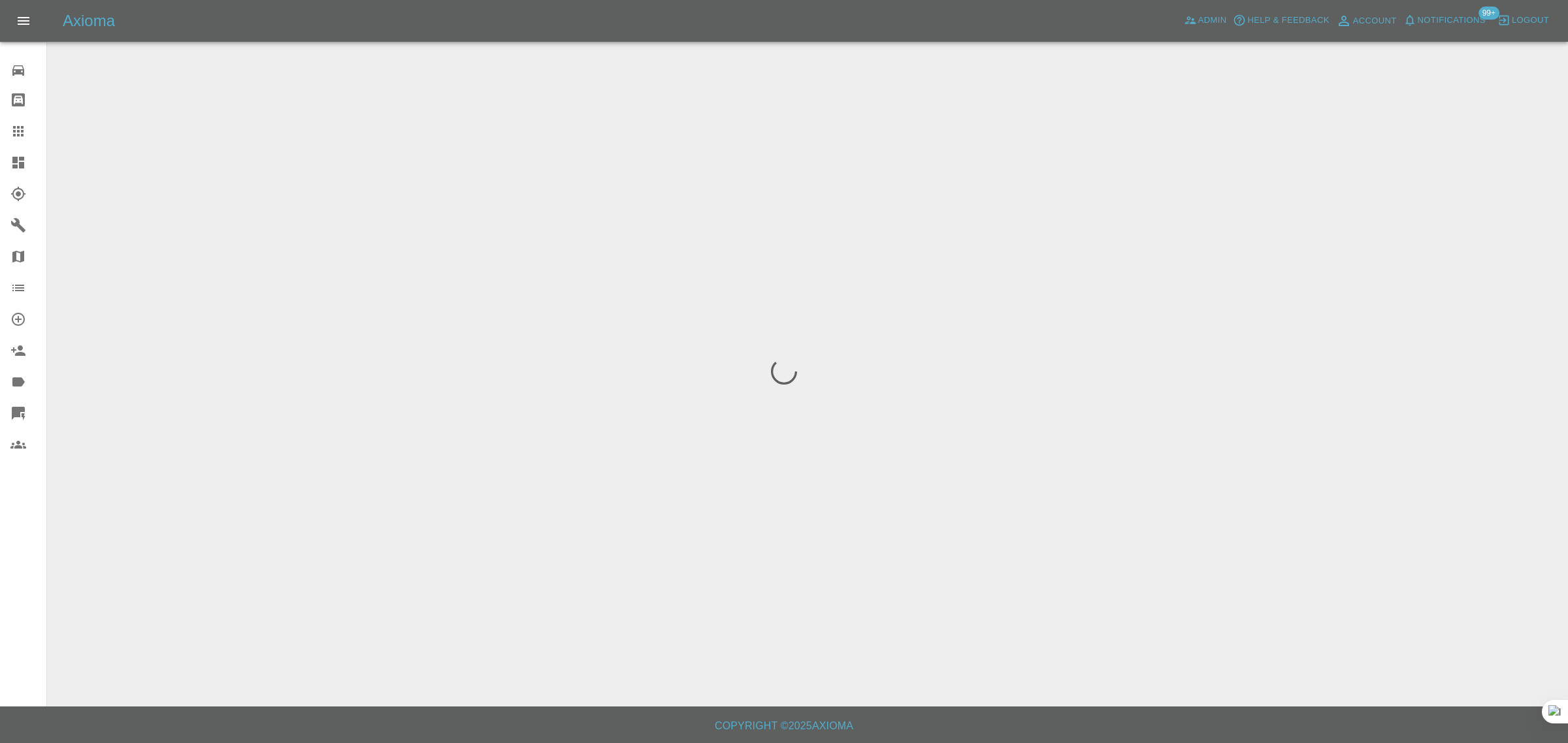
click at [20, 488] on div "0 Repair home Bodyshop home Claims Dashboard Explorer Garages Map Organization …" at bounding box center [23, 371] width 47 height 743
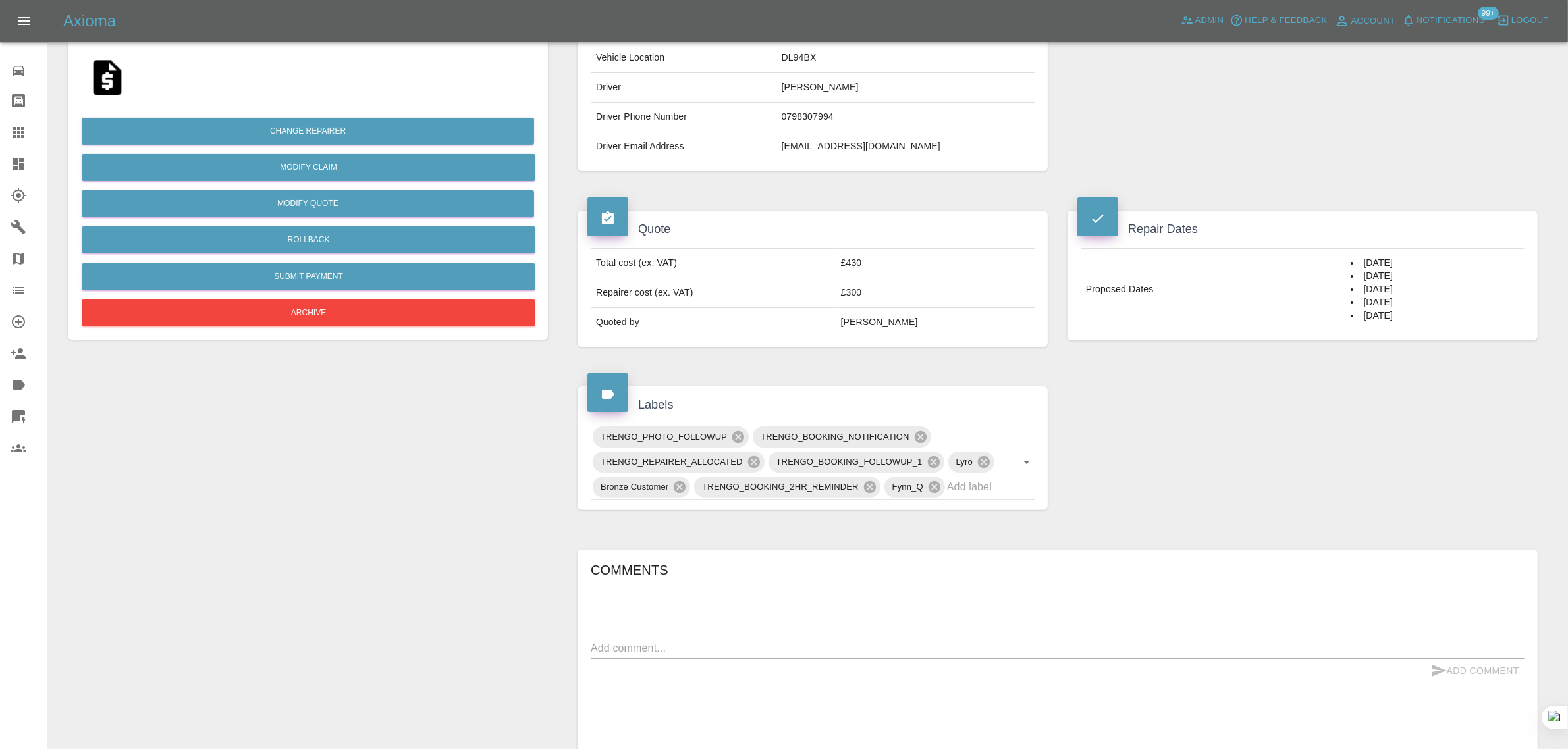
scroll to position [83, 0]
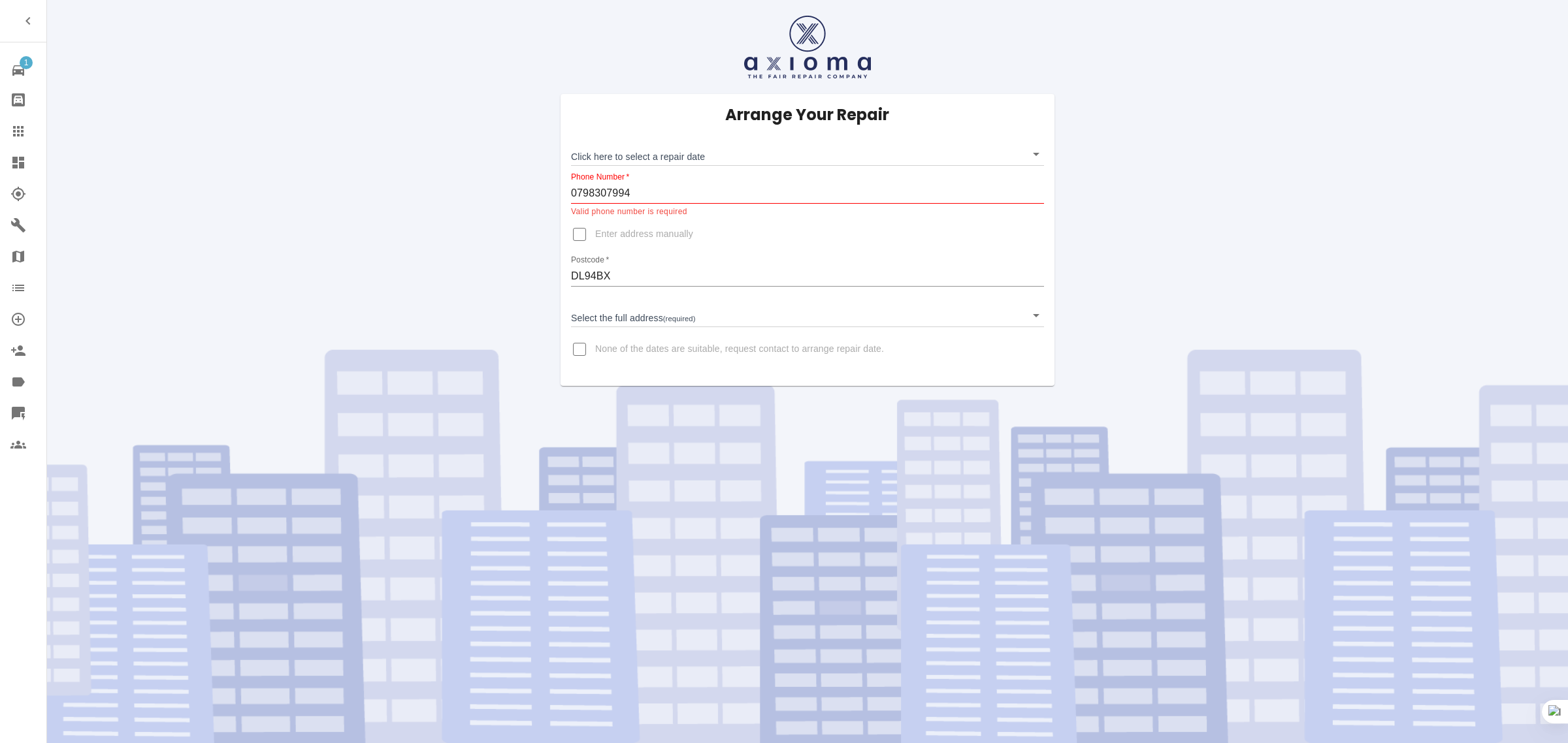
click at [633, 145] on body "1 Repair home Bodyshop home Claims Dashboard Explorer Garages Map Organization …" at bounding box center [784, 371] width 1568 height 743
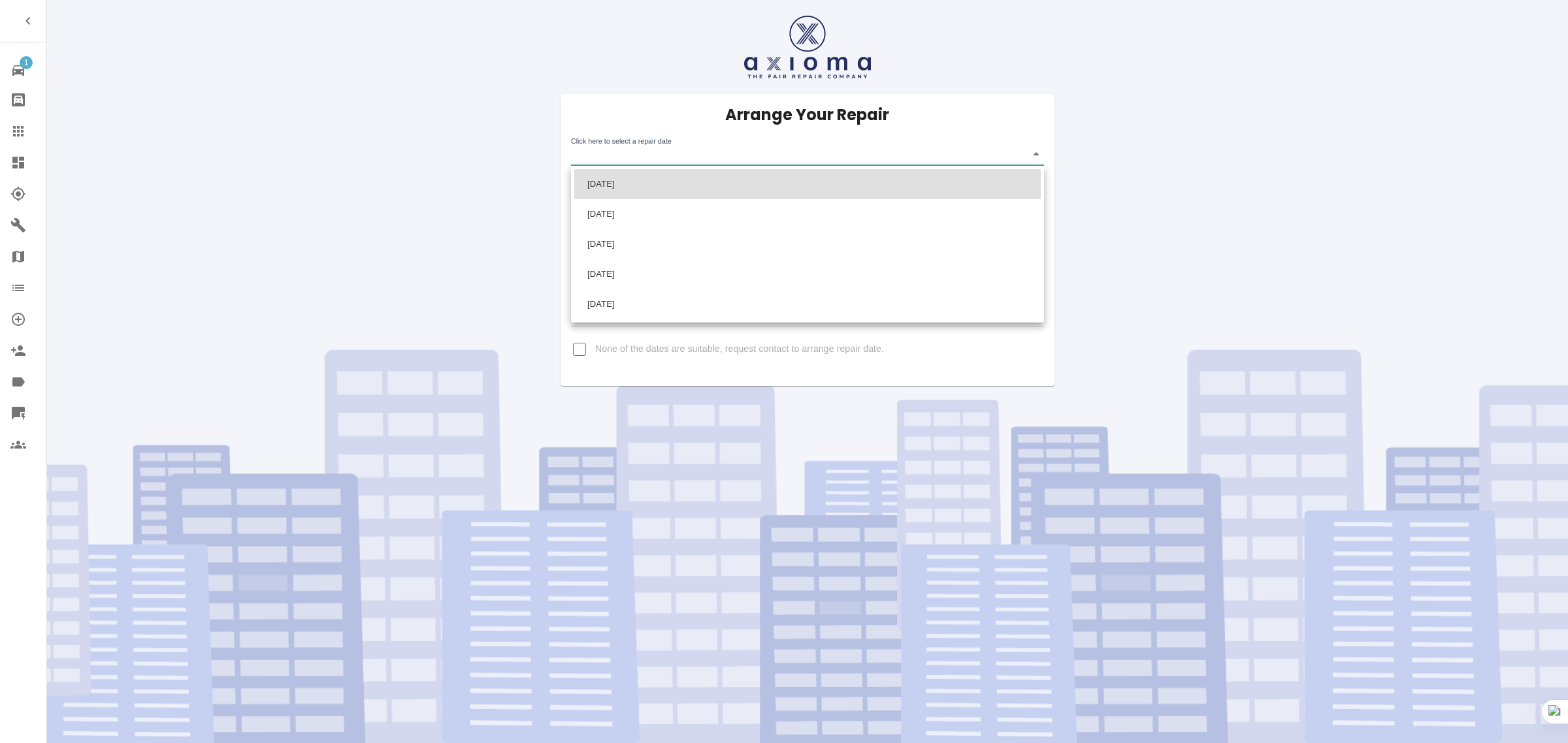
click at [507, 230] on div at bounding box center [784, 371] width 1568 height 743
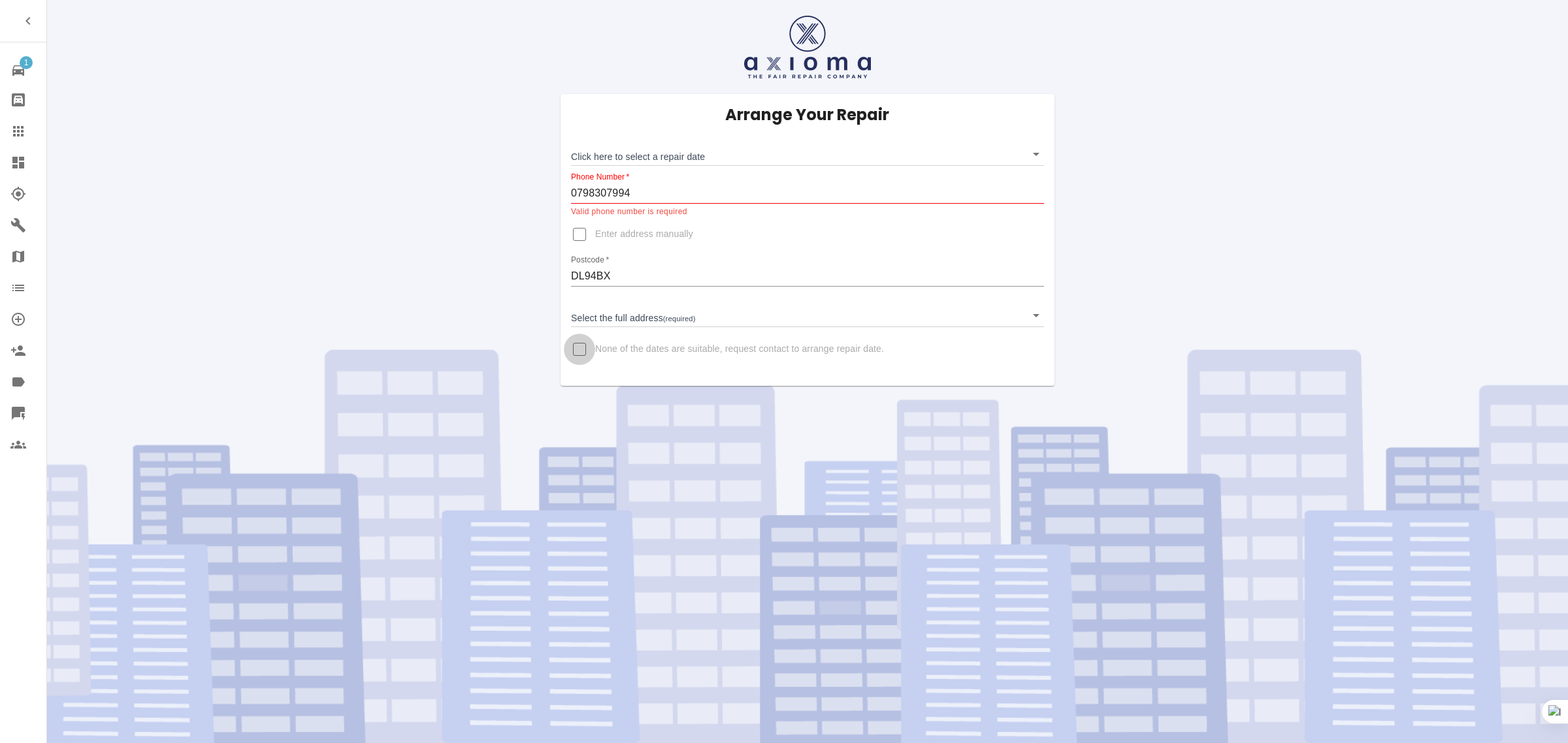
click at [572, 353] on input "None of the dates are suitable, request contact to arrange repair date." at bounding box center [579, 349] width 32 height 32
checkbox input "true"
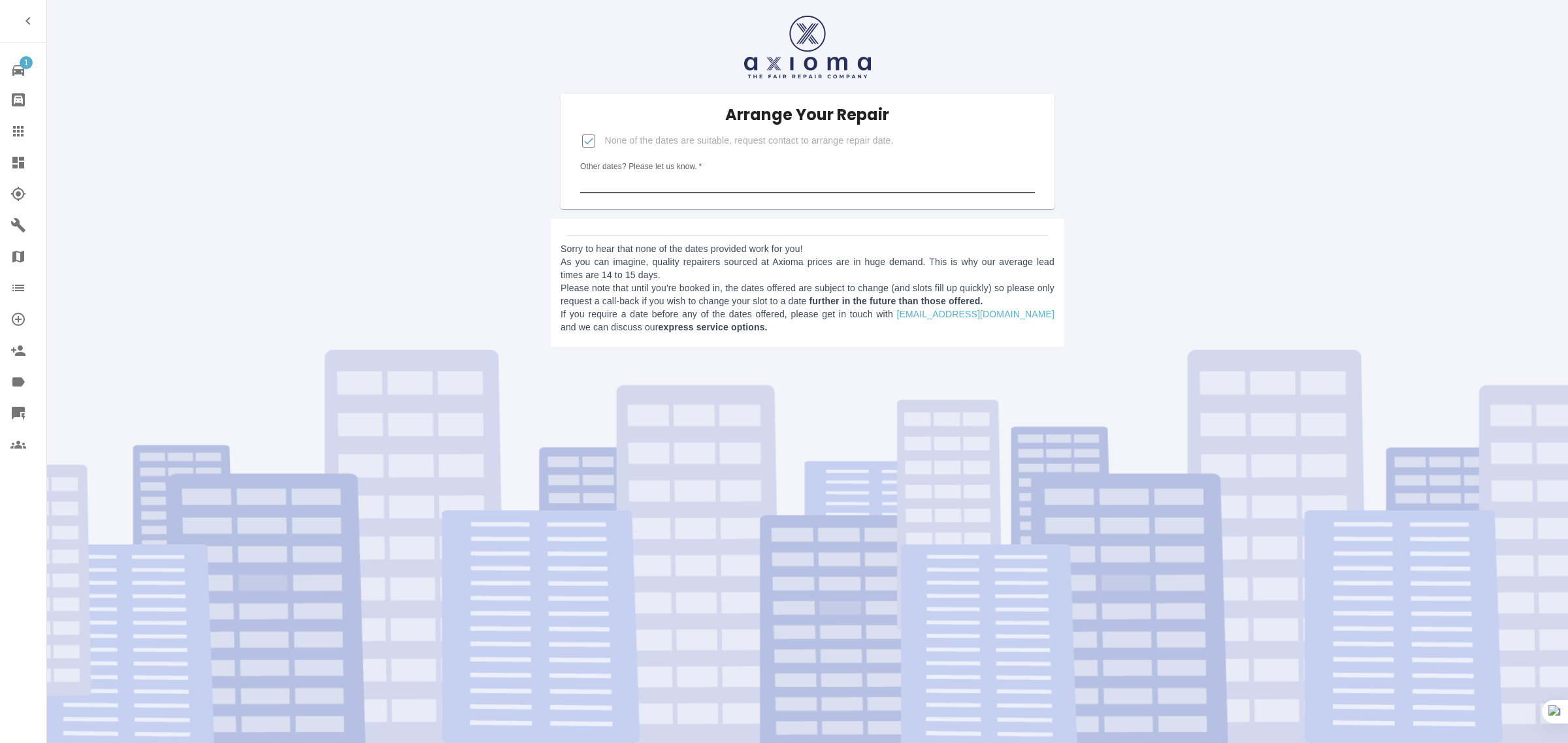
click at [634, 185] on input "Other dates? Please let us know.   *" at bounding box center [807, 183] width 454 height 21
paste input "The Date you sent me for the work to be completed. I would like to be [DATE]. T…"
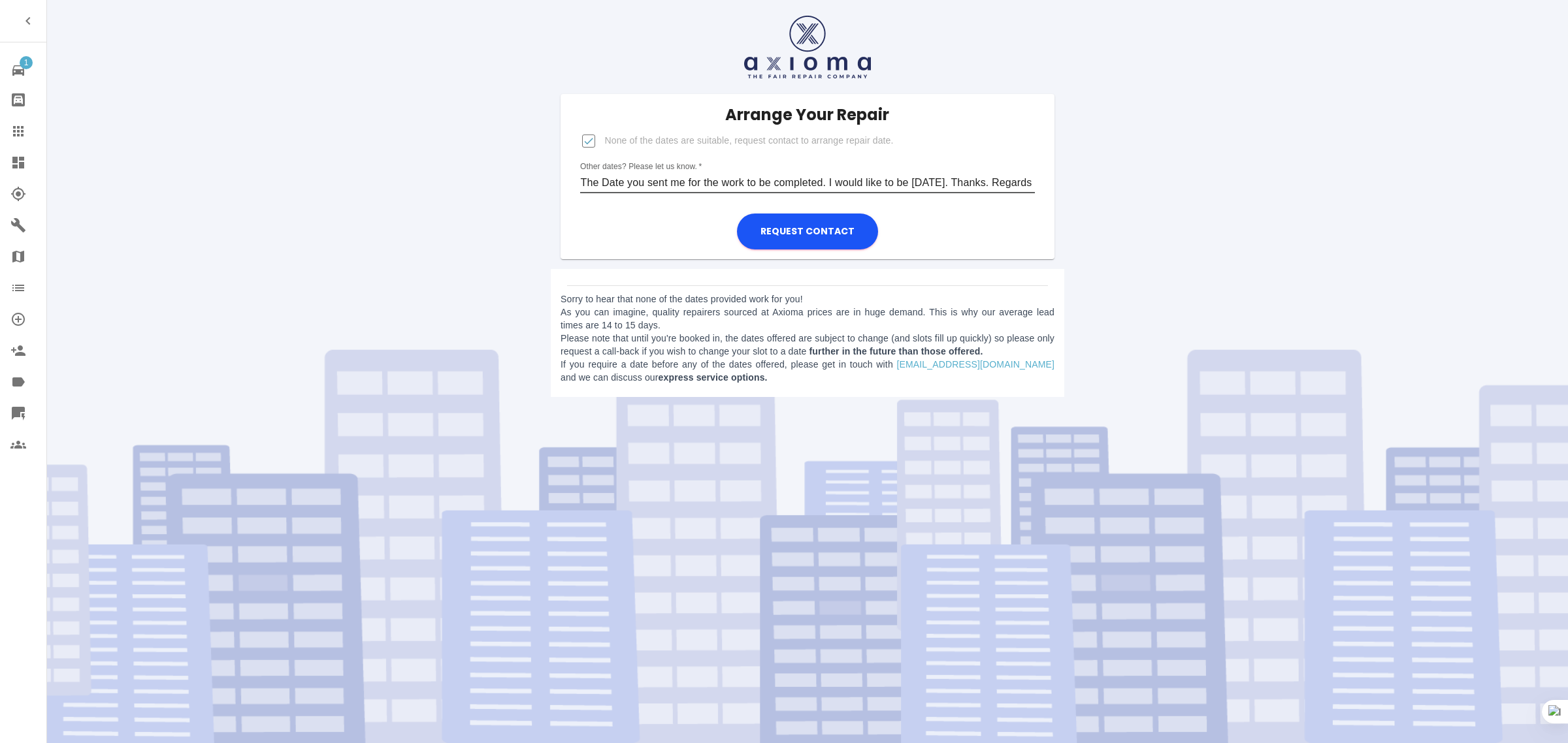
scroll to position [0, 103]
type input "The Date you sent me for the work to be completed. I would like to be [DATE]. T…"
click at [844, 239] on button "Request contact" at bounding box center [807, 231] width 141 height 36
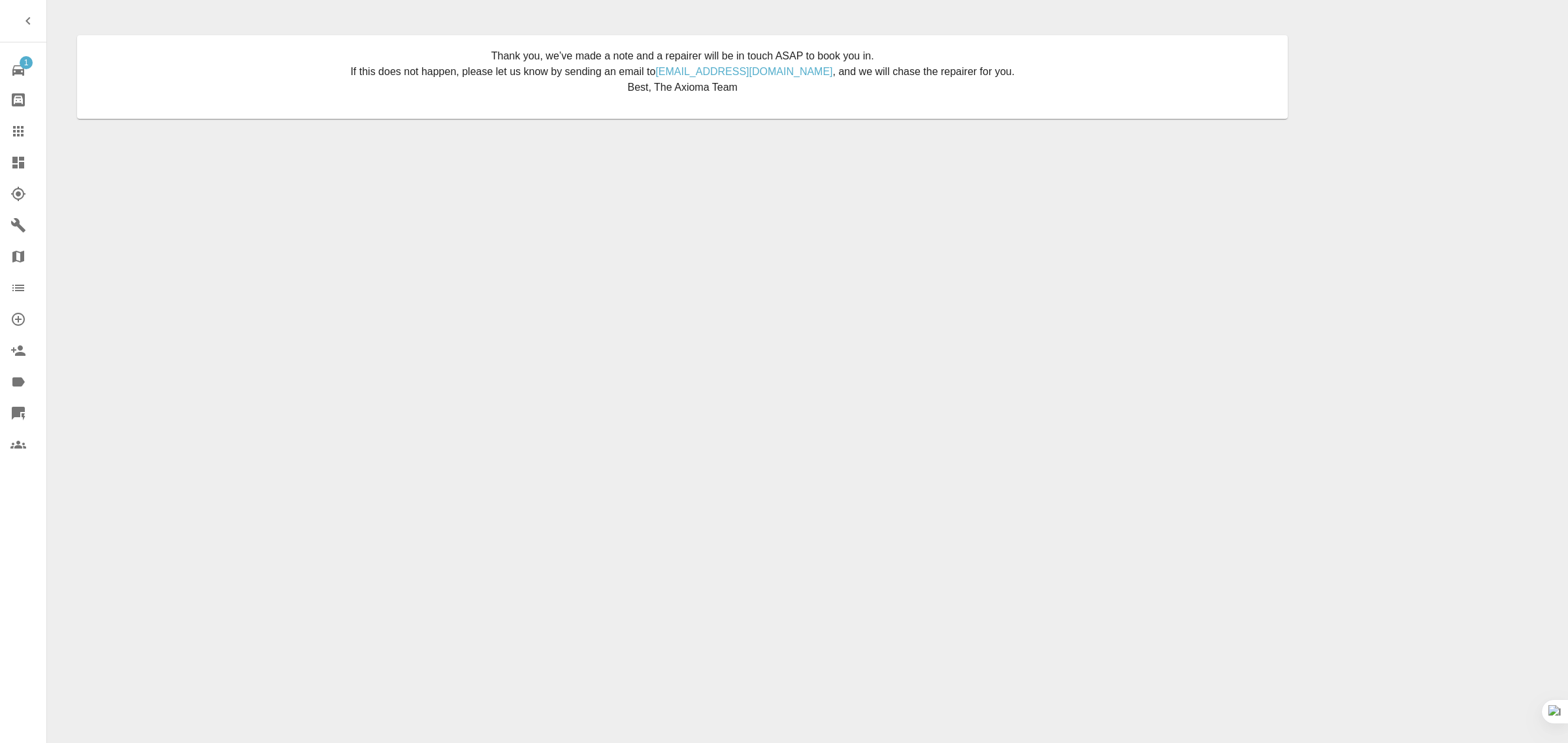
click at [11, 135] on icon at bounding box center [18, 131] width 15 height 15
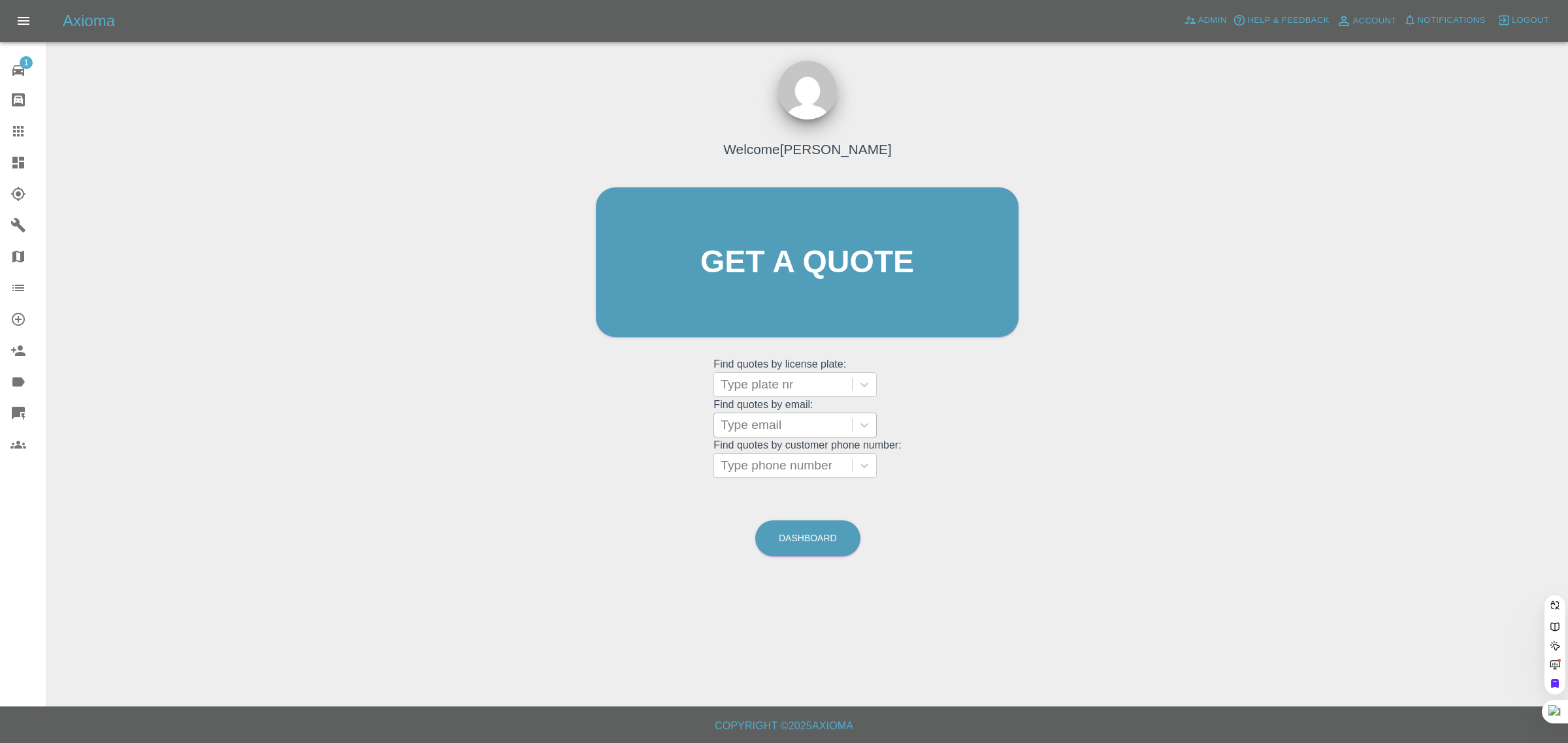
click at [762, 422] on div at bounding box center [783, 425] width 125 height 18
paste input "achubbychops@aol.com"
type input "achubbychops@aol.com"
click at [762, 458] on div "PJ63BOY, Awaiting Authorisation" at bounding box center [795, 466] width 163 height 42
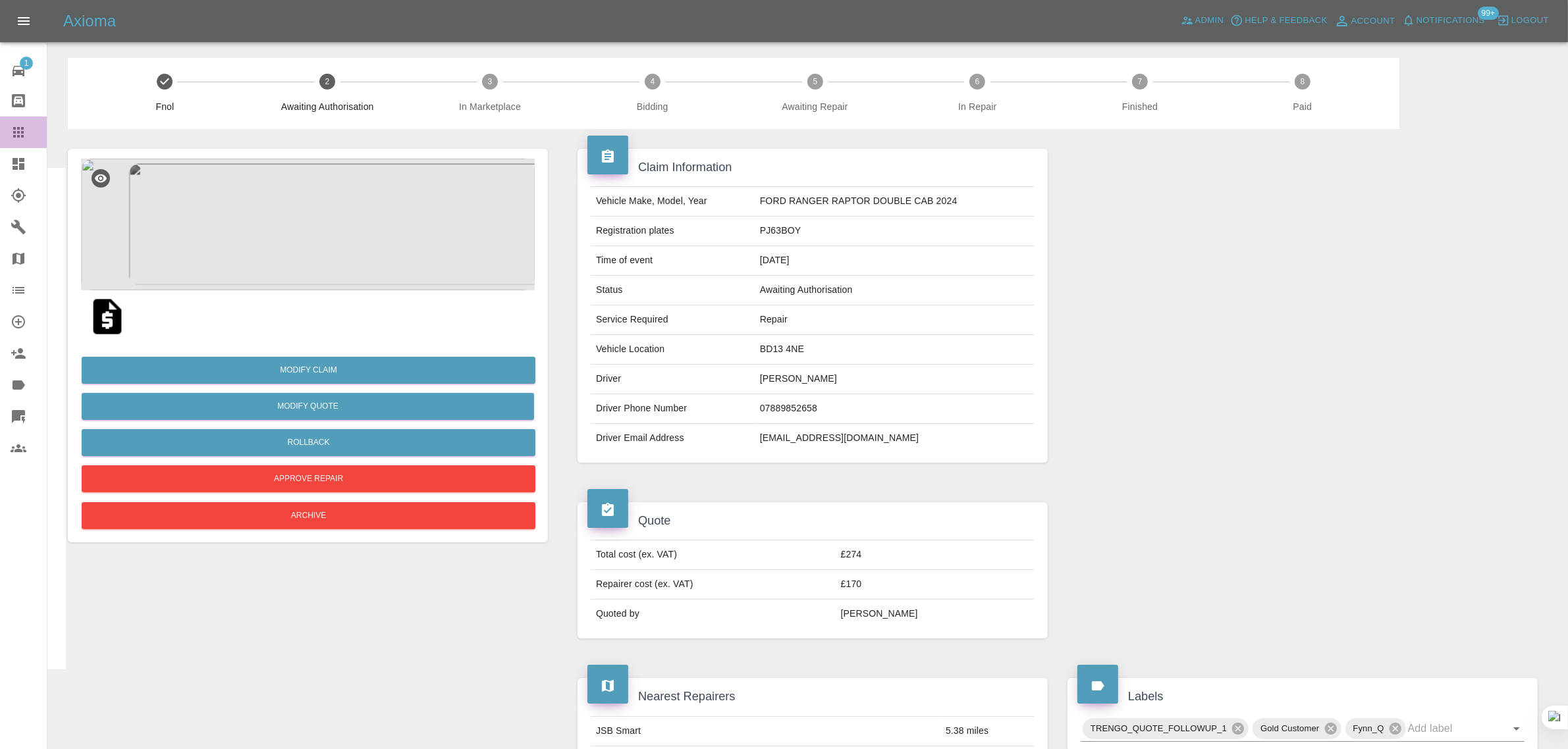
click at [20, 130] on icon at bounding box center [18, 132] width 16 height 16
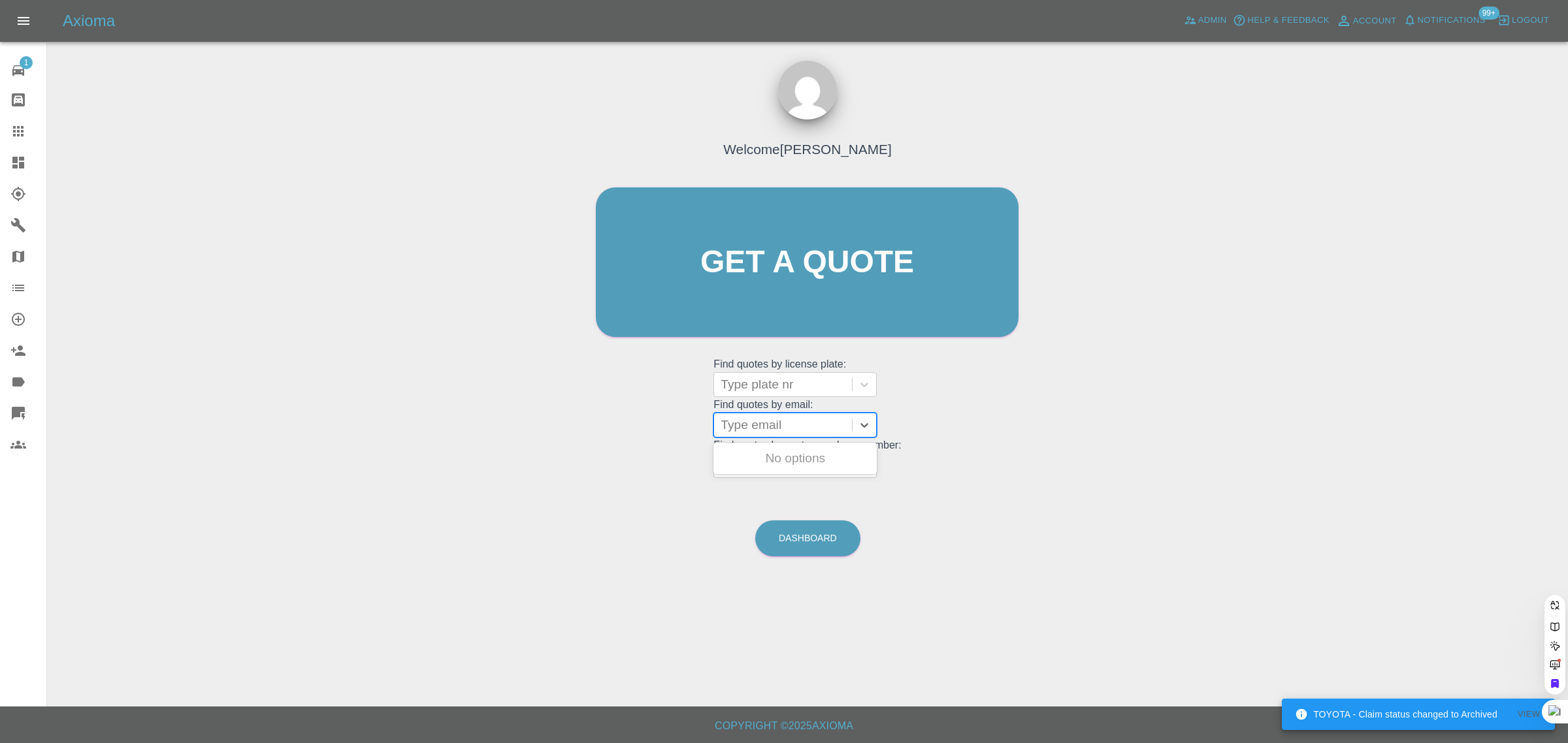
click at [771, 428] on div at bounding box center [783, 425] width 125 height 18
paste input "ricwood9@hotmail.com"
type input "ricwood9@hotmail.com"
click at [769, 454] on div "UNZ7095, Archived" at bounding box center [795, 458] width 163 height 26
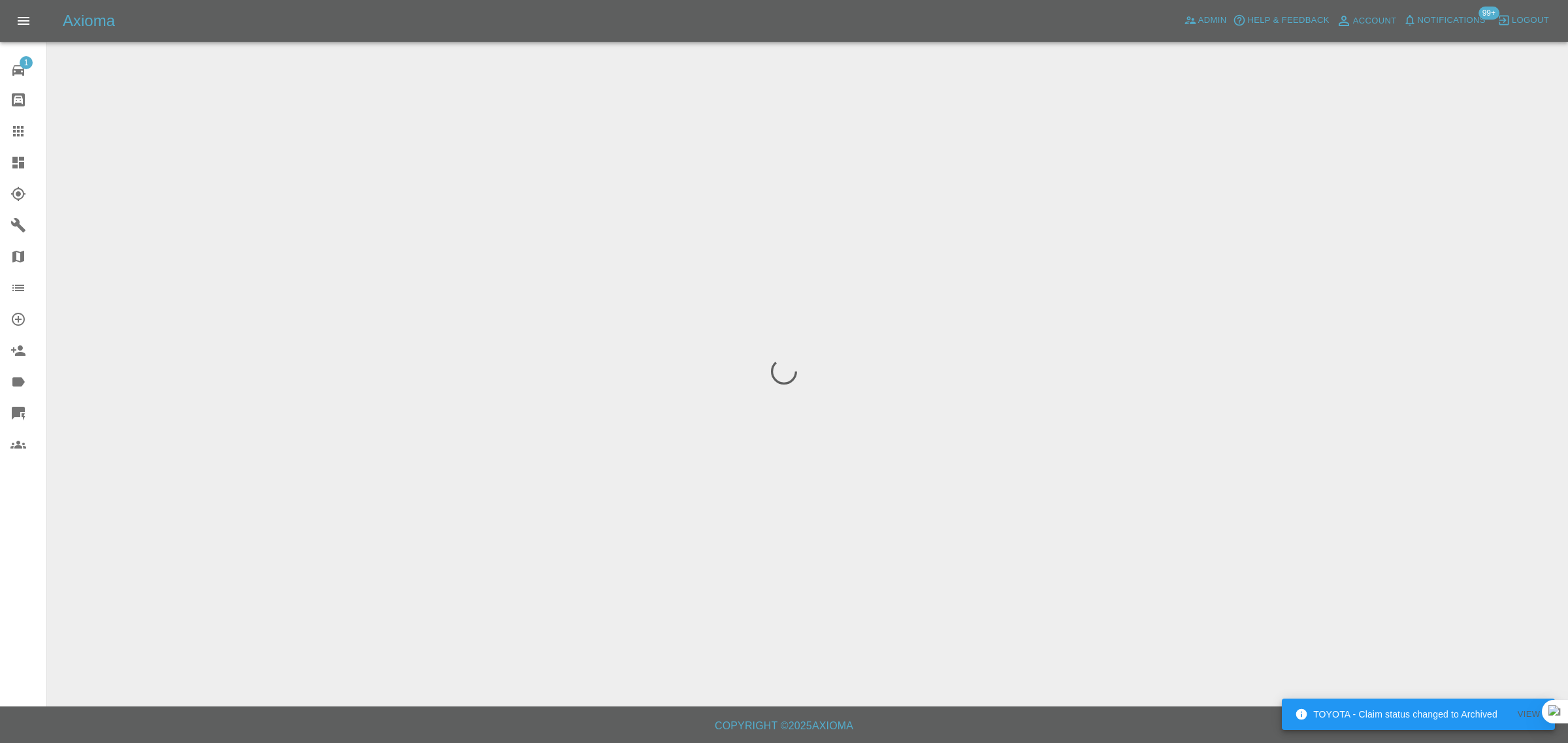
click at [13, 556] on div "1 Repair home Bodyshop home Claims Dashboard Explorer Garages Map Organization …" at bounding box center [23, 371] width 47 height 743
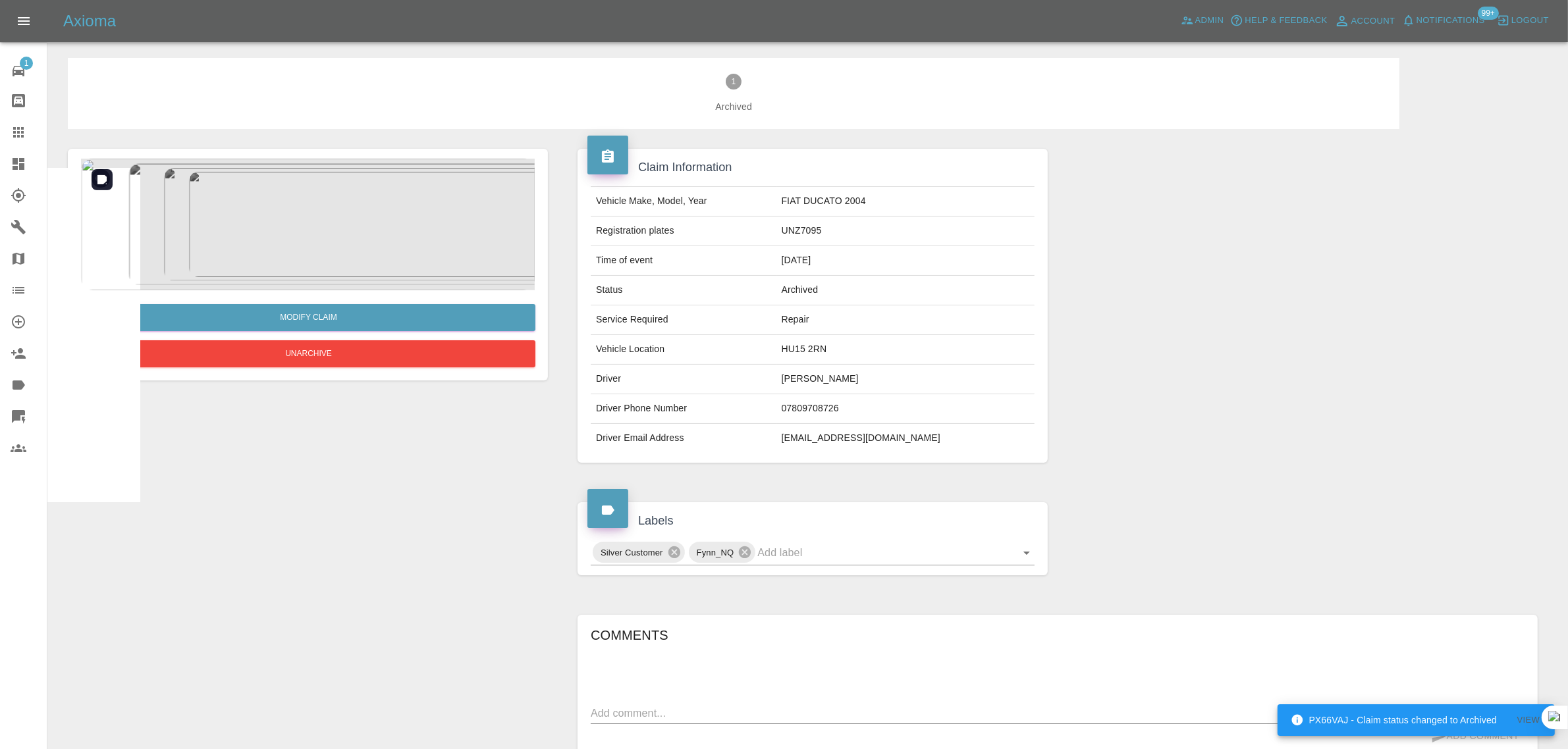
click at [334, 258] on img at bounding box center [308, 224] width 453 height 131
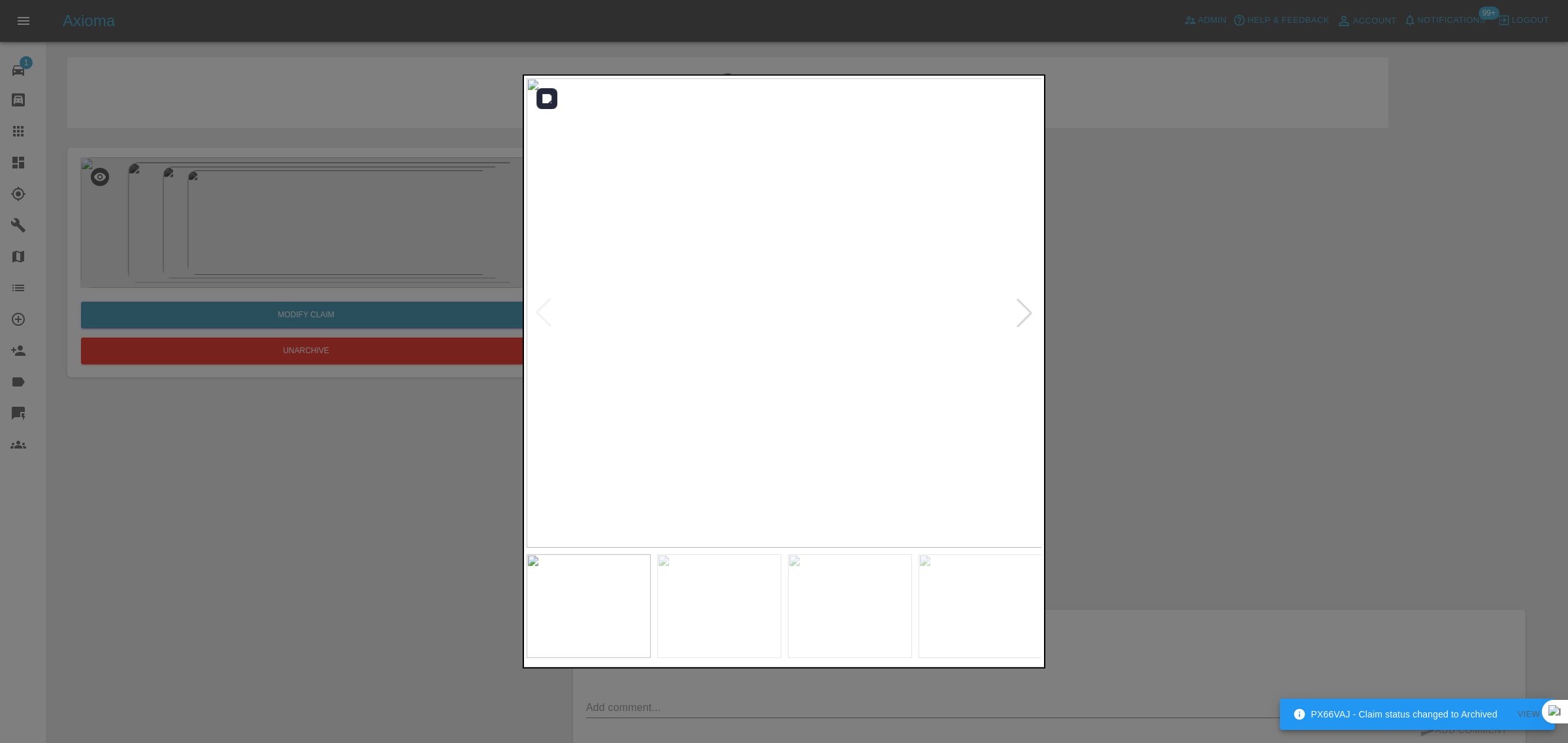
click at [1028, 299] on div at bounding box center [1024, 312] width 29 height 29
click at [1024, 299] on div at bounding box center [1024, 312] width 29 height 29
click at [1023, 299] on img at bounding box center [785, 313] width 516 height 469
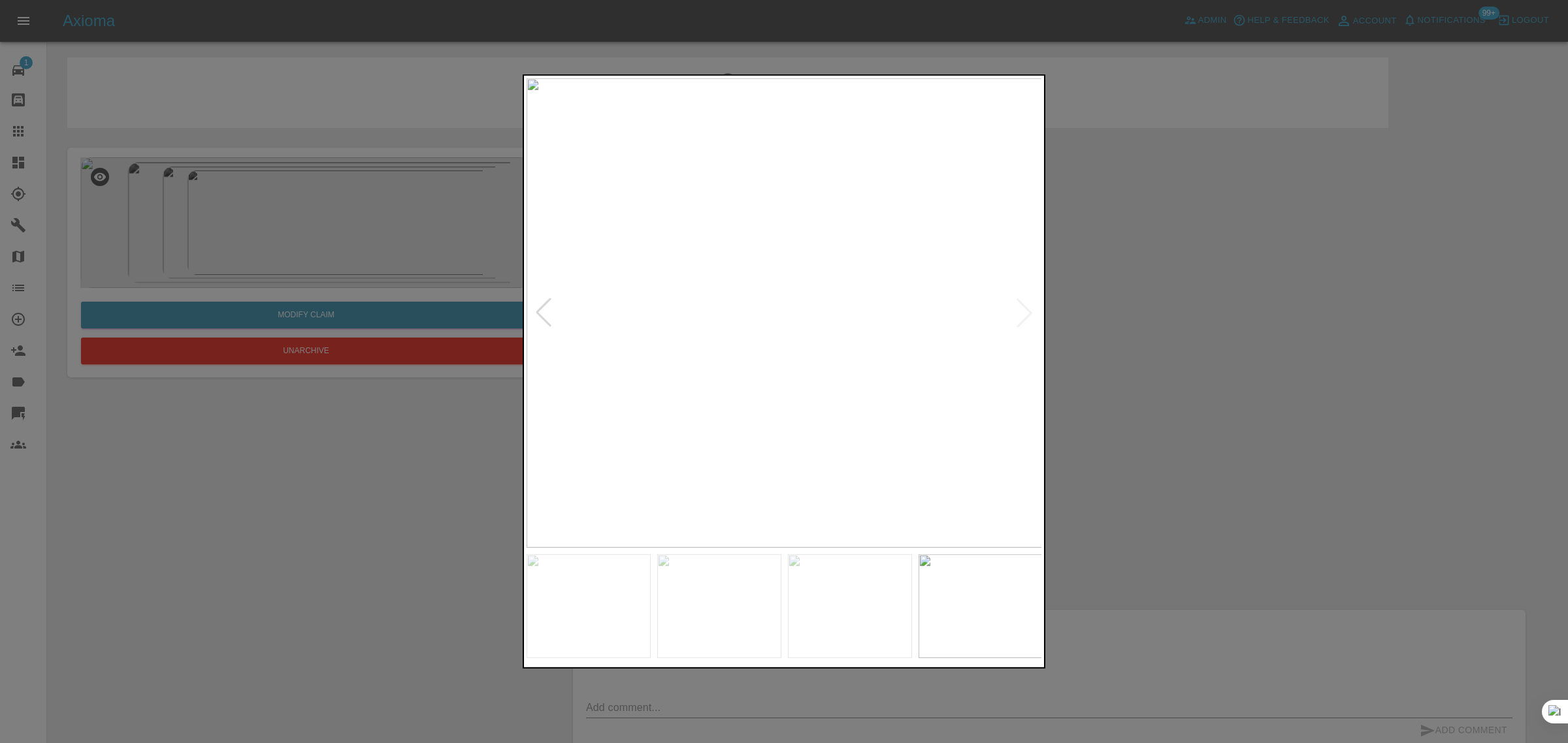
click at [1104, 327] on div at bounding box center [784, 371] width 1568 height 743
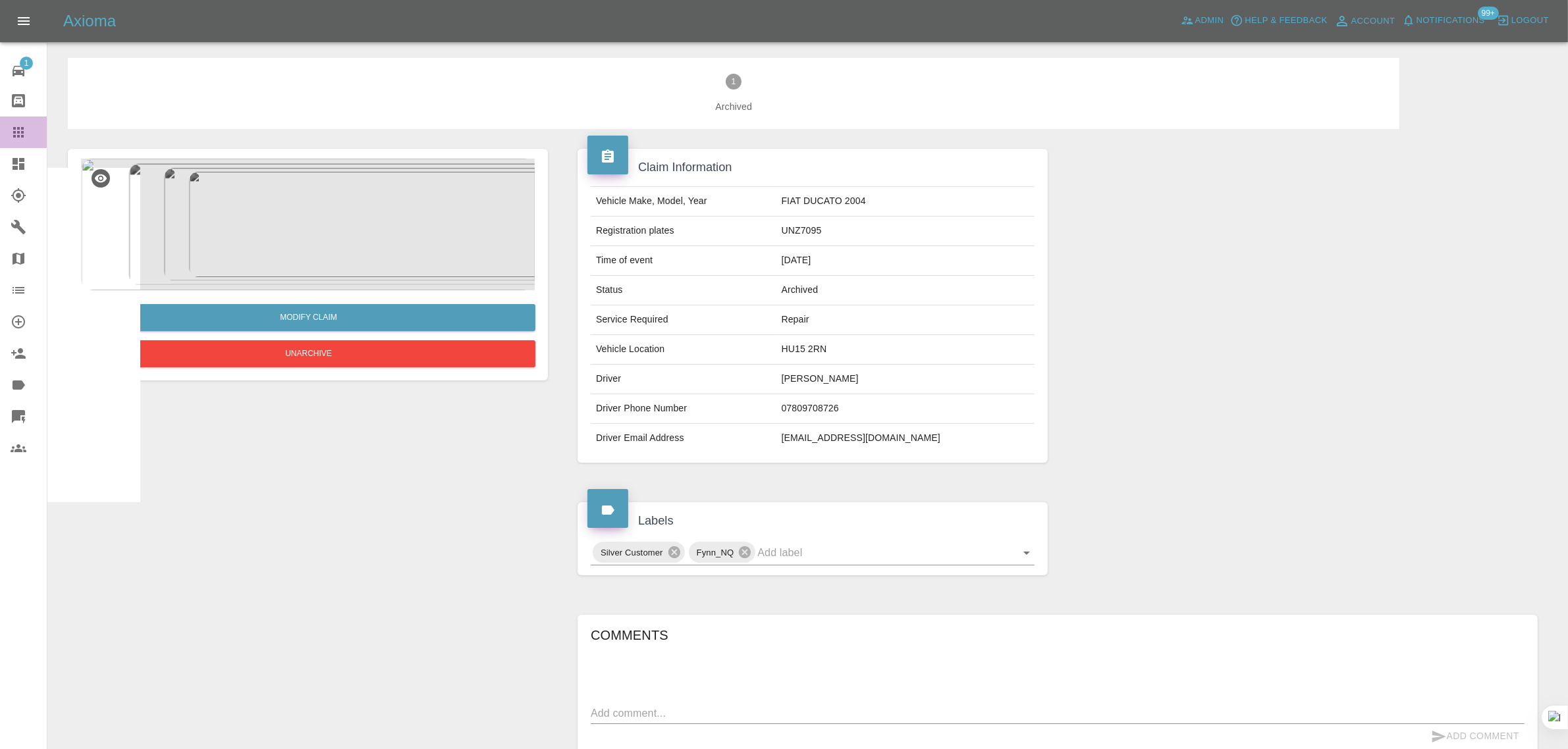
click at [25, 133] on icon at bounding box center [18, 132] width 16 height 16
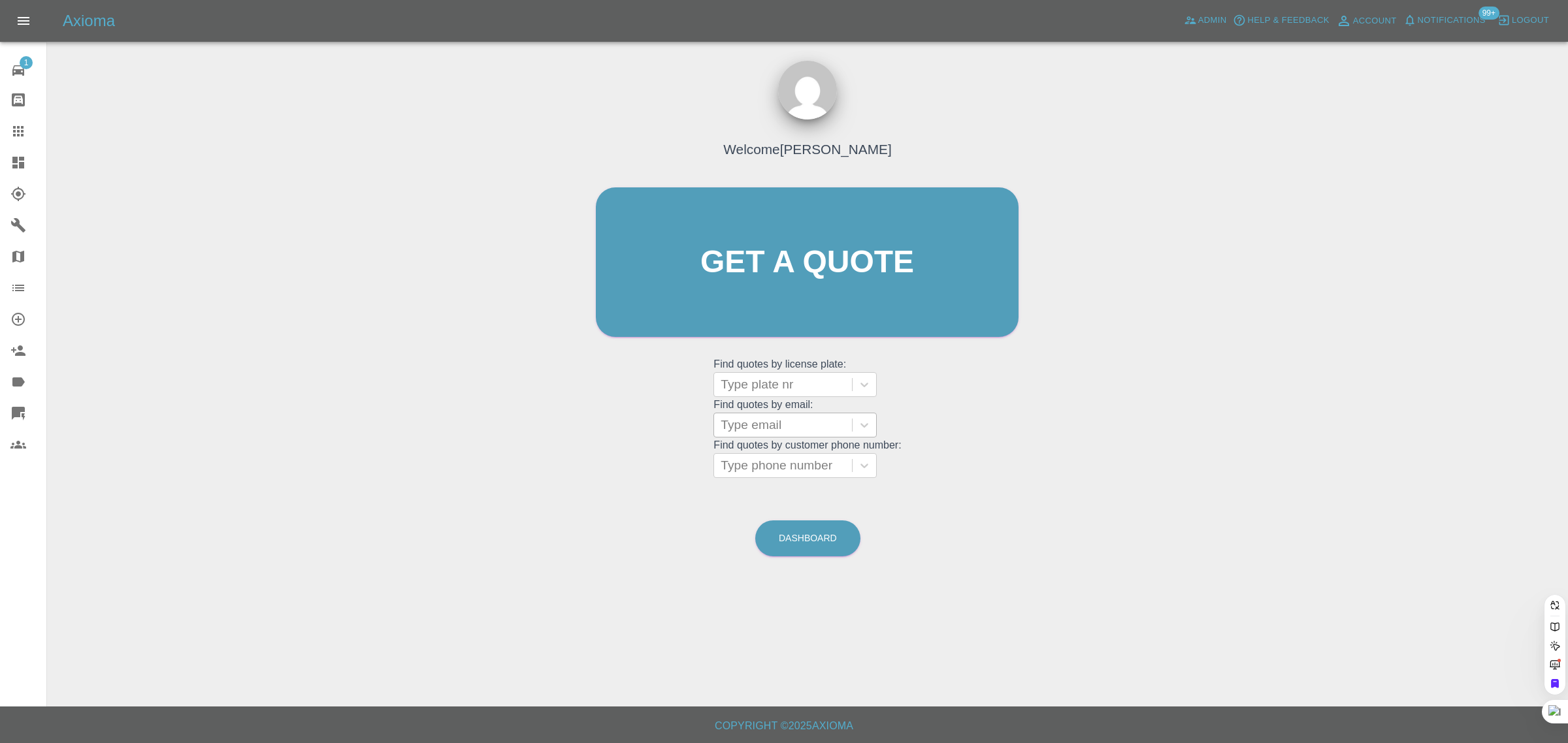
click at [743, 424] on div at bounding box center [783, 425] width 125 height 18
paste input "paul@datapact.co.uk"
type input "paul@datapact.co.uk"
click at [749, 459] on div "LM74OUV, Awaiting Authorisation" at bounding box center [795, 466] width 163 height 42
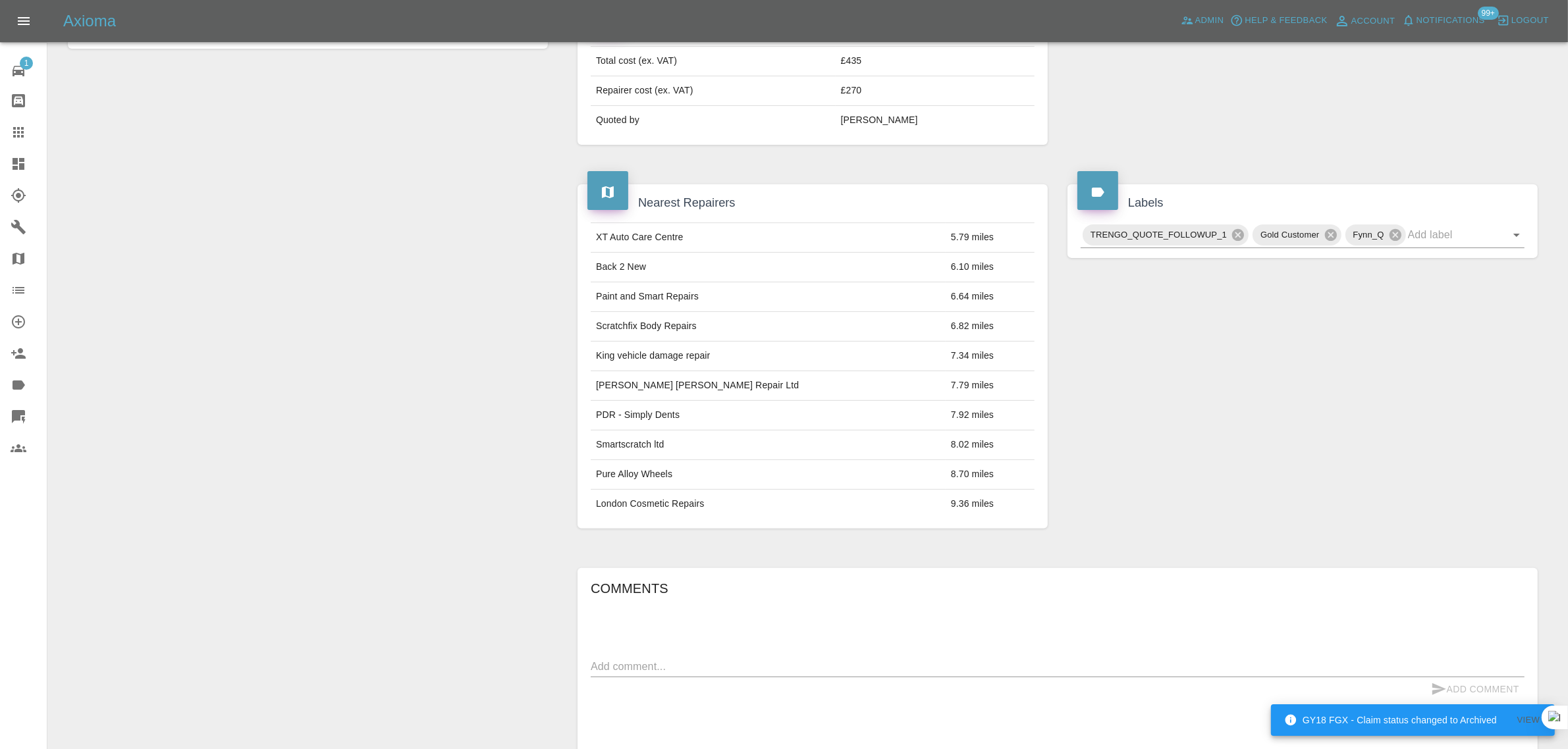
scroll to position [765, 0]
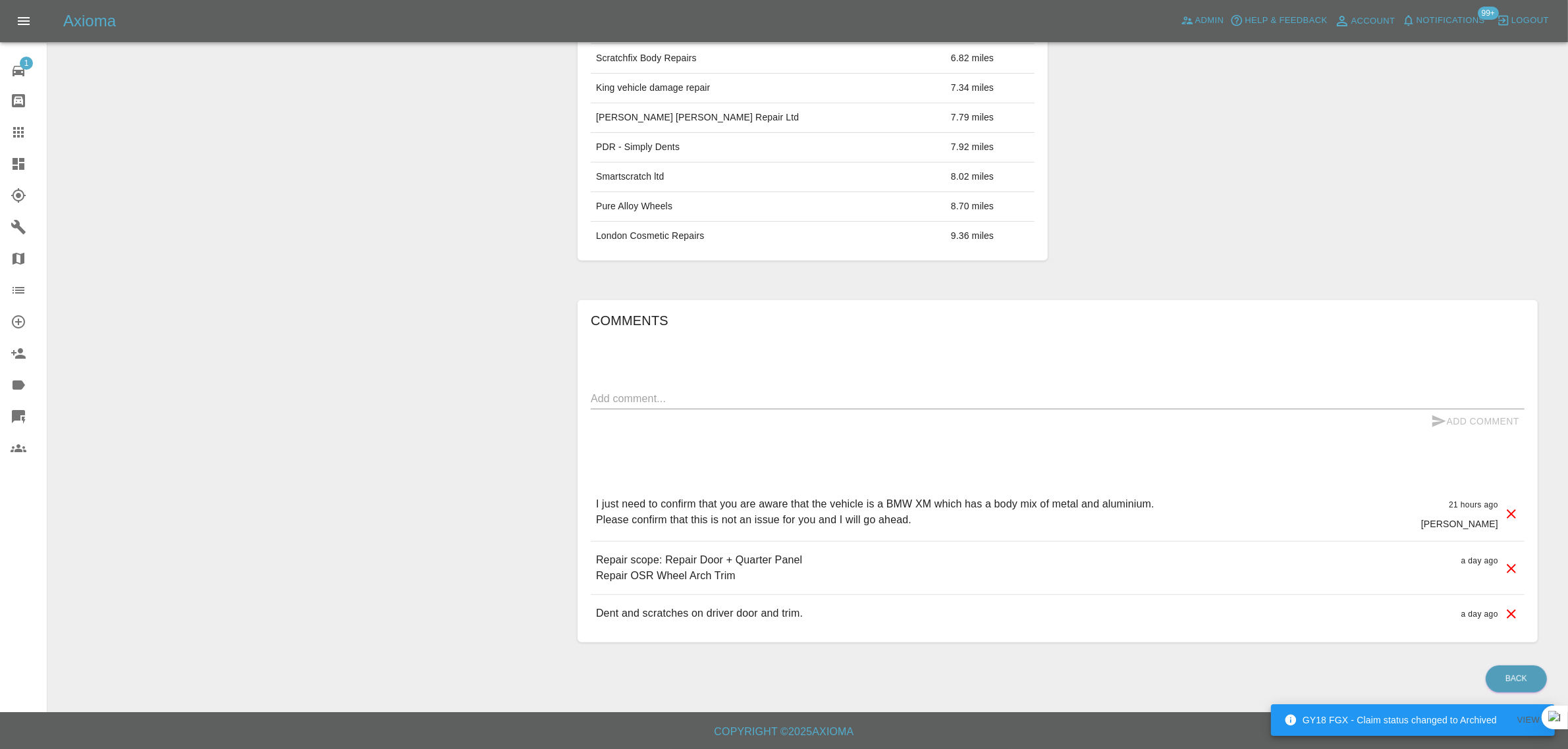
click at [800, 395] on textarea at bounding box center [1057, 398] width 934 height 15
paste textarea "It is aluminium. Can you recommend a quality bodyshop near NW7 4ET? Thanks"
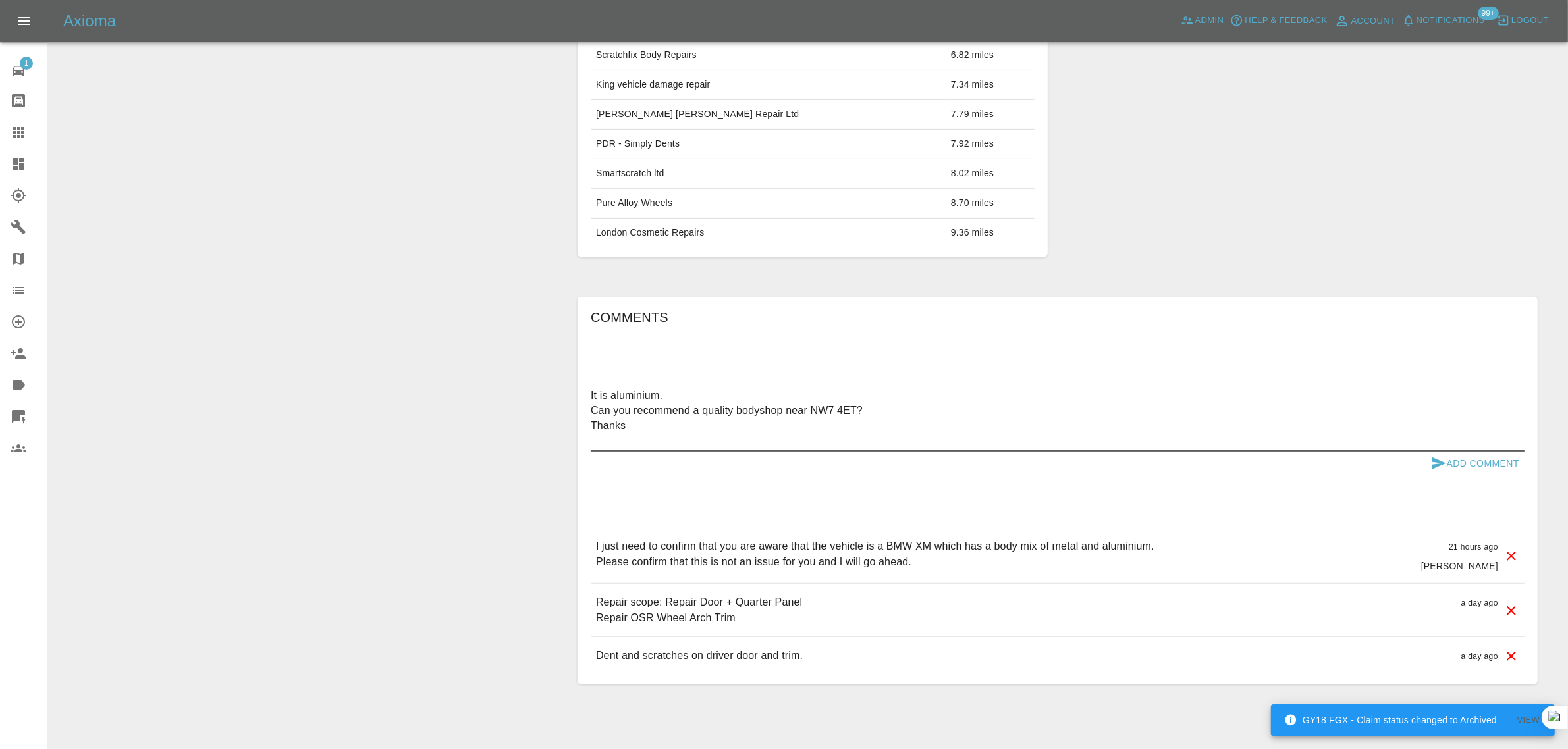
type textarea "It is aluminium. Can you recommend a quality bodyshop near NW7 4ET? Thanks"
click at [1463, 476] on button "Add Comment" at bounding box center [1475, 464] width 99 height 25
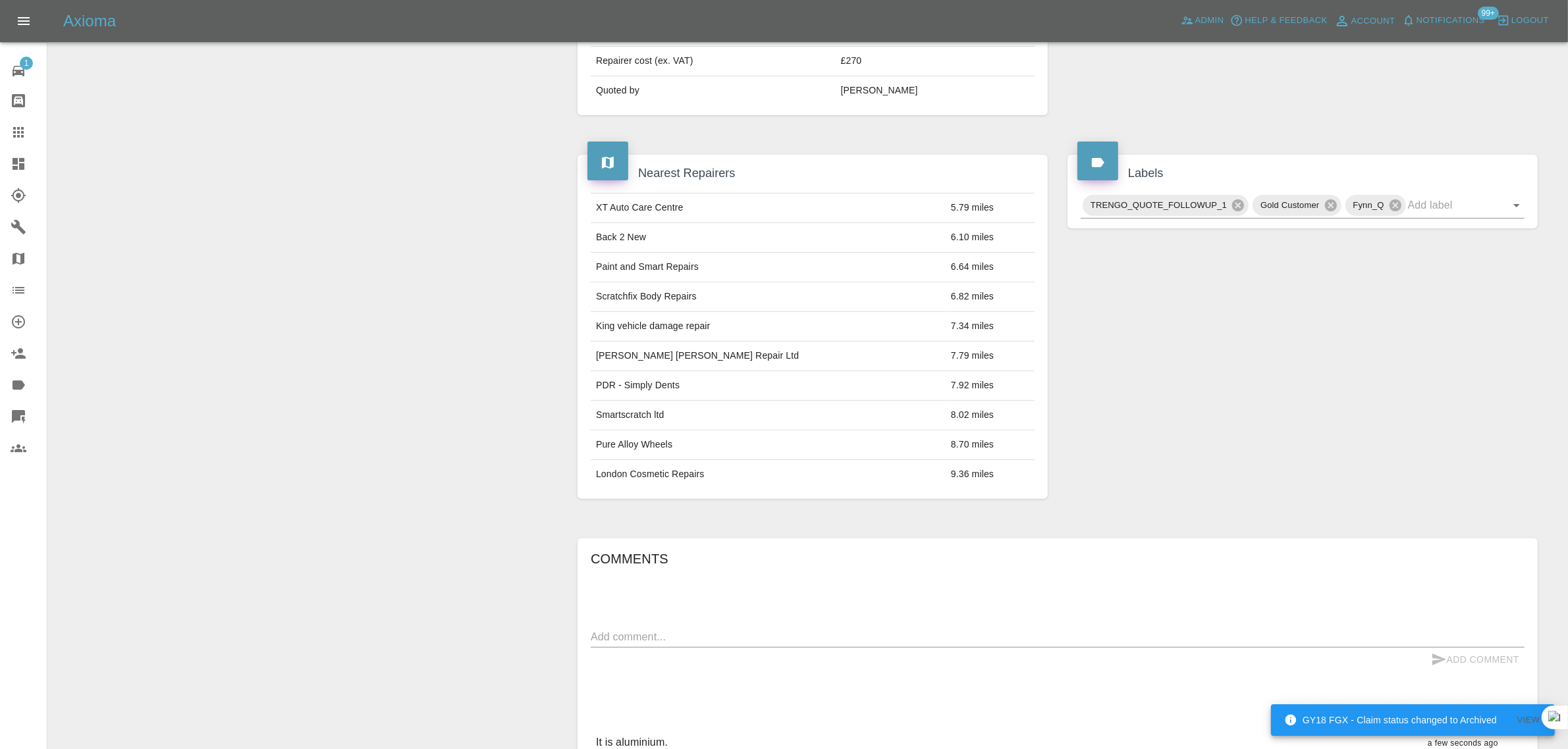
scroll to position [354, 0]
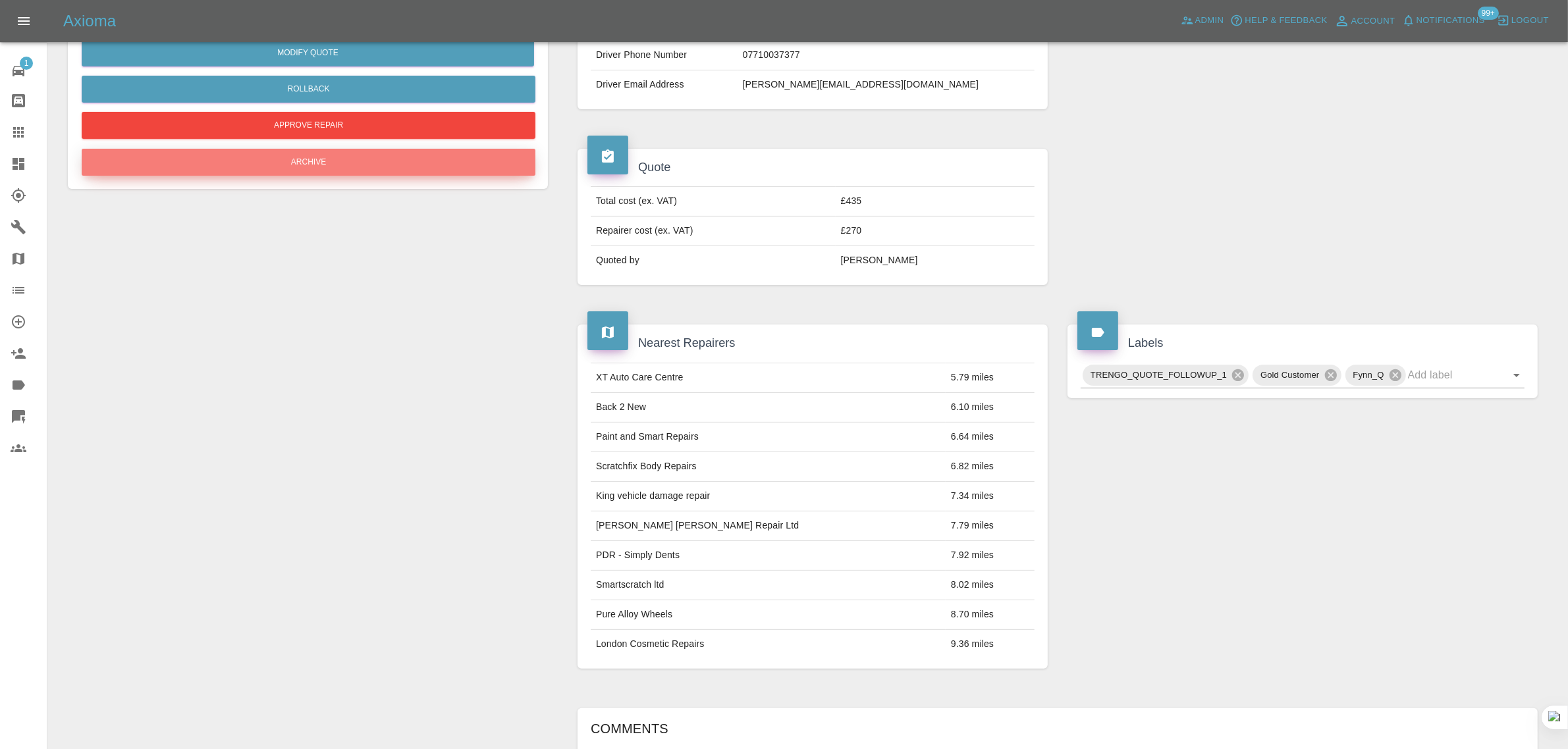
click at [314, 165] on button "Archive" at bounding box center [309, 162] width 453 height 27
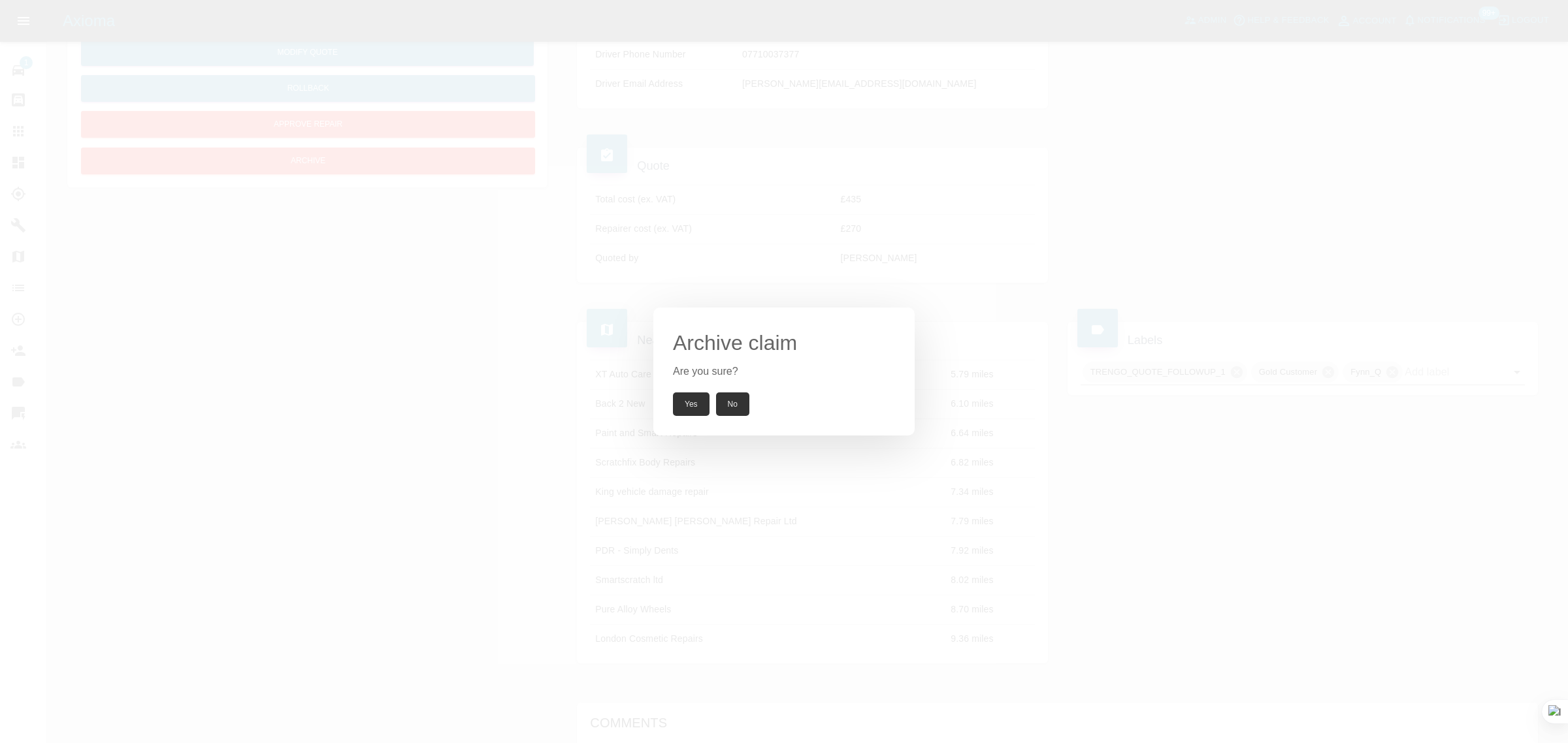
click at [693, 402] on button "Yes" at bounding box center [691, 404] width 36 height 24
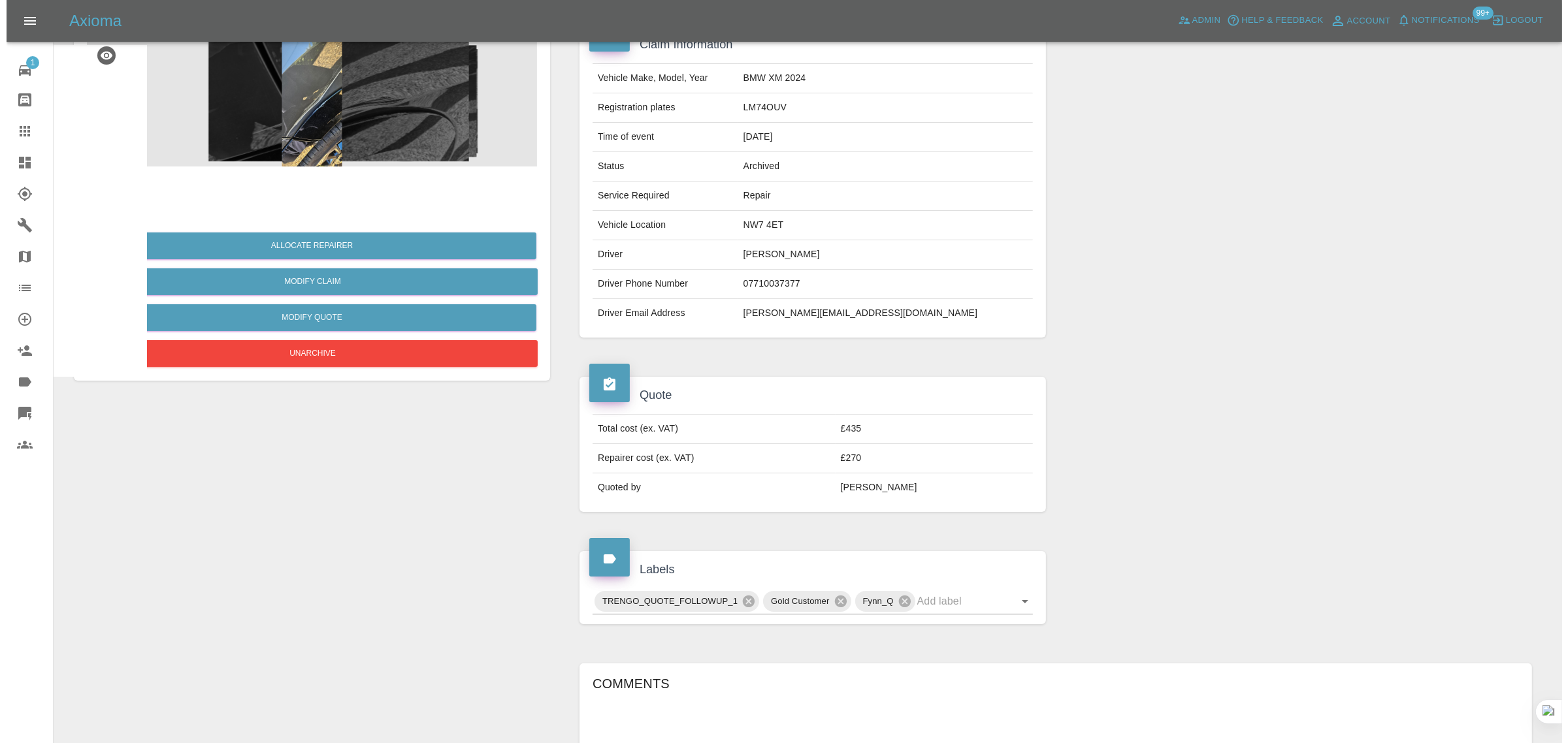
scroll to position [0, 0]
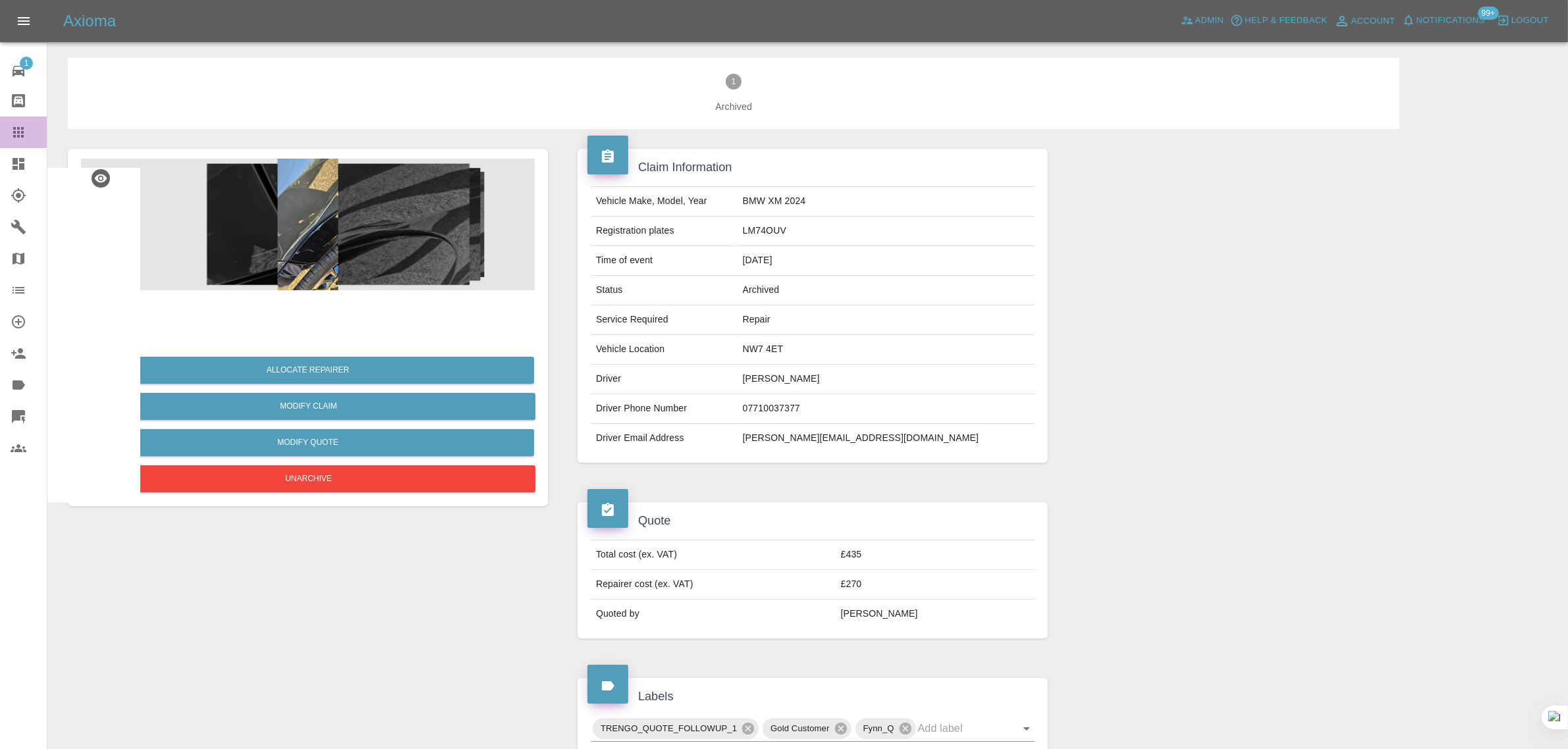
click at [16, 139] on icon at bounding box center [18, 132] width 16 height 16
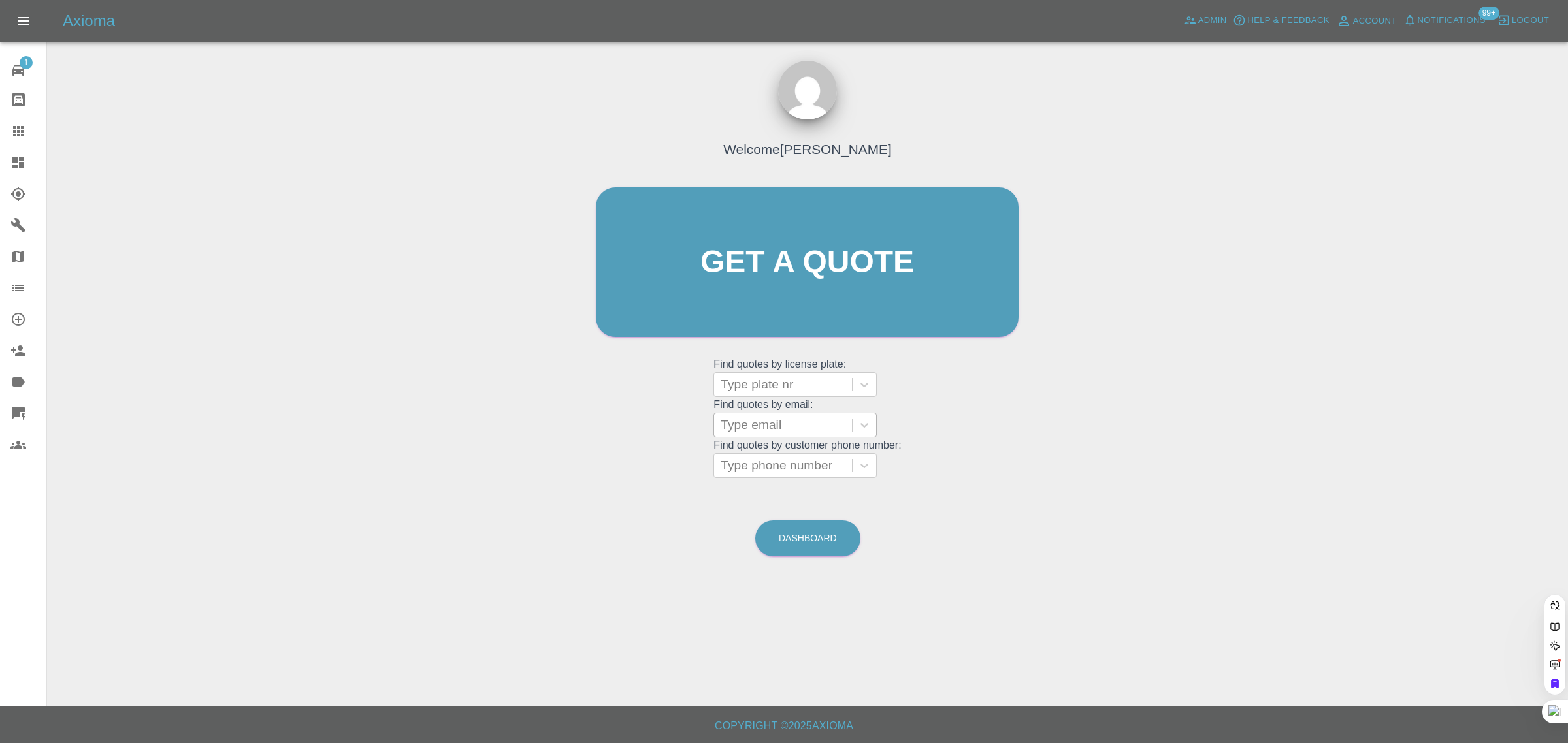
click at [766, 434] on div at bounding box center [783, 425] width 125 height 18
paste input "[EMAIL_ADDRESS][DOMAIN_NAME]"
type input "briankruger1952@gmail.co"
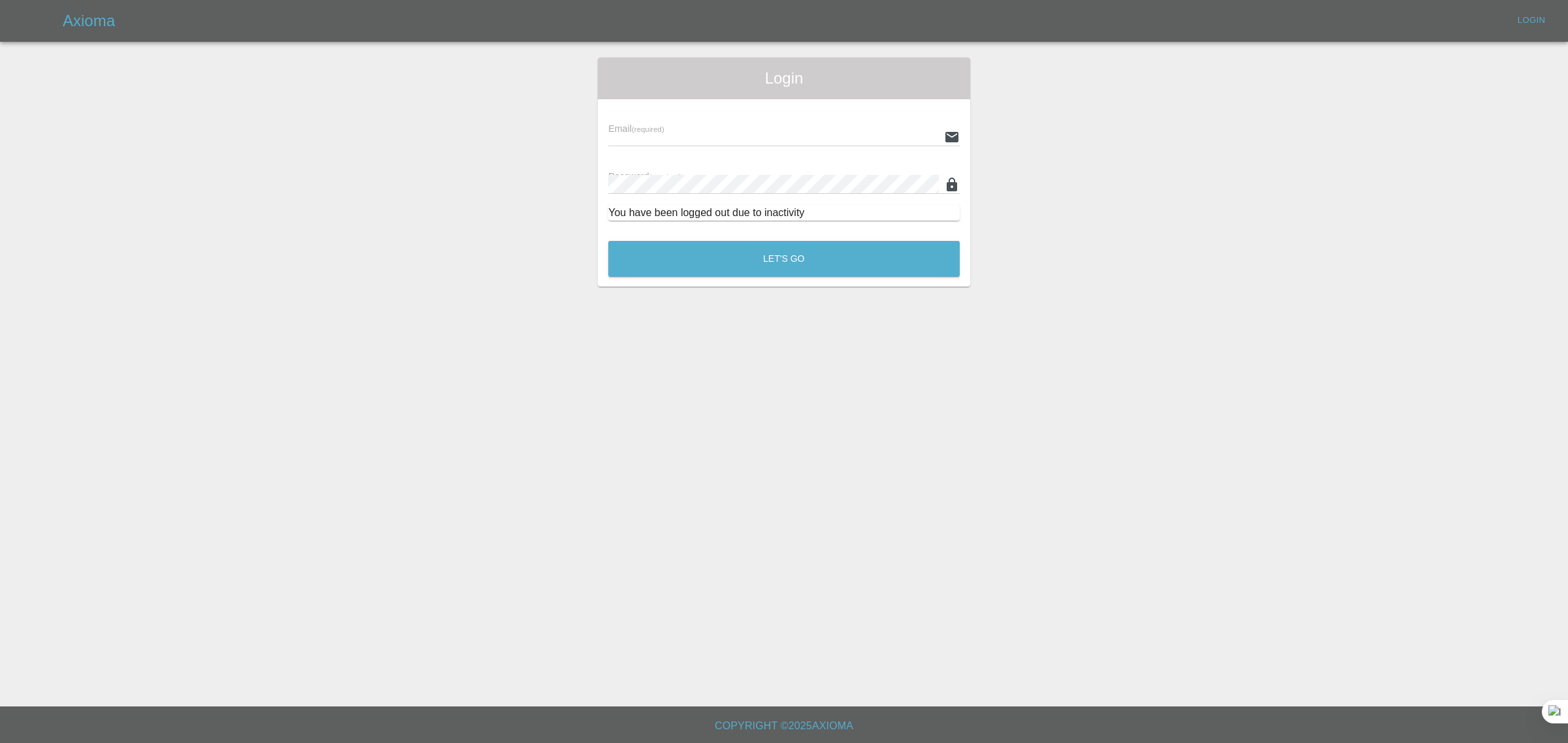
type input "bookkeeping@fifoaccounting.com"
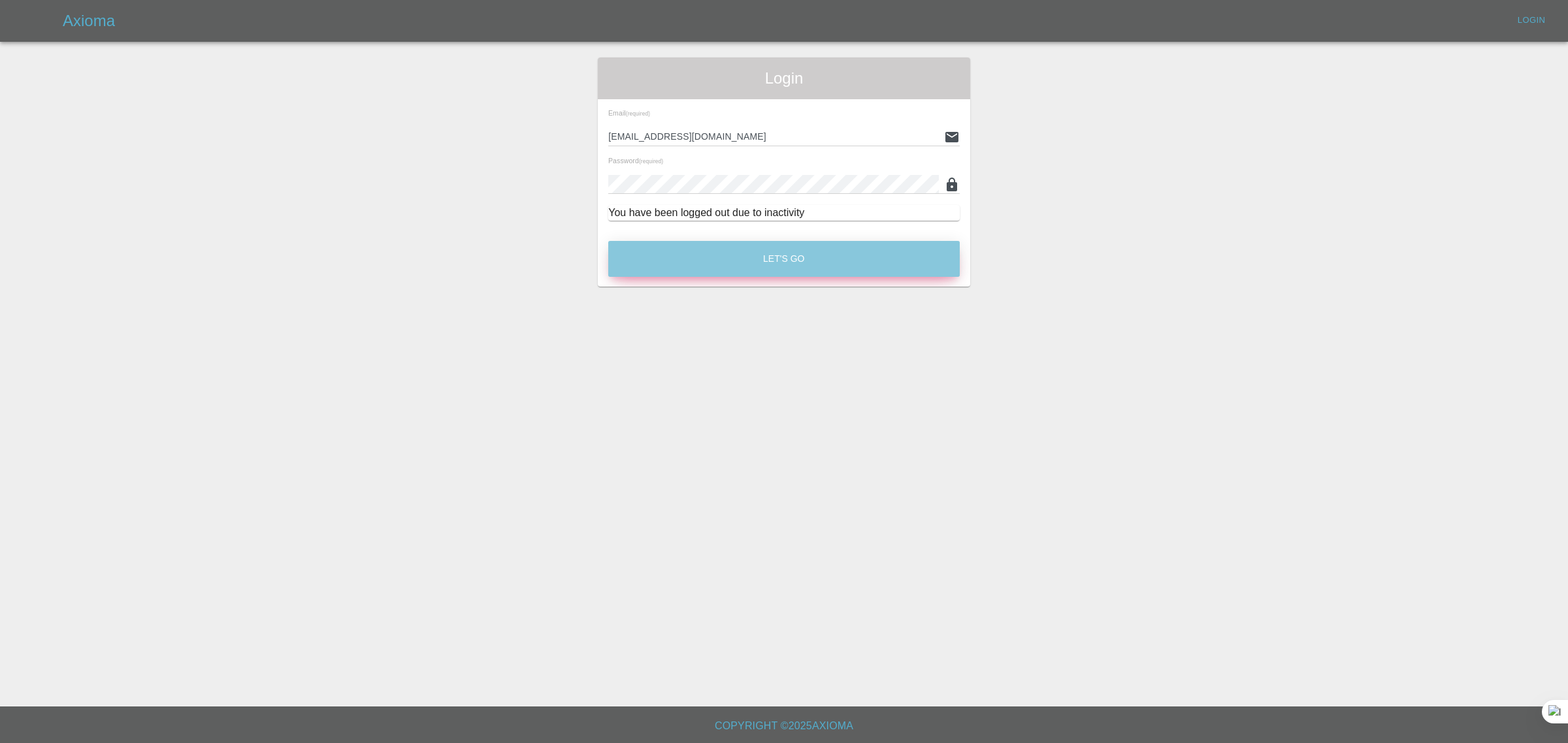
click at [795, 266] on button "Let's Go" at bounding box center [784, 258] width 352 height 36
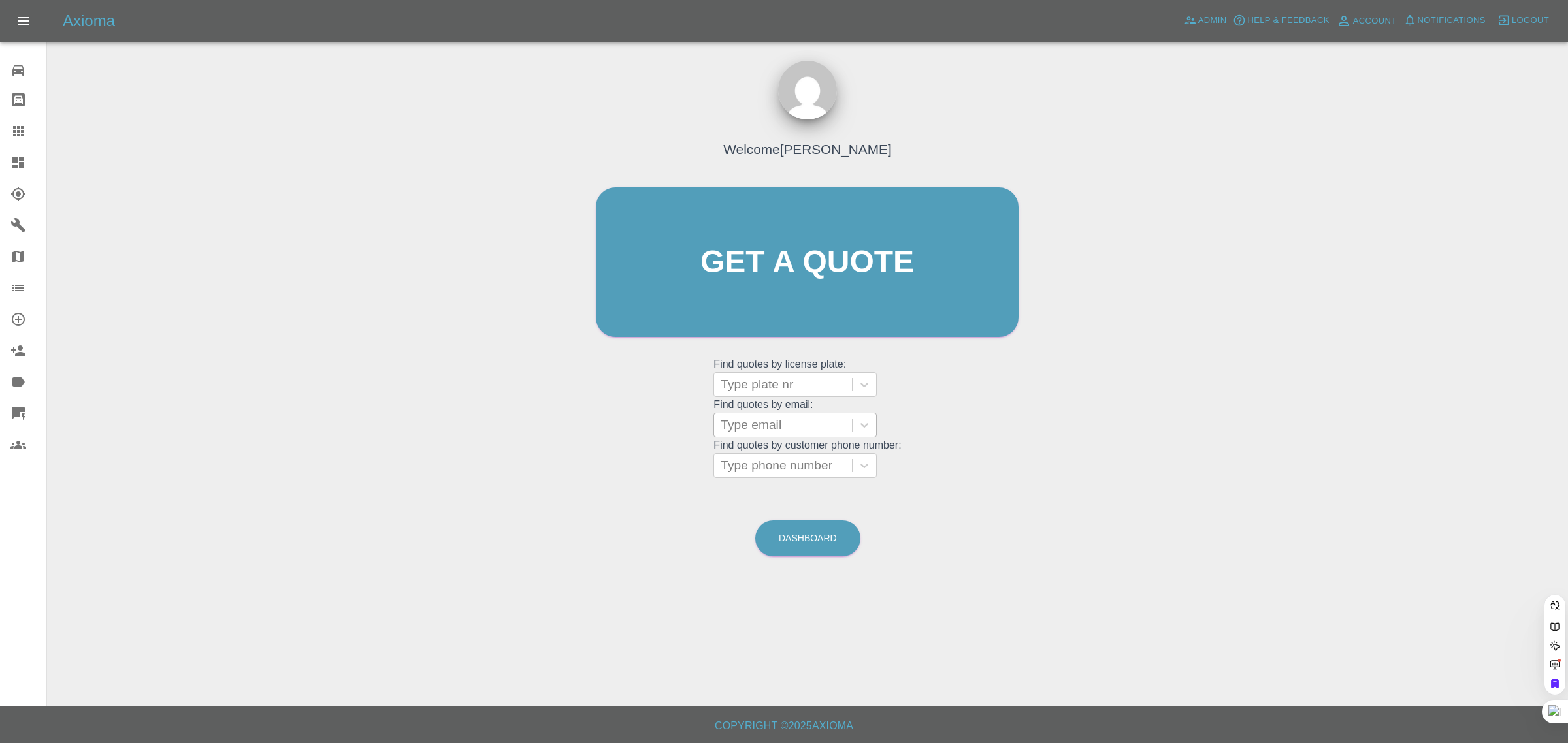
click at [769, 429] on div at bounding box center [783, 425] width 125 height 18
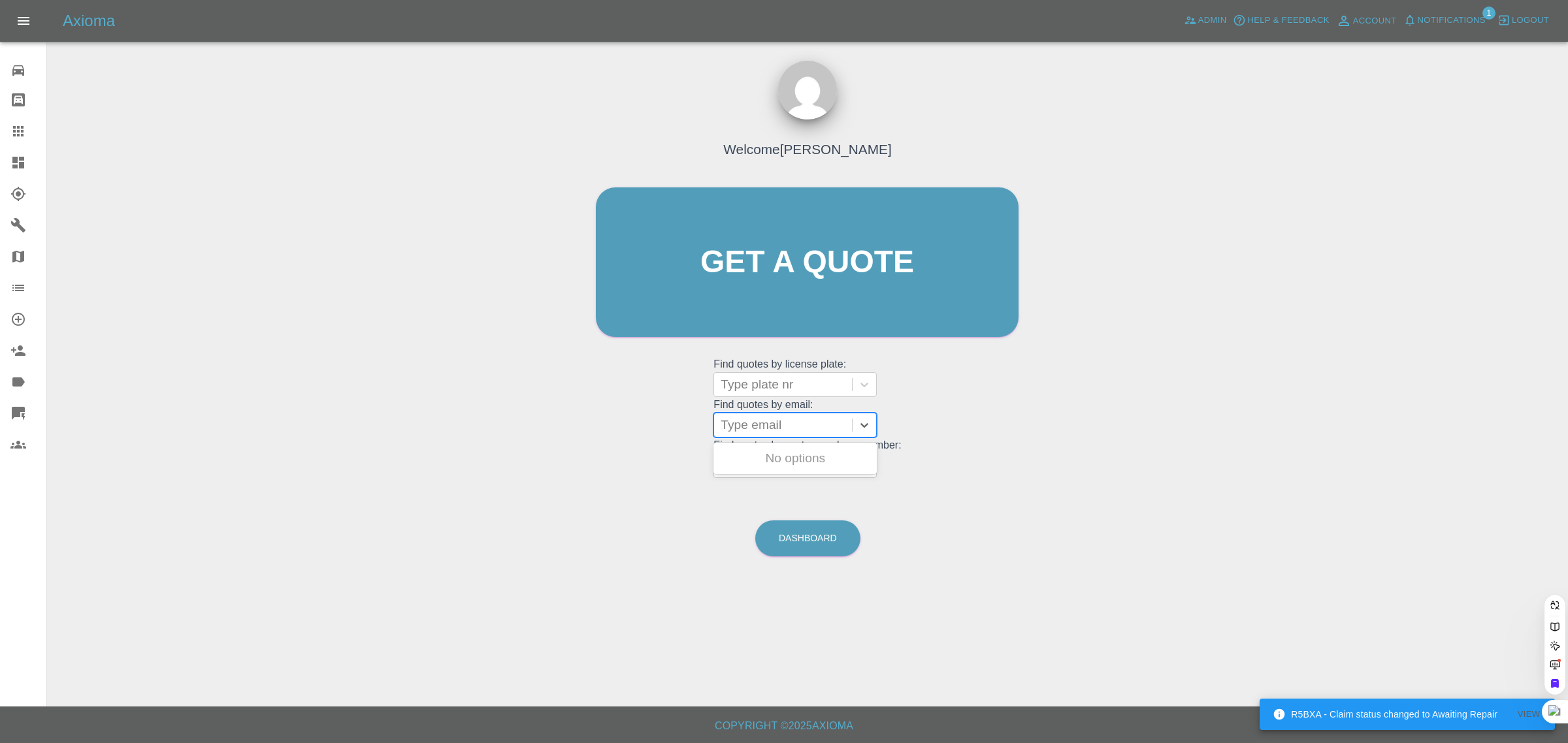
paste input "[EMAIL_ADDRESS][DOMAIN_NAME]"
type input "briankruger1952@gmail."
click at [776, 452] on div "YC65ZKT, Bidding" at bounding box center [795, 458] width 163 height 26
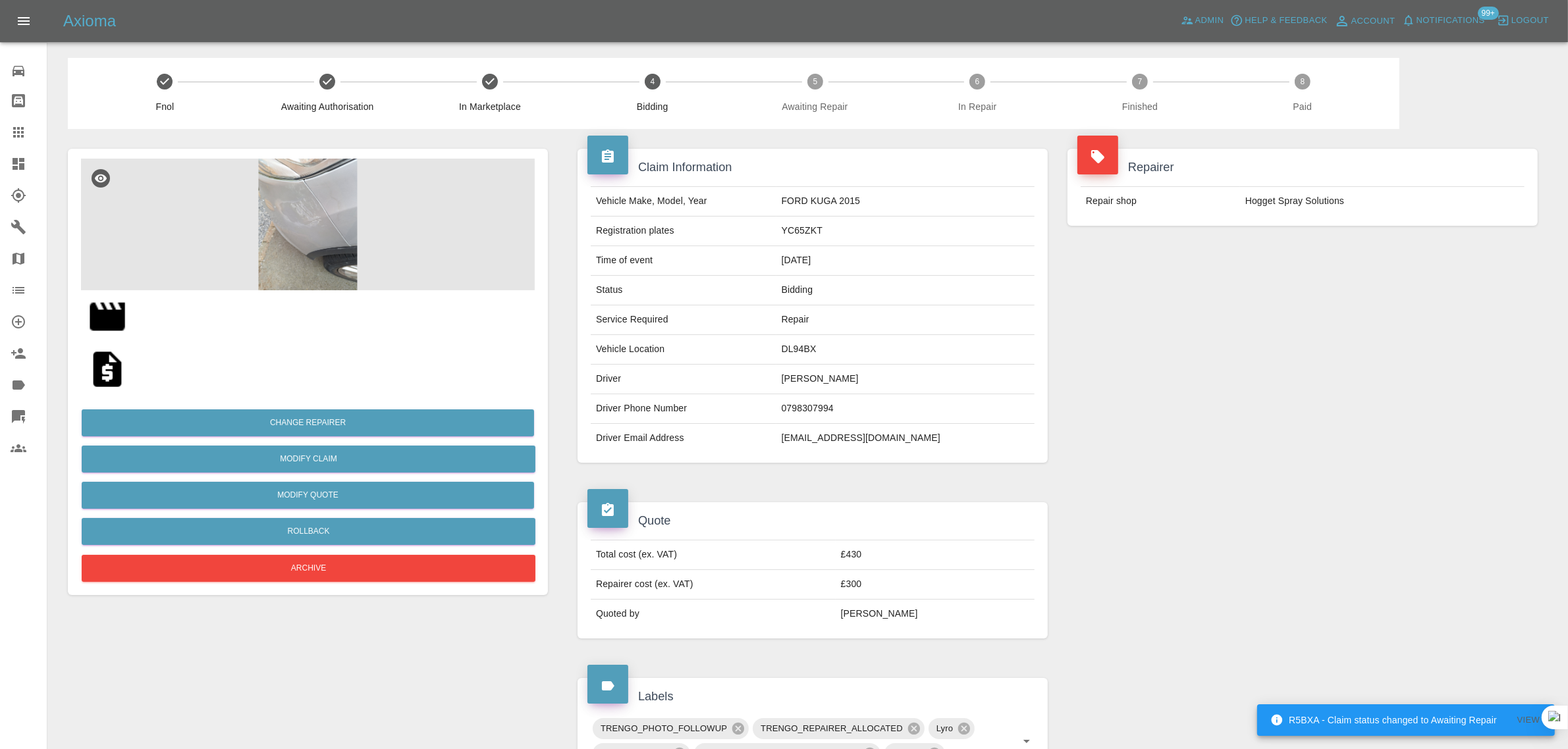
click at [17, 138] on icon at bounding box center [18, 132] width 16 height 16
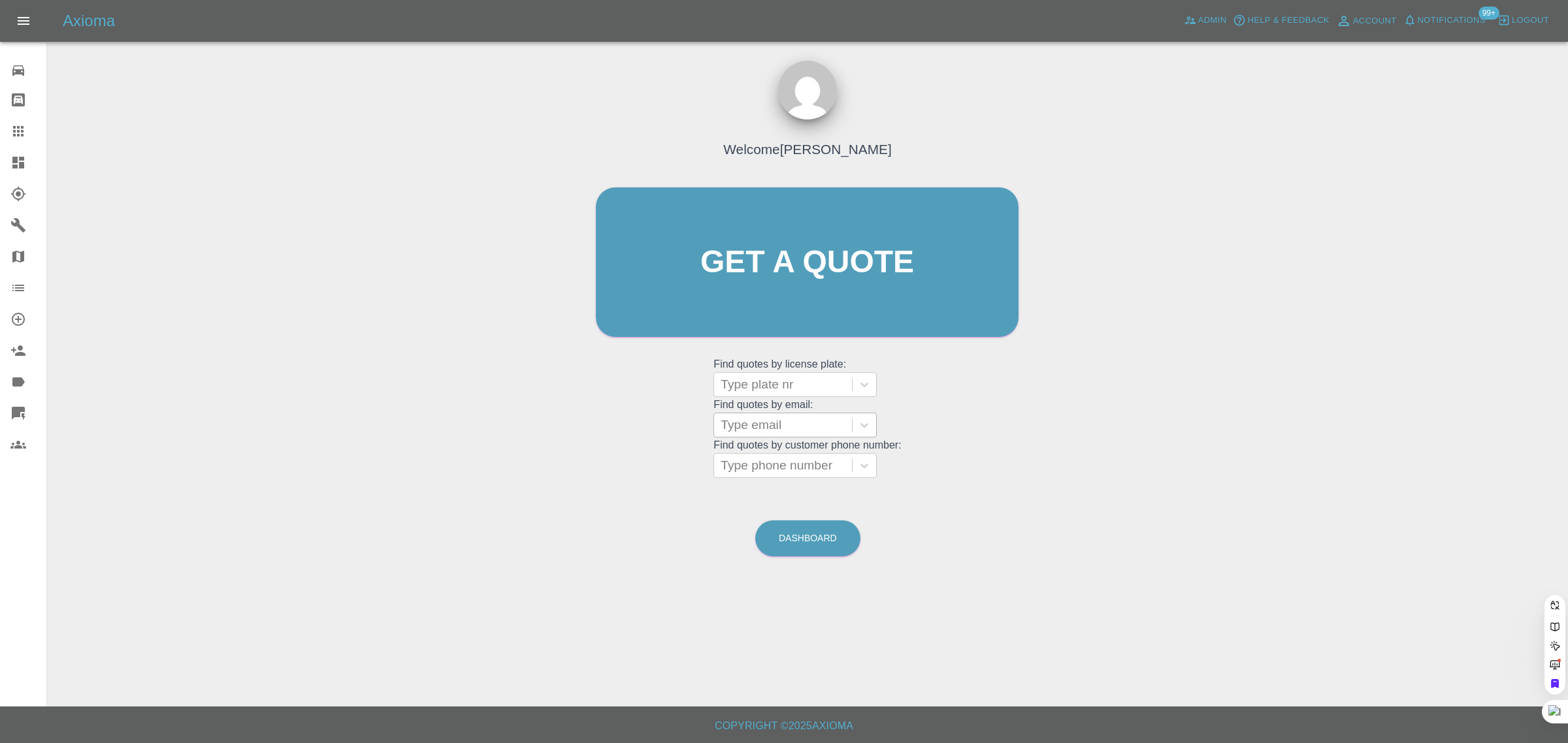
click at [798, 424] on div at bounding box center [783, 425] width 125 height 18
paste input "jamesandsally.tate@googlemail.com"
type input "jamesandsally.tate@googlemail.co"
click at [783, 452] on div "LP67JXW, Paid" at bounding box center [795, 458] width 163 height 26
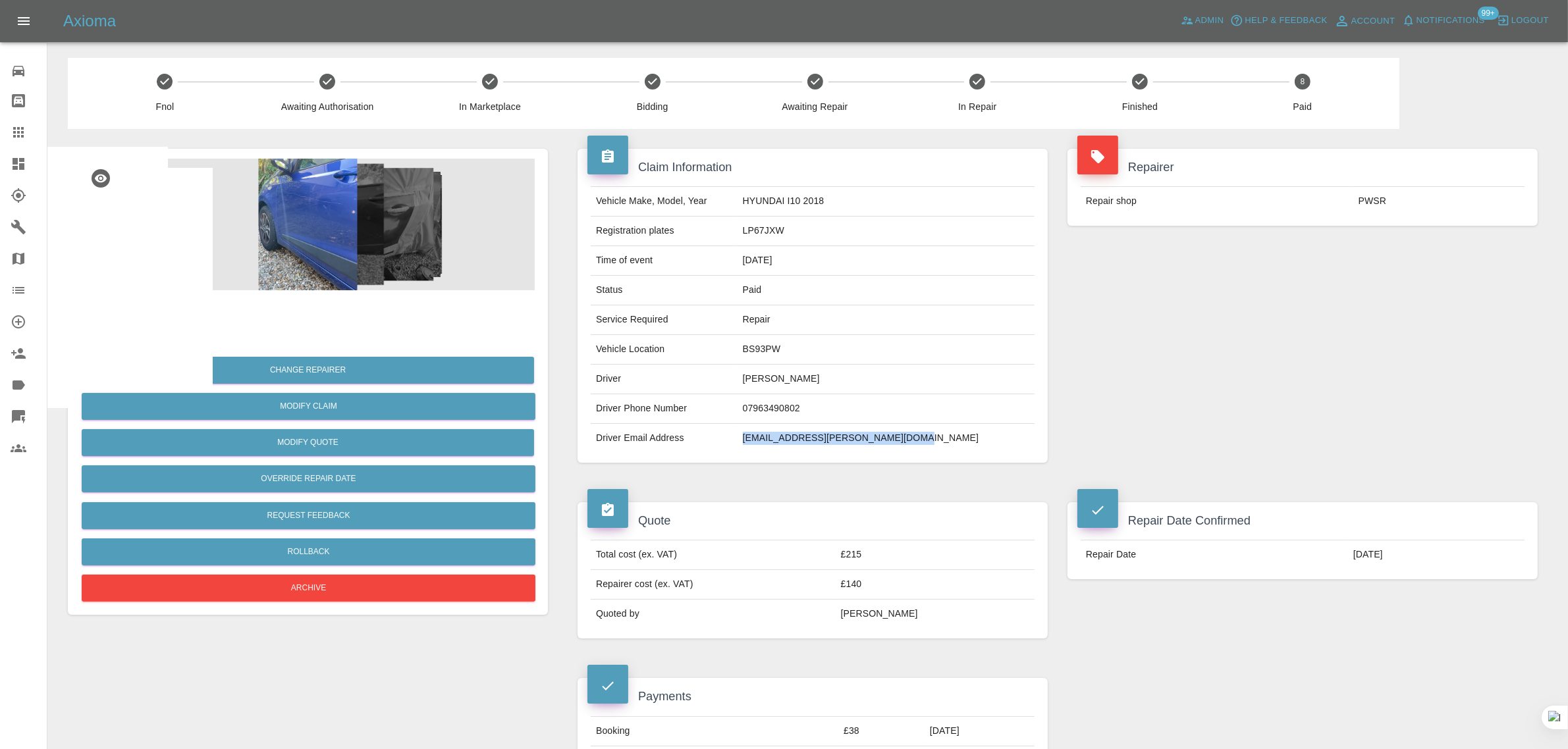
drag, startPoint x: 771, startPoint y: 435, endPoint x: 962, endPoint y: 454, distance: 191.9
click at [962, 453] on tr "Driver Email Address jamesandsally.tate@googlemail.com" at bounding box center [812, 438] width 444 height 29
copy tr "jamesandsally.tate@googlemail.com"
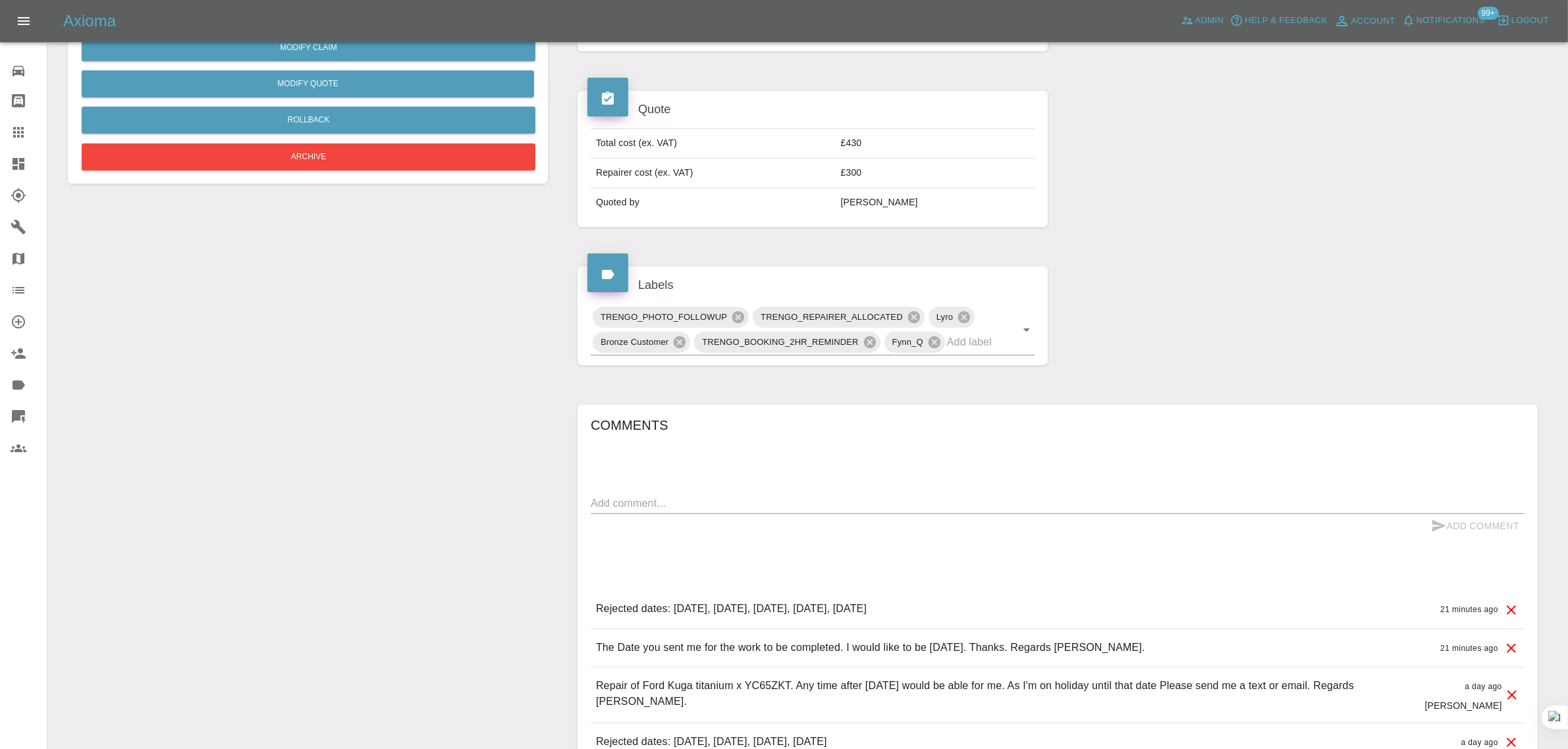
scroll to position [83, 0]
